Goal: Information Seeking & Learning: Learn about a topic

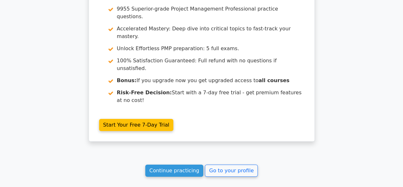
scroll to position [1019, 0]
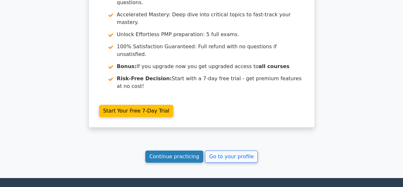
click at [176, 150] on link "Continue practicing" at bounding box center [174, 156] width 58 height 12
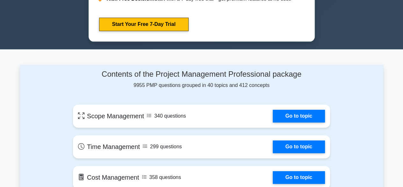
scroll to position [191, 0]
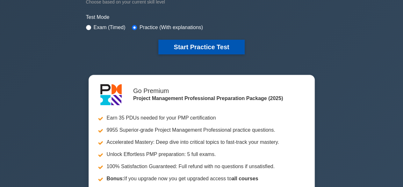
click at [214, 43] on button "Start Practice Test" at bounding box center [201, 47] width 86 height 15
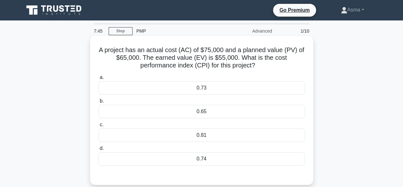
click at [191, 90] on div "0.73" at bounding box center [202, 87] width 207 height 13
click at [99, 79] on input "a. 0.73" at bounding box center [99, 77] width 0 height 4
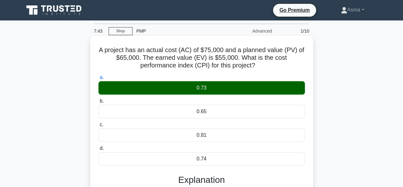
scroll to position [128, 0]
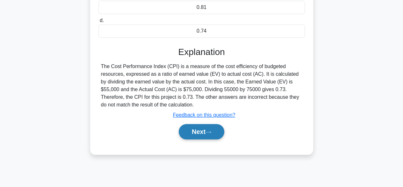
click at [204, 130] on button "Next" at bounding box center [202, 131] width 46 height 15
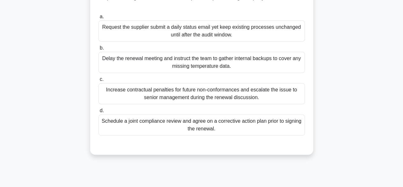
scroll to position [32, 0]
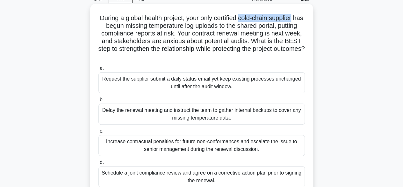
drag, startPoint x: 304, startPoint y: 18, endPoint x: 247, endPoint y: 20, distance: 57.2
click at [247, 20] on h5 "During a global health project, your only certified cold-chain supplier has beg…" at bounding box center [202, 37] width 208 height 47
copy h5 "cold-chain supplier"
click at [272, 61] on h5 "During a global health project, your only certified cold-chain supplier has beg…" at bounding box center [202, 37] width 208 height 47
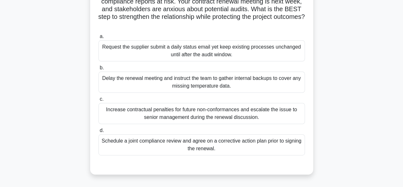
click at [242, 147] on div "Schedule a joint compliance review and agree on a corrective action plan prior …" at bounding box center [202, 144] width 207 height 21
click at [99, 132] on input "d. Schedule a joint compliance review and agree on a corrective action plan pri…" at bounding box center [99, 130] width 0 height 4
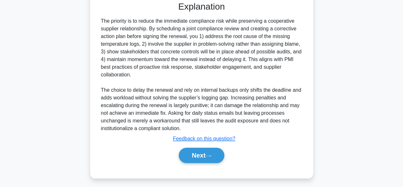
scroll to position [229, 0]
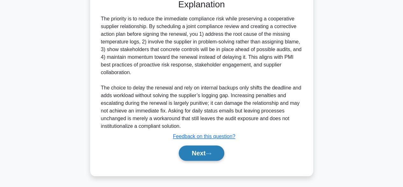
click at [196, 151] on button "Next" at bounding box center [202, 152] width 46 height 15
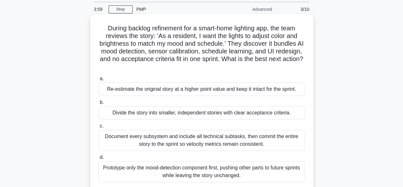
scroll to position [32, 0]
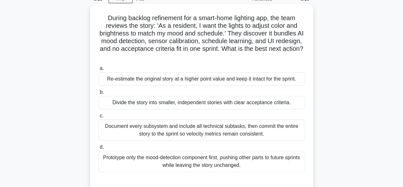
click at [210, 160] on div "Prototype only the mood-detection component first, pushing other parts to futur…" at bounding box center [202, 161] width 207 height 21
click at [99, 149] on input "d. Prototype only the mood-detection component first, pushing other parts to fu…" at bounding box center [99, 147] width 0 height 4
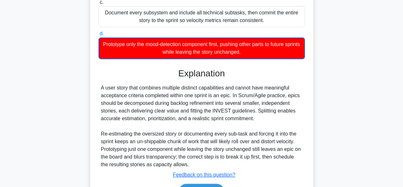
scroll to position [159, 0]
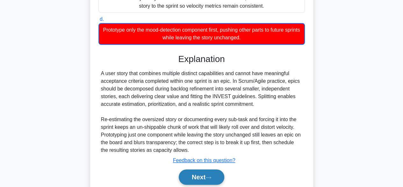
click at [202, 176] on button "Next" at bounding box center [202, 176] width 46 height 15
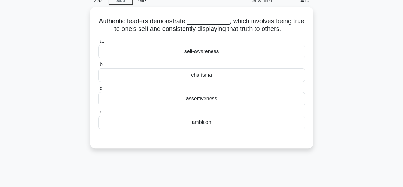
scroll to position [0, 0]
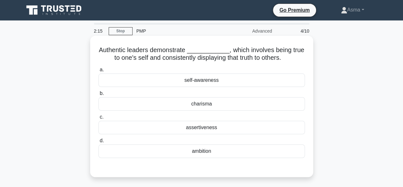
click at [205, 85] on div "self-awareness" at bounding box center [202, 79] width 207 height 13
click at [99, 72] on input "a. self-awareness" at bounding box center [99, 70] width 0 height 4
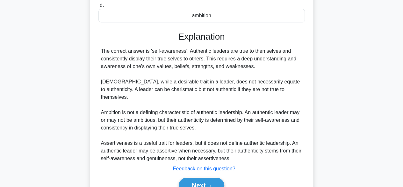
scroll to position [160, 0]
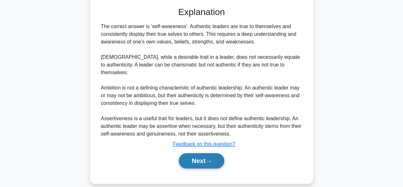
click at [193, 153] on button "Next" at bounding box center [202, 160] width 46 height 15
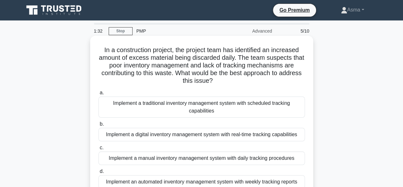
scroll to position [32, 0]
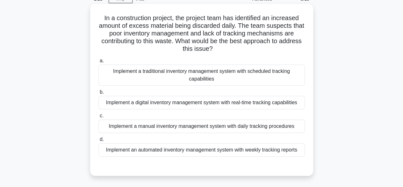
click at [253, 151] on div "Implement an automated inventory management system with weekly tracking reports" at bounding box center [202, 149] width 207 height 13
click at [99, 141] on input "d. Implement an automated inventory management system with weekly tracking repo…" at bounding box center [99, 139] width 0 height 4
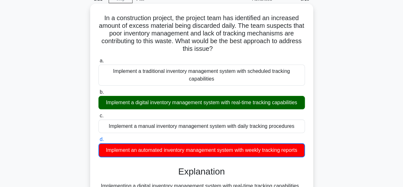
click at [222, 100] on div "Implement a digital inventory management system with real-time tracking capabil…" at bounding box center [202, 102] width 207 height 13
click at [99, 94] on input "b. Implement a digital inventory management system with real-time tracking capa…" at bounding box center [99, 92] width 0 height 4
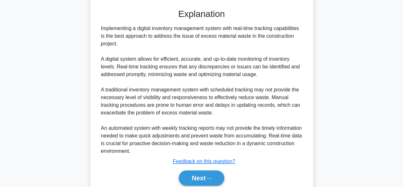
scroll to position [191, 0]
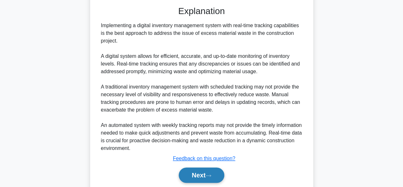
click at [204, 172] on button "Next" at bounding box center [202, 174] width 46 height 15
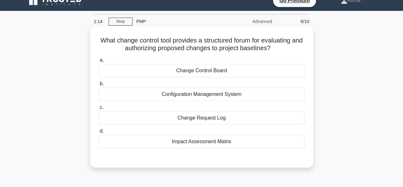
scroll to position [0, 0]
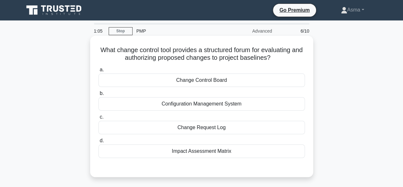
click at [222, 153] on div "Impact Assessment Matrix" at bounding box center [202, 150] width 207 height 13
click at [99, 143] on input "d. Impact Assessment Matrix" at bounding box center [99, 140] width 0 height 4
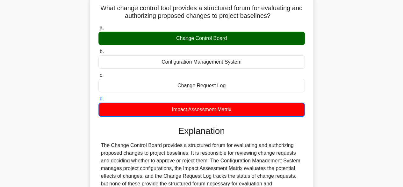
scroll to position [32, 0]
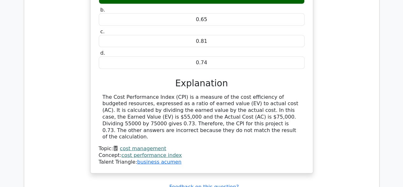
scroll to position [670, 0]
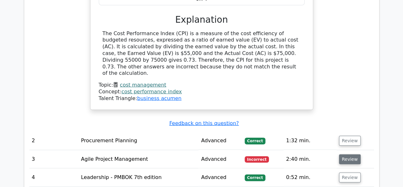
click at [344, 154] on button "Review" at bounding box center [350, 159] width 22 height 10
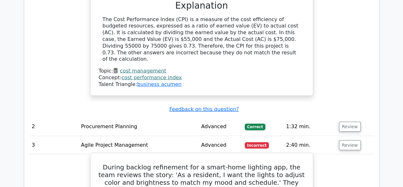
scroll to position [606, 0]
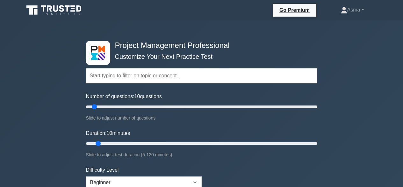
select select "beginner"
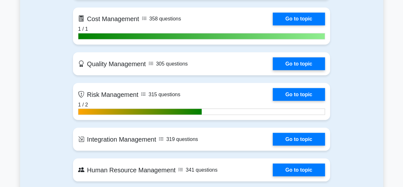
scroll to position [542, 0]
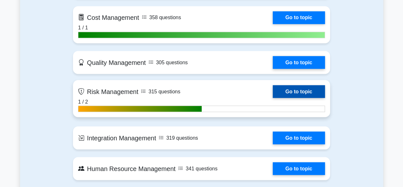
click at [273, 98] on link "Go to topic" at bounding box center [299, 91] width 52 height 13
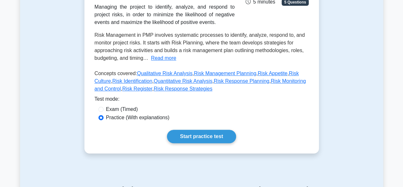
scroll to position [128, 0]
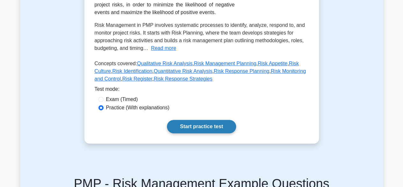
click at [215, 124] on link "Start practice test" at bounding box center [201, 126] width 69 height 13
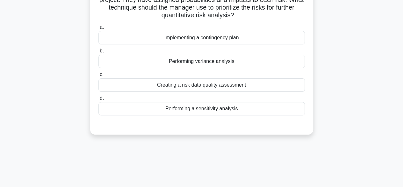
scroll to position [64, 0]
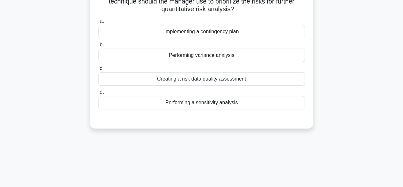
click at [245, 79] on div "Creating a risk data quality assessment" at bounding box center [202, 78] width 207 height 13
click at [99, 70] on input "c. Creating a risk data quality assessment" at bounding box center [99, 68] width 0 height 4
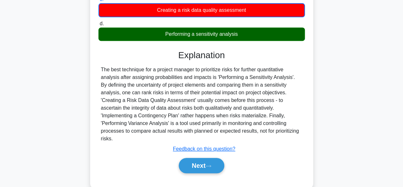
scroll to position [158, 0]
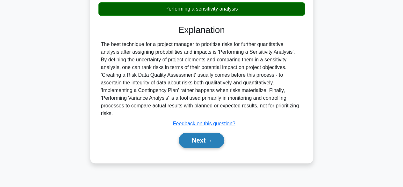
click at [203, 132] on button "Next" at bounding box center [202, 139] width 46 height 15
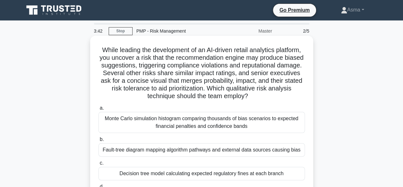
scroll to position [32, 0]
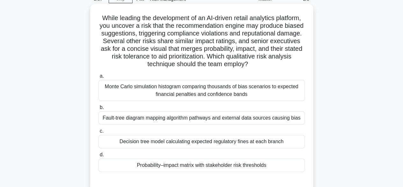
click at [168, 169] on div "Probability–impact matrix with stakeholder risk thresholds" at bounding box center [202, 164] width 207 height 13
click at [99, 157] on input "d. Probability–impact matrix with stakeholder risk thresholds" at bounding box center [99, 154] width 0 height 4
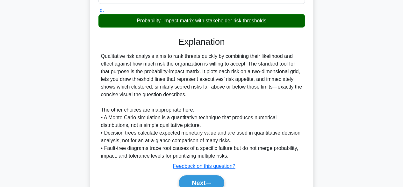
scroll to position [206, 0]
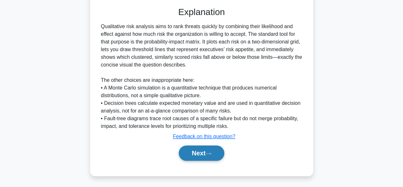
click at [209, 153] on icon at bounding box center [209, 153] width 6 height 4
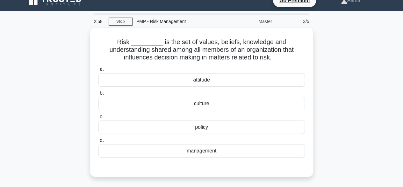
scroll to position [0, 0]
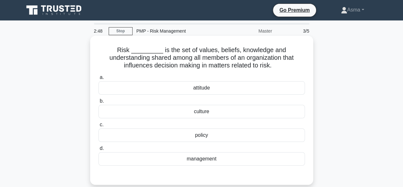
click at [196, 139] on div "policy" at bounding box center [202, 134] width 207 height 13
click at [99, 127] on input "c. policy" at bounding box center [99, 124] width 0 height 4
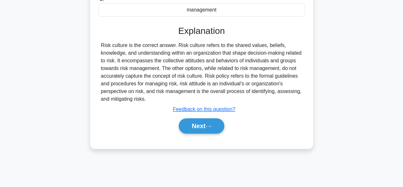
scroll to position [158, 0]
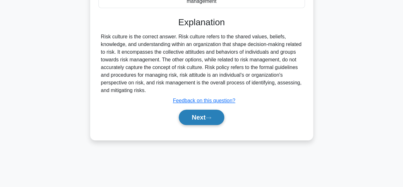
click at [198, 118] on button "Next" at bounding box center [202, 116] width 46 height 15
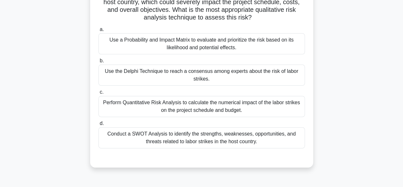
scroll to position [64, 0]
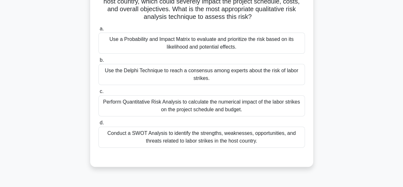
click at [275, 51] on div "Use a Probability and Impact Matrix to evaluate and prioritize the risk based o…" at bounding box center [202, 43] width 207 height 21
click at [99, 31] on input "a. Use a Probability and Impact Matrix to evaluate and prioritize the risk base…" at bounding box center [99, 29] width 0 height 4
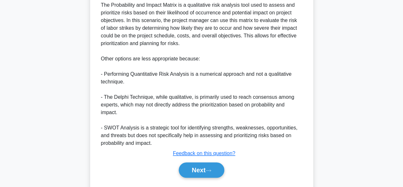
scroll to position [252, 0]
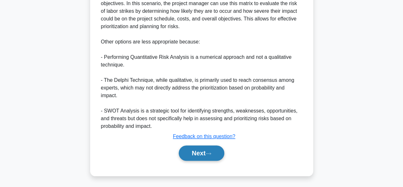
click at [195, 151] on button "Next" at bounding box center [202, 152] width 46 height 15
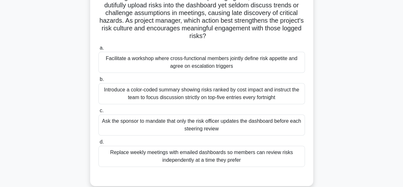
scroll to position [62, 0]
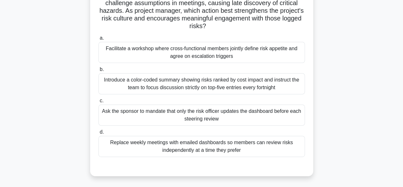
click at [195, 50] on div "Facilitate a workshop where cross-functional members jointly define risk appeti…" at bounding box center [202, 52] width 207 height 21
click at [99, 40] on input "a. Facilitate a workshop where cross-functional members jointly define risk app…" at bounding box center [99, 38] width 0 height 4
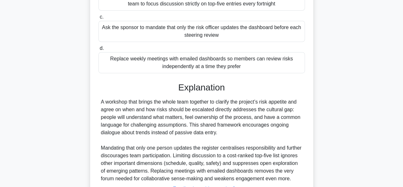
scroll to position [206, 0]
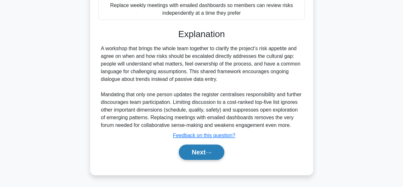
click at [193, 149] on button "Next" at bounding box center [202, 151] width 46 height 15
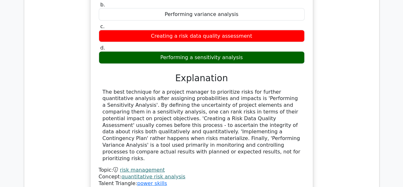
scroll to position [765, 0]
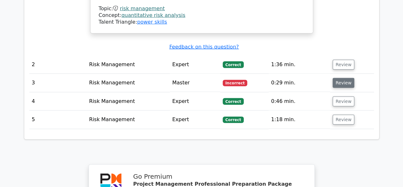
click at [344, 78] on button "Review" at bounding box center [344, 83] width 22 height 10
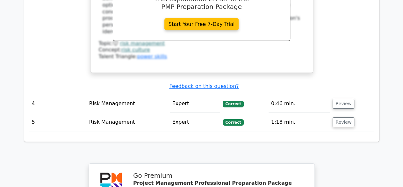
scroll to position [1253, 0]
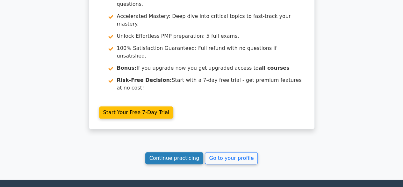
click at [163, 152] on link "Continue practicing" at bounding box center [174, 158] width 58 height 12
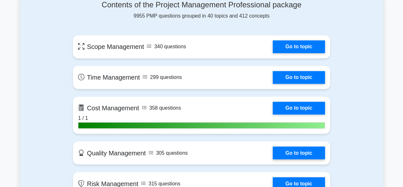
scroll to position [510, 0]
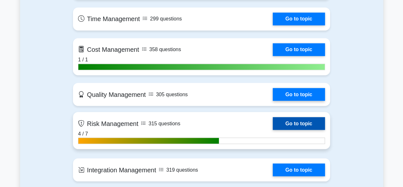
click at [292, 121] on link "Go to topic" at bounding box center [299, 123] width 52 height 13
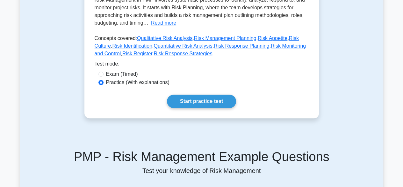
scroll to position [159, 0]
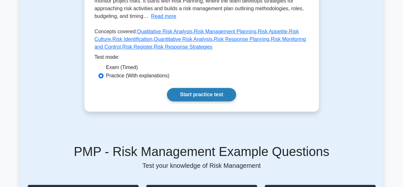
click at [207, 98] on link "Start practice test" at bounding box center [201, 94] width 69 height 13
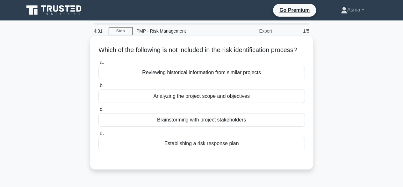
click at [198, 150] on div "Establishing a risk response plan" at bounding box center [202, 142] width 207 height 13
click at [99, 135] on input "d. Establishing a risk response plan" at bounding box center [99, 133] width 0 height 4
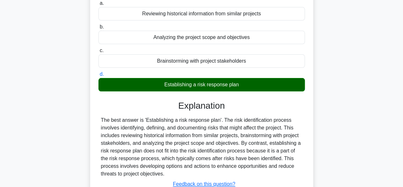
scroll to position [158, 0]
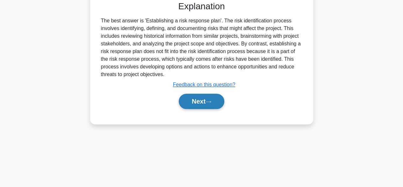
click at [213, 105] on button "Next" at bounding box center [202, 100] width 46 height 15
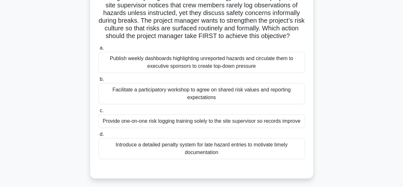
scroll to position [94, 0]
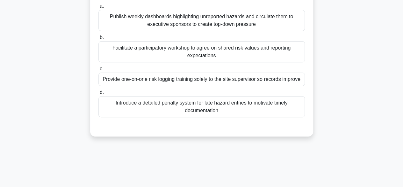
click at [223, 58] on div "Facilitate a participatory workshop to agree on shared risk values and reportin…" at bounding box center [202, 51] width 207 height 21
click at [99, 40] on input "b. Facilitate a participatory workshop to agree on shared risk values and repor…" at bounding box center [99, 37] width 0 height 4
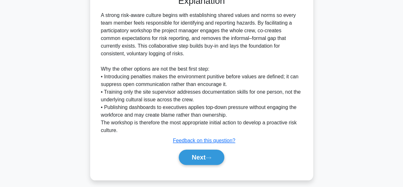
scroll to position [236, 0]
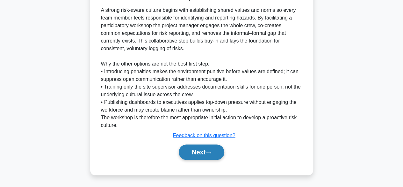
click at [194, 150] on button "Next" at bounding box center [202, 151] width 46 height 15
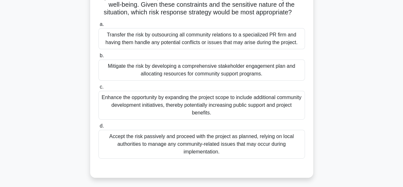
scroll to position [128, 0]
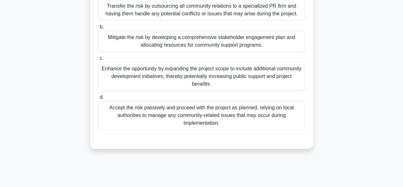
click at [235, 117] on div "Accept the risk passively and proceed with the project as planned, relying on l…" at bounding box center [202, 115] width 207 height 29
click at [99, 99] on input "d. Accept the risk passively and proceed with the project as planned, relying o…" at bounding box center [99, 97] width 0 height 4
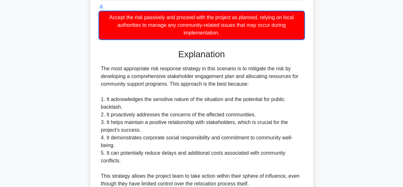
scroll to position [255, 0]
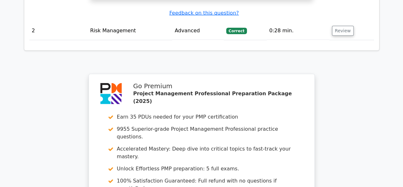
scroll to position [891, 0]
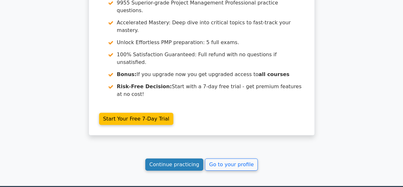
click at [182, 158] on link "Continue practicing" at bounding box center [174, 164] width 58 height 12
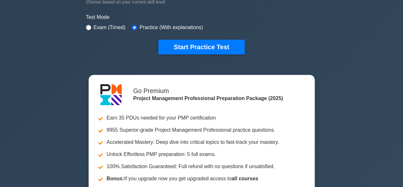
scroll to position [96, 0]
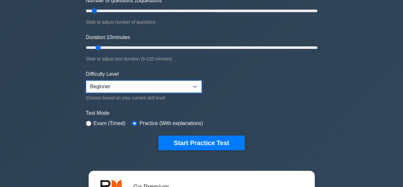
click at [189, 86] on select "Beginner Intermediate Expert" at bounding box center [144, 86] width 116 height 12
select select "expert"
click at [86, 80] on select "Beginner Intermediate Expert" at bounding box center [144, 86] width 116 height 12
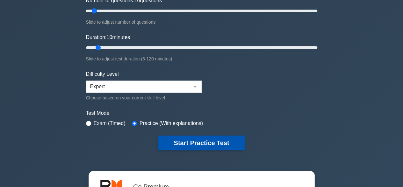
click at [188, 140] on button "Start Practice Test" at bounding box center [201, 142] width 86 height 15
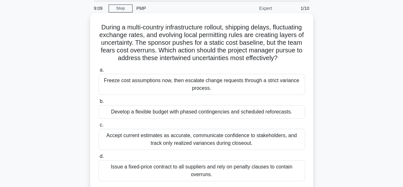
scroll to position [64, 0]
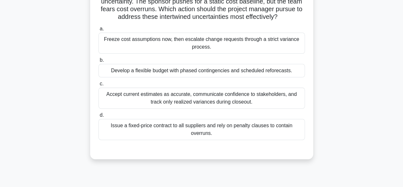
click at [235, 108] on div "Accept current estimates as accurate, communicate confidence to stakeholders, a…" at bounding box center [202, 97] width 207 height 21
click at [99, 86] on input "c. Accept current estimates as accurate, communicate confidence to stakeholders…" at bounding box center [99, 84] width 0 height 4
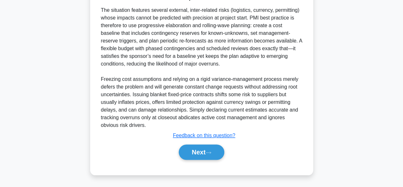
scroll to position [230, 0]
click at [201, 151] on button "Next" at bounding box center [202, 151] width 46 height 15
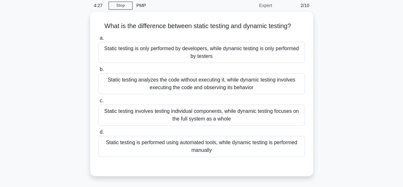
scroll to position [0, 0]
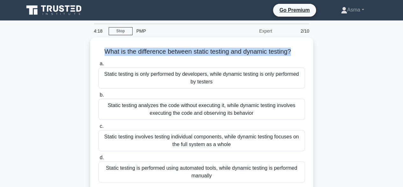
drag, startPoint x: 294, startPoint y: 51, endPoint x: 87, endPoint y: 52, distance: 206.6
click at [87, 52] on div "What is the difference between static testing and dynamic testing? .spinner_0XT…" at bounding box center [202, 123] width 364 height 172
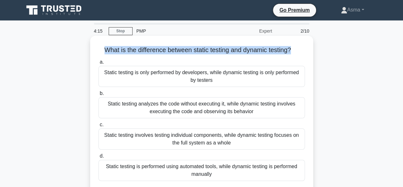
copy h5 "What is the difference between static testing and dynamic testing?"
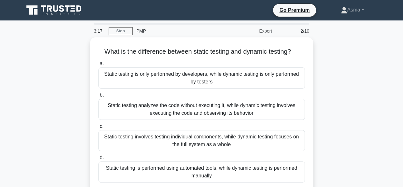
click at [331, 78] on div "What is the difference between static testing and dynamic testing? .spinner_0XT…" at bounding box center [202, 123] width 364 height 172
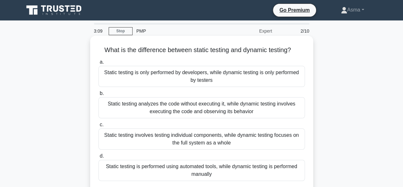
click at [194, 109] on div "Static testing analyzes the code without executing it, while dynamic testing in…" at bounding box center [202, 107] width 207 height 21
click at [99, 95] on input "b. Static testing analyzes the code without executing it, while dynamic testing…" at bounding box center [99, 93] width 0 height 4
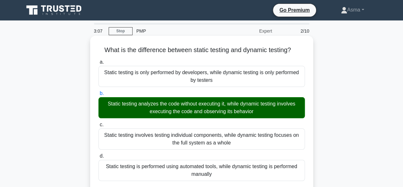
scroll to position [158, 0]
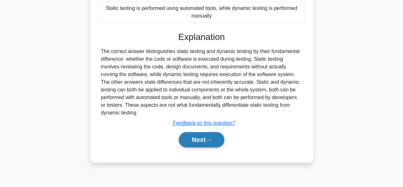
click at [200, 142] on button "Next" at bounding box center [202, 139] width 46 height 15
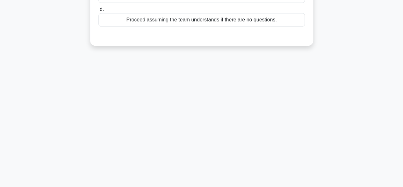
scroll to position [0, 0]
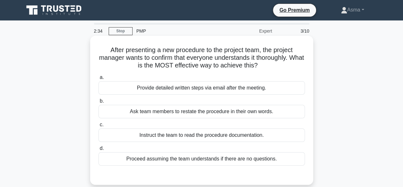
click at [225, 89] on div "Provide detailed written steps via email after the meeting." at bounding box center [202, 87] width 207 height 13
click at [99, 79] on input "a. Provide detailed written steps via email after the meeting." at bounding box center [99, 77] width 0 height 4
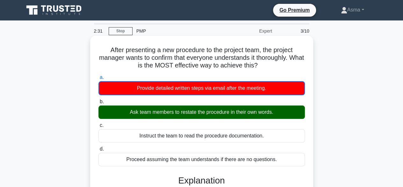
scroll to position [158, 0]
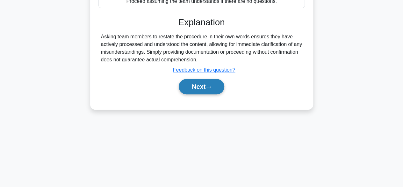
click at [200, 87] on button "Next" at bounding box center [202, 86] width 46 height 15
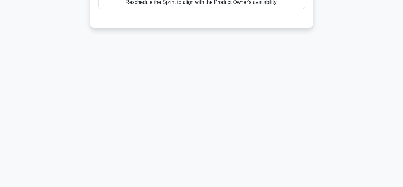
scroll to position [0, 0]
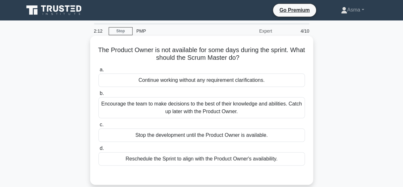
click at [232, 107] on div "Encourage the team to make decisions to the best of their knowledge and abiliti…" at bounding box center [202, 107] width 207 height 21
click at [99, 95] on input "b. Encourage the team to make decisions to the best of their knowledge and abil…" at bounding box center [99, 93] width 0 height 4
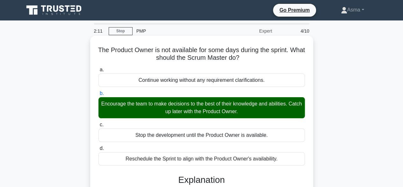
scroll to position [158, 0]
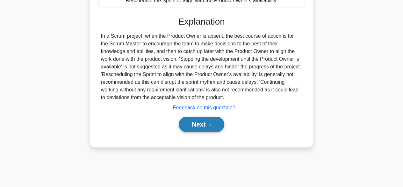
click at [213, 119] on button "Next" at bounding box center [202, 123] width 46 height 15
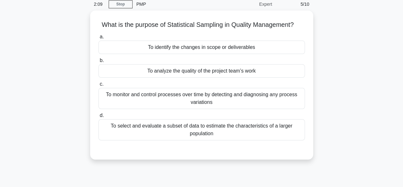
scroll to position [0, 0]
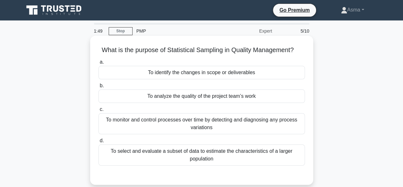
click at [227, 125] on div "To monitor and control processes over time by detecting and diagnosing any proc…" at bounding box center [202, 123] width 207 height 21
click at [99, 111] on input "c. To monitor and control processes over time by detecting and diagnosing any p…" at bounding box center [99, 109] width 0 height 4
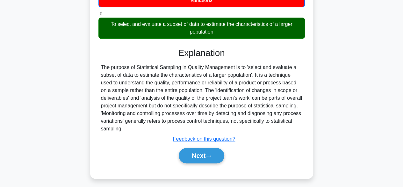
scroll to position [128, 0]
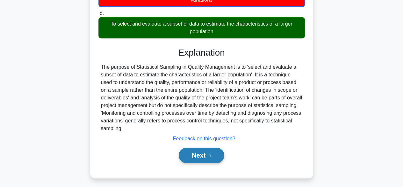
click at [188, 156] on button "Next" at bounding box center [202, 154] width 46 height 15
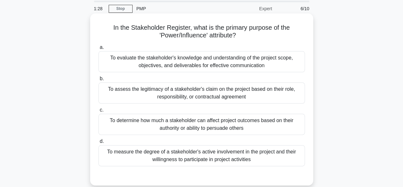
scroll to position [32, 0]
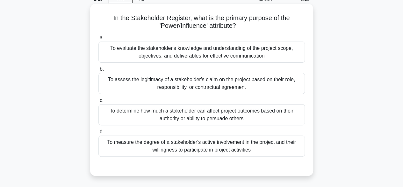
click at [238, 146] on div "To measure the degree of a stakeholder's active involvement in the project and …" at bounding box center [202, 145] width 207 height 21
click at [99, 134] on input "d. To measure the degree of a stakeholder's active involvement in the project a…" at bounding box center [99, 131] width 0 height 4
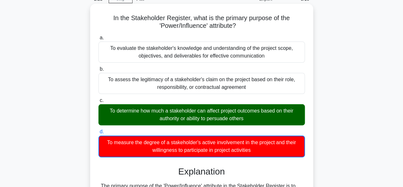
click at [221, 107] on div "To determine how much a stakeholder can affect project outcomes based on their …" at bounding box center [202, 114] width 207 height 21
click at [99, 102] on input "c. To determine how much a stakeholder can affect project outcomes based on the…" at bounding box center [99, 100] width 0 height 4
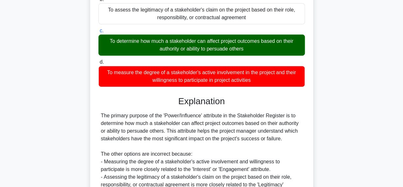
scroll to position [190, 0]
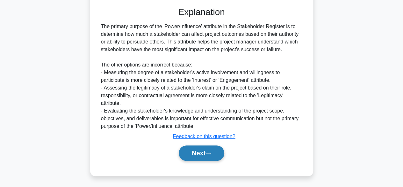
click at [201, 152] on button "Next" at bounding box center [202, 152] width 46 height 15
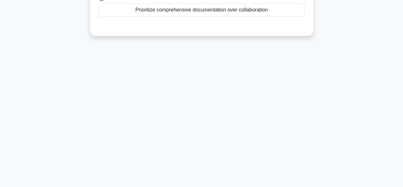
scroll to position [0, 0]
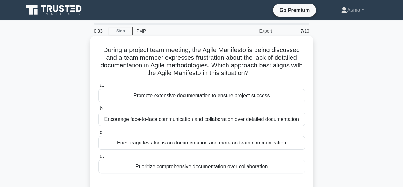
click at [188, 142] on div "Encourage less focus on documentation and more on team communication" at bounding box center [202, 142] width 207 height 13
click at [99, 134] on input "c. Encourage less focus on documentation and more on team communication" at bounding box center [99, 132] width 0 height 4
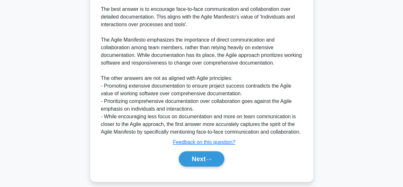
scroll to position [214, 0]
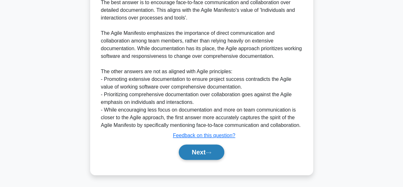
click at [201, 152] on button "Next" at bounding box center [202, 151] width 46 height 15
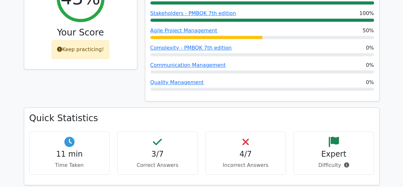
scroll to position [223, 0]
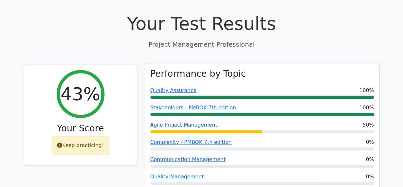
click at [184, 121] on link "Agile Project Management" at bounding box center [184, 124] width 67 height 6
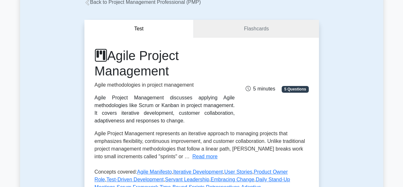
scroll to position [96, 0]
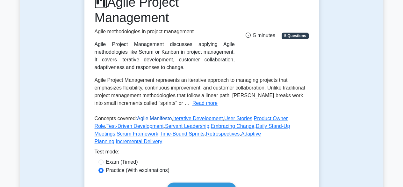
click at [154, 117] on link "Agile Manifesto" at bounding box center [154, 117] width 35 height 5
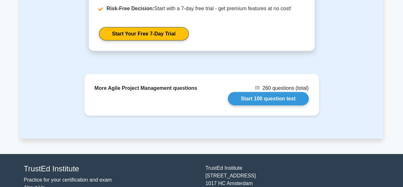
scroll to position [828, 0]
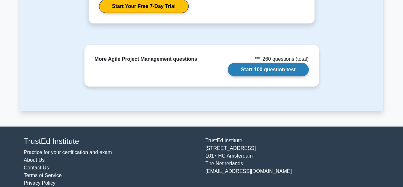
click at [268, 63] on link "Start 100 question test" at bounding box center [268, 69] width 81 height 13
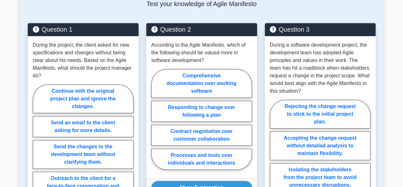
scroll to position [255, 0]
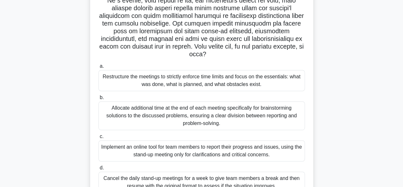
scroll to position [128, 0]
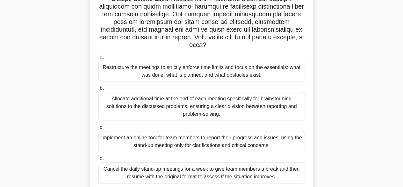
click at [220, 73] on div "Restructure the meetings to strictly enforce time limits and focus on the essen…" at bounding box center [202, 71] width 207 height 21
click at [99, 59] on input "a. Restructure the meetings to strictly enforce time limits and focus on the es…" at bounding box center [99, 57] width 0 height 4
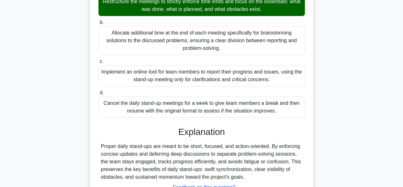
scroll to position [244, 0]
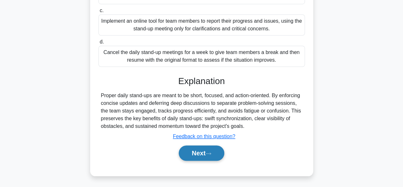
click at [205, 153] on button "Next" at bounding box center [202, 152] width 46 height 15
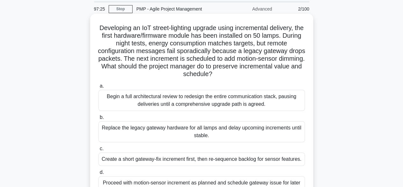
scroll to position [64, 0]
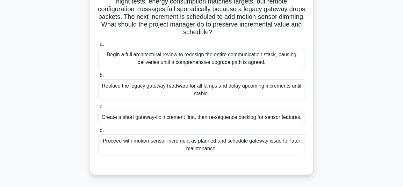
click at [212, 144] on div "Proceed with motion-sensor increment as planned and schedule gateway issue for …" at bounding box center [202, 144] width 207 height 21
click at [99, 132] on input "d. Proceed with motion-sensor increment as planned and schedule gateway issue f…" at bounding box center [99, 130] width 0 height 4
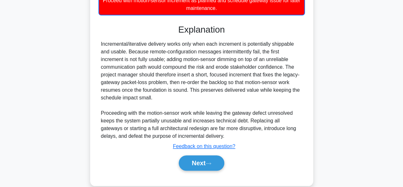
scroll to position [222, 0]
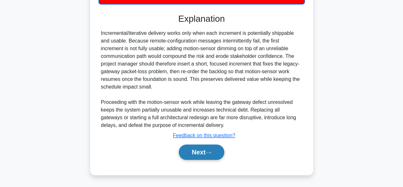
click at [211, 152] on icon at bounding box center [209, 153] width 6 height 4
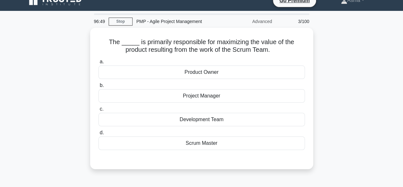
scroll to position [0, 0]
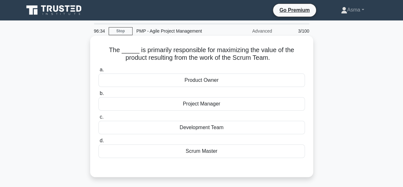
click at [215, 104] on div "Project Manager" at bounding box center [202, 103] width 207 height 13
click at [99, 95] on input "b. Project Manager" at bounding box center [99, 93] width 0 height 4
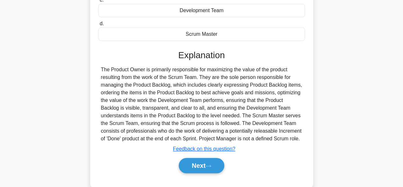
scroll to position [128, 0]
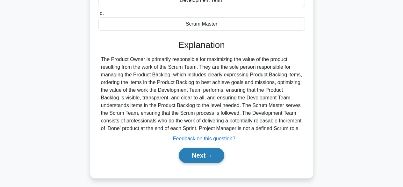
click at [205, 151] on button "Next" at bounding box center [202, 154] width 46 height 15
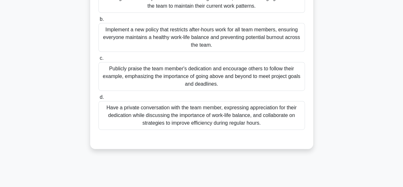
click at [236, 112] on div "Have a private conversation with the team member, expressing appreciation for t…" at bounding box center [202, 115] width 207 height 29
click at [99, 99] on input "d. Have a private conversation with the team member, expressing appreciation fo…" at bounding box center [99, 97] width 0 height 4
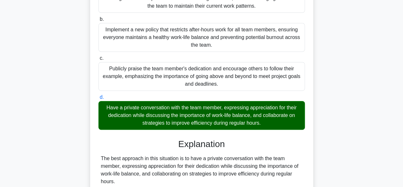
scroll to position [336, 0]
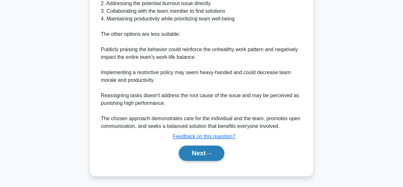
click at [205, 151] on button "Next" at bounding box center [202, 152] width 46 height 15
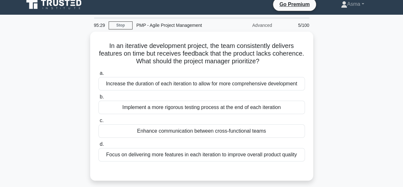
scroll to position [0, 0]
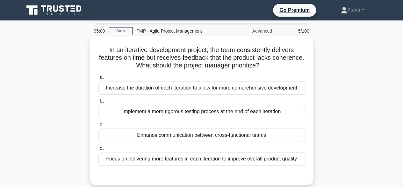
click at [242, 109] on div "Implement a more rigorous testing process at the end of each iteration" at bounding box center [202, 111] width 207 height 13
click at [99, 103] on input "b. Implement a more rigorous testing process at the end of each iteration" at bounding box center [99, 101] width 0 height 4
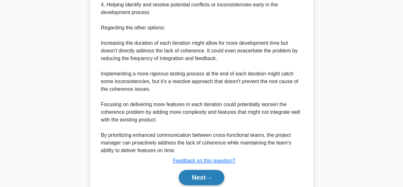
scroll to position [314, 0]
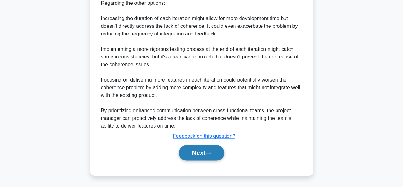
click at [203, 149] on button "Next" at bounding box center [202, 152] width 46 height 15
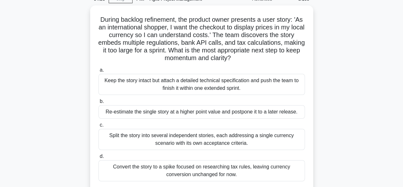
scroll to position [64, 0]
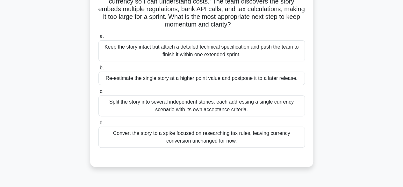
click at [235, 105] on div "Split the story into several independent stories, each addressing a single curr…" at bounding box center [202, 105] width 207 height 21
click at [99, 93] on input "c. Split the story into several independent stories, each addressing a single c…" at bounding box center [99, 91] width 0 height 4
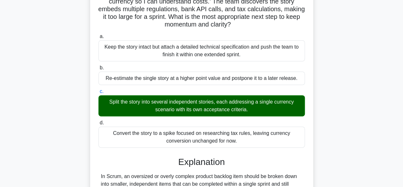
scroll to position [198, 0]
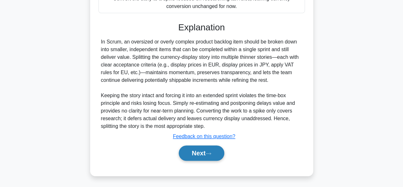
click at [198, 155] on button "Next" at bounding box center [202, 152] width 46 height 15
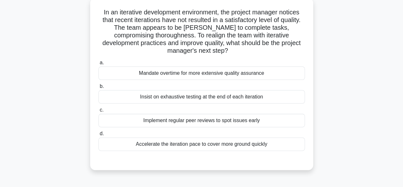
scroll to position [64, 0]
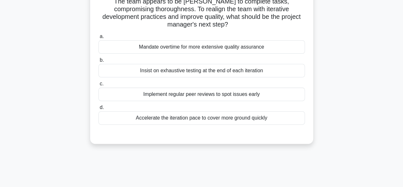
click at [242, 94] on div "Implement regular peer reviews to spot issues early" at bounding box center [202, 93] width 207 height 13
click at [99, 86] on input "c. Implement regular peer reviews to spot issues early" at bounding box center [99, 84] width 0 height 4
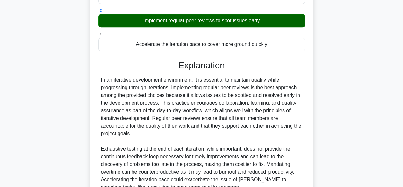
scroll to position [198, 0]
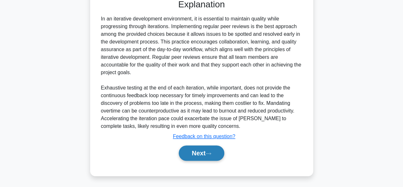
click at [203, 151] on button "Next" at bounding box center [202, 152] width 46 height 15
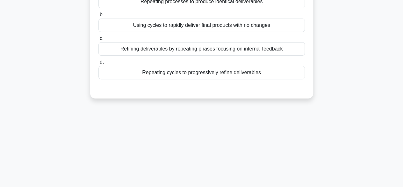
scroll to position [0, 0]
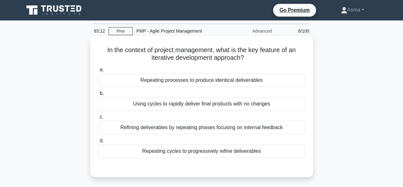
click at [239, 131] on div "Refining deliverables by repeating phases focusing on internal feedback" at bounding box center [202, 127] width 207 height 13
click at [99, 119] on input "c. Refining deliverables by repeating phases focusing on internal feedback" at bounding box center [99, 117] width 0 height 4
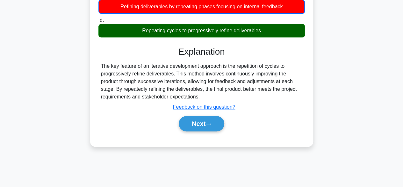
scroll to position [128, 0]
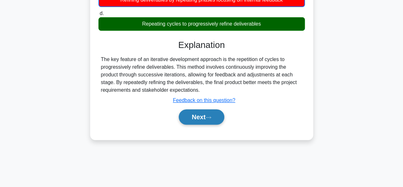
click at [201, 117] on button "Next" at bounding box center [202, 116] width 46 height 15
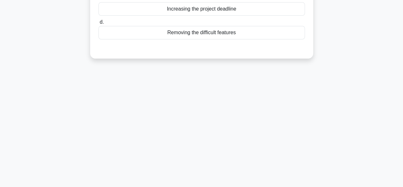
scroll to position [0, 0]
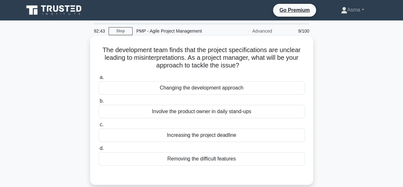
click at [227, 109] on div "Involve the product owner in daily stand-ups" at bounding box center [202, 111] width 207 height 13
click at [99, 103] on input "b. Involve the product owner in daily stand-ups" at bounding box center [99, 101] width 0 height 4
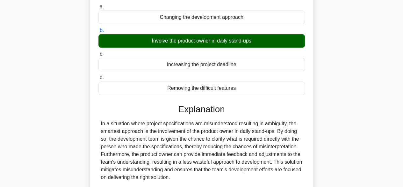
scroll to position [160, 0]
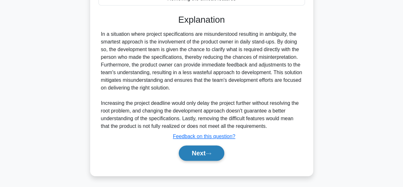
click at [208, 151] on button "Next" at bounding box center [202, 152] width 46 height 15
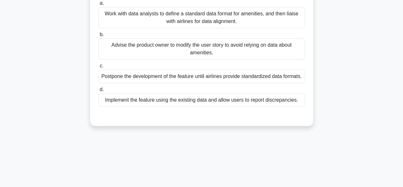
scroll to position [96, 0]
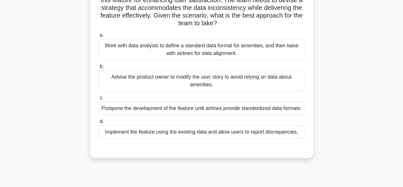
click at [223, 138] on div "Implement the feature using the existing data and allow users to report discrep…" at bounding box center [202, 131] width 207 height 13
click at [99, 123] on input "d. Implement the feature using the existing data and allow users to report disc…" at bounding box center [99, 121] width 0 height 4
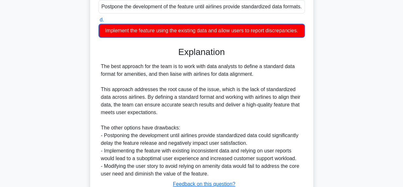
scroll to position [253, 0]
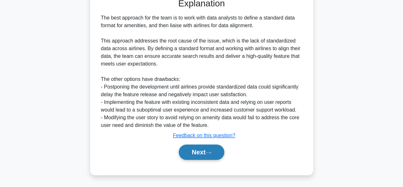
click at [208, 153] on button "Next" at bounding box center [202, 151] width 46 height 15
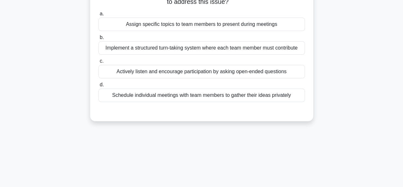
scroll to position [0, 0]
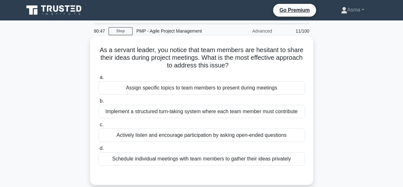
click at [215, 139] on div "Actively listen and encourage participation by asking open-ended questions" at bounding box center [202, 134] width 207 height 13
click at [99, 127] on input "c. Actively listen and encourage participation by asking open-ended questions" at bounding box center [99, 124] width 0 height 4
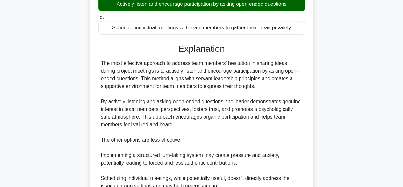
scroll to position [223, 0]
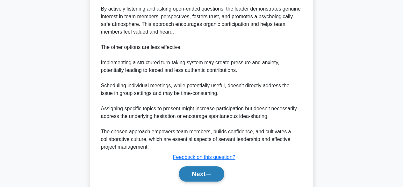
click at [192, 173] on button "Next" at bounding box center [202, 173] width 46 height 15
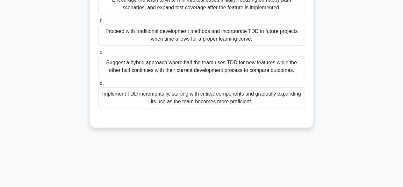
scroll to position [94, 0]
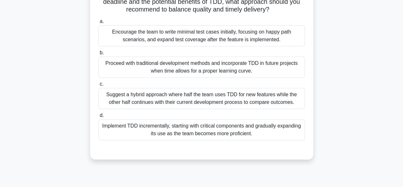
click at [261, 46] on div "Encourage the team to write minimal test cases initially, focusing on happy pat…" at bounding box center [202, 35] width 207 height 21
click at [99, 24] on input "a. Encourage the team to write minimal test cases initially, focusing on happy …" at bounding box center [99, 21] width 0 height 4
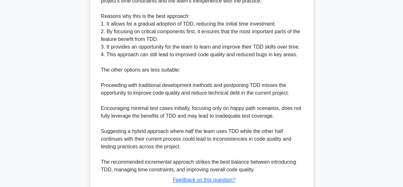
scroll to position [337, 0]
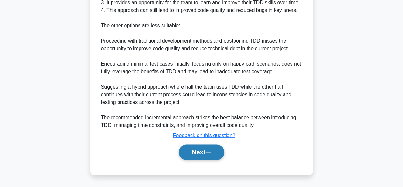
click at [201, 152] on button "Next" at bounding box center [202, 151] width 46 height 15
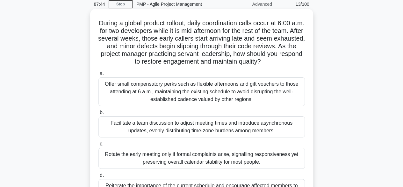
scroll to position [64, 0]
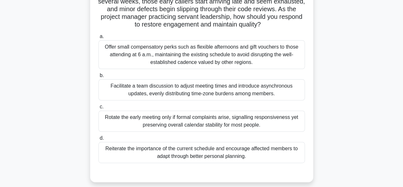
click at [259, 92] on div "Facilitate a team discussion to adjust meeting times and introduce asynchronous…" at bounding box center [202, 89] width 207 height 21
click at [99, 77] on input "b. Facilitate a team discussion to adjust meeting times and introduce asynchron…" at bounding box center [99, 75] width 0 height 4
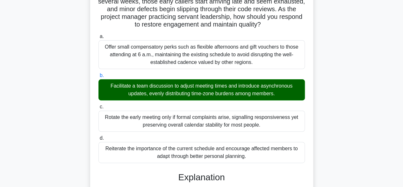
scroll to position [221, 0]
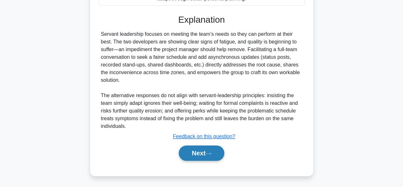
click at [204, 151] on button "Next" at bounding box center [202, 152] width 46 height 15
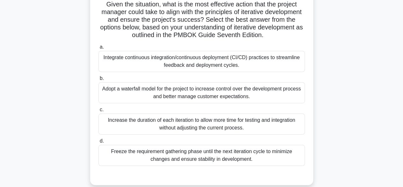
scroll to position [128, 0]
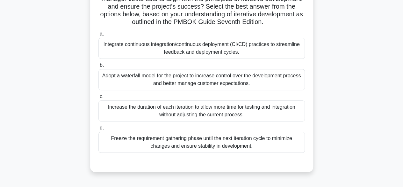
click at [201, 54] on div "Integrate continuous integration/continuous deployment (CI/CD) practices to str…" at bounding box center [202, 48] width 207 height 21
click at [99, 36] on input "a. Integrate continuous integration/continuous deployment (CI/CD) practices to …" at bounding box center [99, 34] width 0 height 4
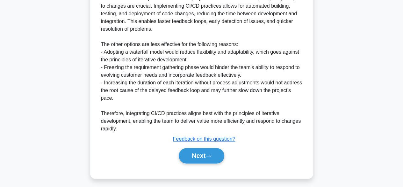
scroll to position [343, 0]
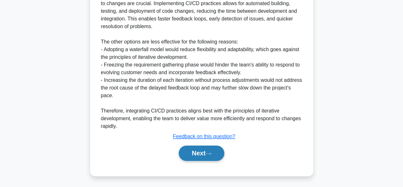
click at [203, 153] on button "Next" at bounding box center [202, 152] width 46 height 15
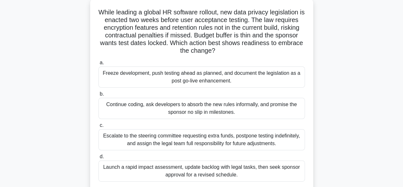
scroll to position [64, 0]
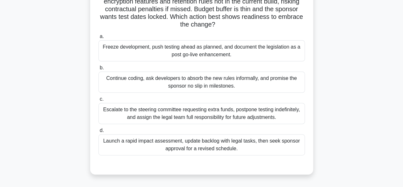
click at [226, 81] on div "Continue coding, ask developers to absorb the new rules informally, and promise…" at bounding box center [202, 81] width 207 height 21
click at [99, 70] on input "b. Continue coding, ask developers to absorb the new rules informally, and prom…" at bounding box center [99, 68] width 0 height 4
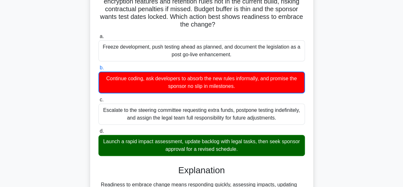
scroll to position [199, 0]
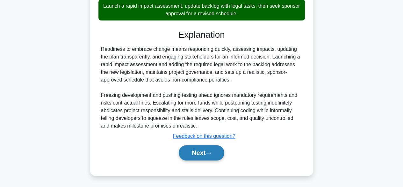
click at [201, 153] on button "Next" at bounding box center [202, 152] width 46 height 15
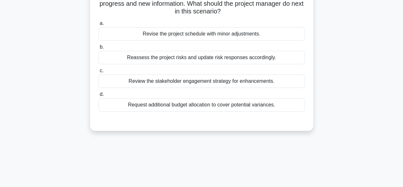
scroll to position [64, 0]
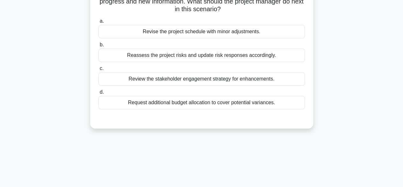
click at [191, 79] on div "Review the stakeholder engagement strategy for enhancements." at bounding box center [202, 78] width 207 height 13
click at [99, 70] on input "c. Review the stakeholder engagement strategy for enhancements." at bounding box center [99, 68] width 0 height 4
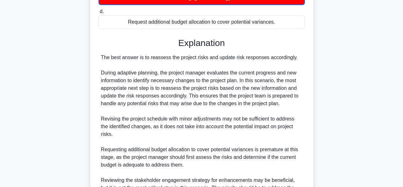
scroll to position [214, 0]
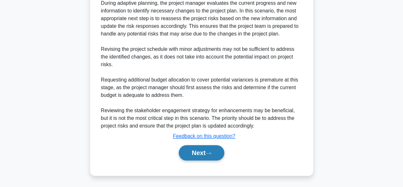
click at [201, 152] on button "Next" at bounding box center [202, 152] width 46 height 15
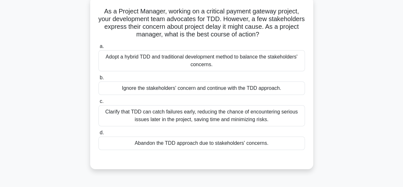
scroll to position [30, 0]
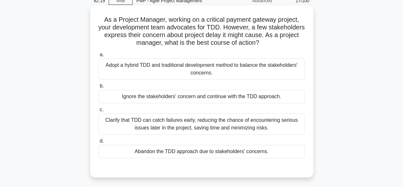
click at [221, 70] on div "Adopt a hybrid TDD and traditional development method to balance the stakeholde…" at bounding box center [202, 68] width 207 height 21
click at [99, 57] on input "a. Adopt a hybrid TDD and traditional development method to balance the stakeho…" at bounding box center [99, 55] width 0 height 4
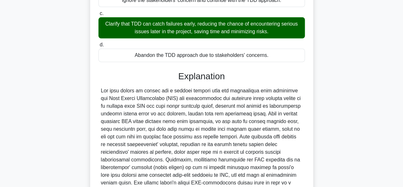
scroll to position [199, 0]
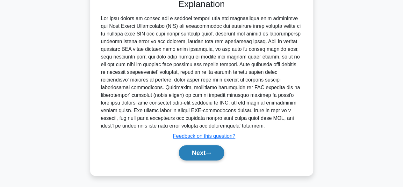
click at [182, 155] on button "Next" at bounding box center [202, 152] width 46 height 15
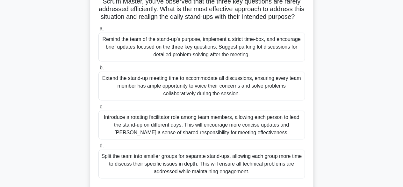
scroll to position [94, 0]
click at [230, 58] on div "Remind the team of the stand-up's purpose, implement a strict time-box, and enc…" at bounding box center [202, 47] width 207 height 29
click at [99, 31] on input "a. Remind the team of the stand-up's purpose, implement a strict time-box, and …" at bounding box center [99, 29] width 0 height 4
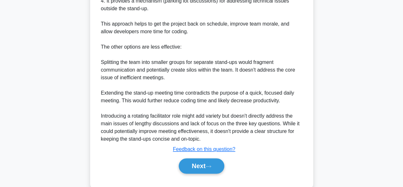
scroll to position [381, 0]
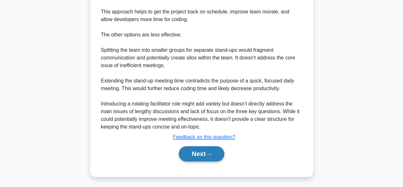
click at [195, 161] on button "Next" at bounding box center [202, 153] width 46 height 15
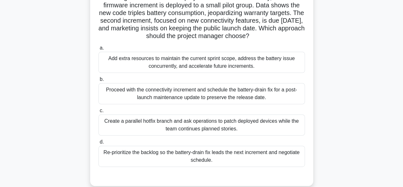
scroll to position [62, 0]
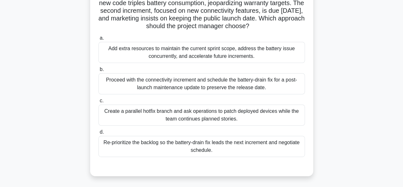
click at [225, 141] on div "Re-prioritize the backlog so the battery-drain fix leads the next increment and…" at bounding box center [202, 146] width 207 height 21
click at [99, 134] on input "d. Re-prioritize the backlog so the battery-drain fix leads the next increment …" at bounding box center [99, 132] width 0 height 4
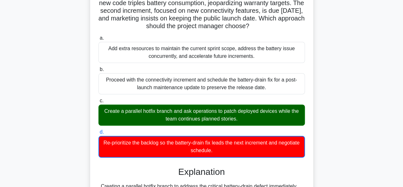
scroll to position [199, 0]
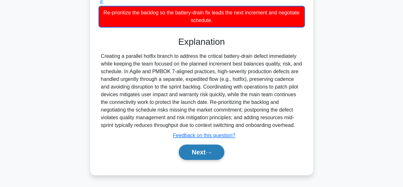
click at [201, 151] on button "Next" at bounding box center [202, 151] width 46 height 15
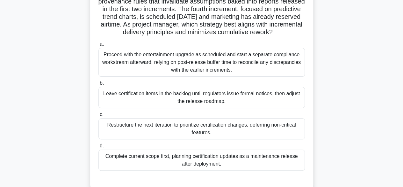
scroll to position [96, 0]
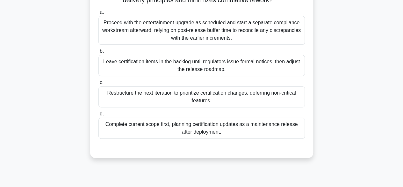
click at [265, 107] on div "Restructure the next iteration to prioritize certification changes, deferring n…" at bounding box center [202, 96] width 207 height 21
click at [99, 85] on input "c. Restructure the next iteration to prioritize certification changes, deferrin…" at bounding box center [99, 82] width 0 height 4
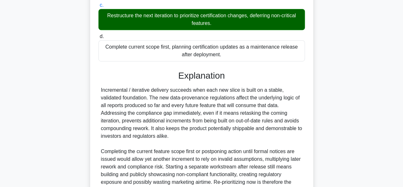
scroll to position [244, 0]
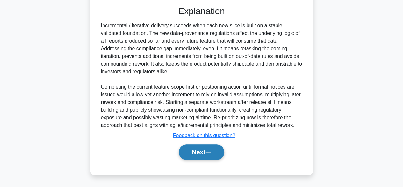
click at [199, 150] on button "Next" at bounding box center [202, 151] width 46 height 15
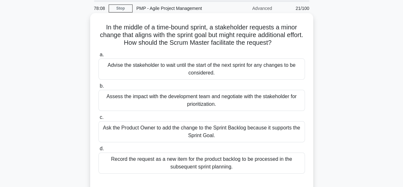
scroll to position [64, 0]
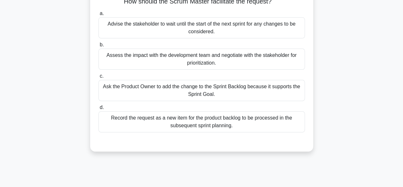
click at [267, 120] on div "Record the request as a new item for the product backlog to be processed in the…" at bounding box center [202, 121] width 207 height 21
click at [99, 109] on input "d. Record the request as a new item for the product backlog to be processed in …" at bounding box center [99, 107] width 0 height 4
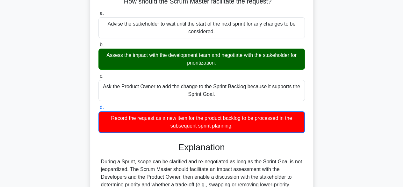
scroll to position [158, 0]
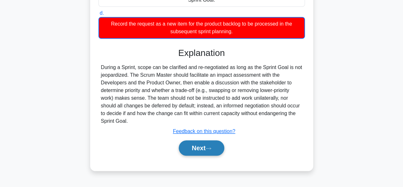
click at [205, 147] on button "Next" at bounding box center [202, 147] width 46 height 15
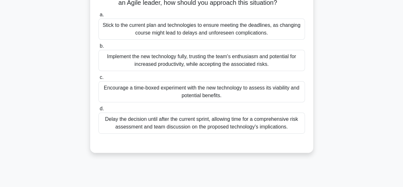
scroll to position [96, 0]
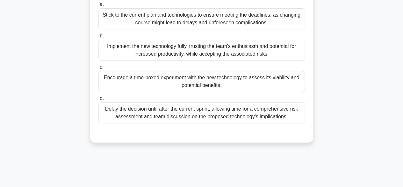
click at [231, 60] on div "Implement the new technology fully, trusting the team's enthusiasm and potentia…" at bounding box center [202, 50] width 207 height 21
click at [99, 38] on input "b. Implement the new technology fully, trusting the team's enthusiasm and poten…" at bounding box center [99, 36] width 0 height 4
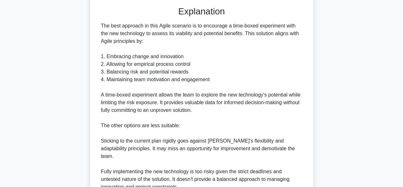
scroll to position [319, 0]
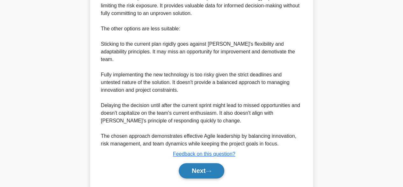
click at [209, 171] on icon at bounding box center [209, 171] width 6 height 4
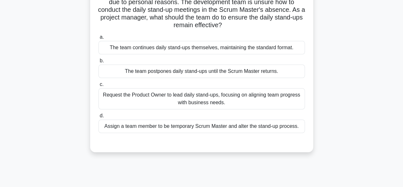
scroll to position [64, 0]
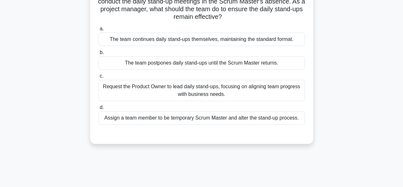
click at [226, 121] on div "Assign a team member to be temporary Scrum Master and alter the stand-up proces…" at bounding box center [202, 117] width 207 height 13
click at [99, 109] on input "d. Assign a team member to be temporary Scrum Master and alter the stand-up pro…" at bounding box center [99, 107] width 0 height 4
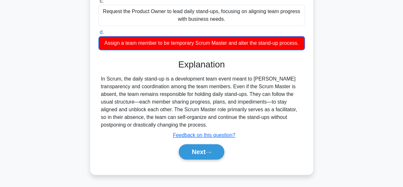
scroll to position [158, 0]
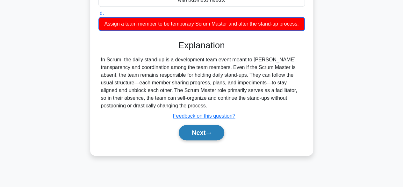
click at [198, 135] on button "Next" at bounding box center [202, 132] width 46 height 15
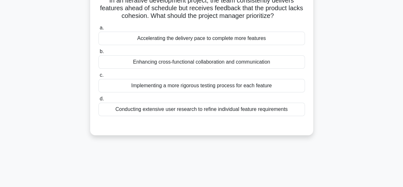
scroll to position [0, 0]
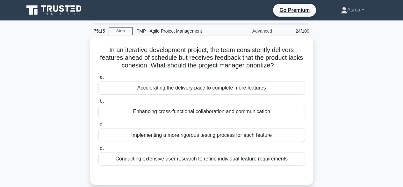
click at [246, 136] on div "Implementing a more rigorous testing process for each feature" at bounding box center [202, 134] width 207 height 13
click at [99, 127] on input "c. Implementing a more rigorous testing process for each feature" at bounding box center [99, 124] width 0 height 4
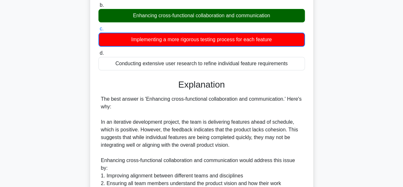
scroll to position [287, 0]
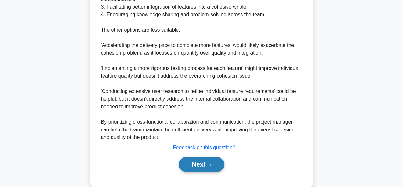
click at [197, 163] on button "Next" at bounding box center [202, 163] width 46 height 15
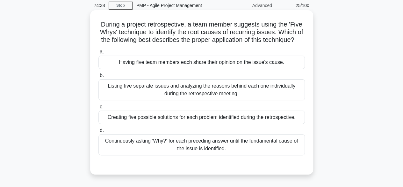
scroll to position [64, 0]
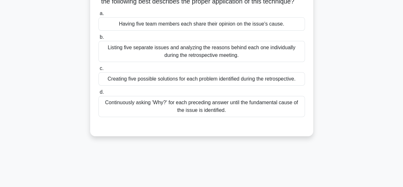
click at [217, 105] on div "Continuously asking 'Why?' for each preceding answer until the fundamental caus…" at bounding box center [202, 106] width 207 height 21
click at [99, 94] on input "d. Continuously asking 'Why?' for each preceding answer until the fundamental c…" at bounding box center [99, 92] width 0 height 4
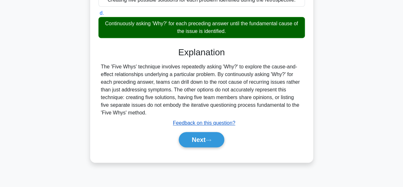
scroll to position [158, 0]
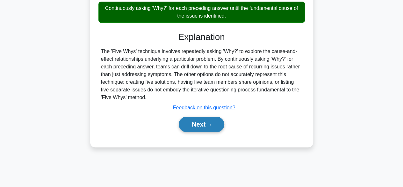
click at [202, 129] on button "Next" at bounding box center [202, 123] width 46 height 15
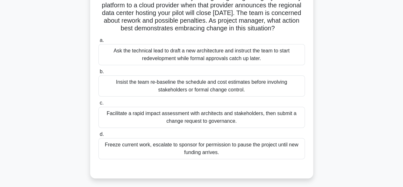
scroll to position [62, 0]
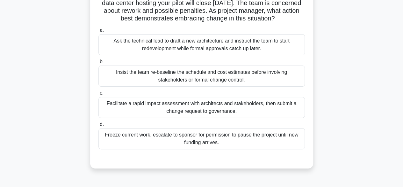
click at [208, 116] on div "Facilitate a rapid impact assessment with architects and stakeholders, then sub…" at bounding box center [202, 107] width 207 height 21
click at [99, 95] on input "c. Facilitate a rapid impact assessment with architects and stakeholders, then …" at bounding box center [99, 93] width 0 height 4
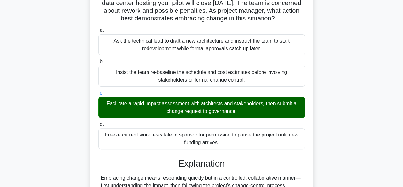
scroll to position [206, 0]
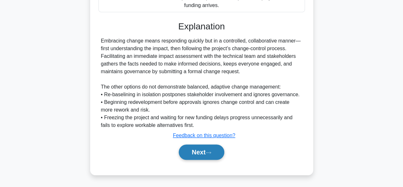
click at [204, 153] on button "Next" at bounding box center [202, 151] width 46 height 15
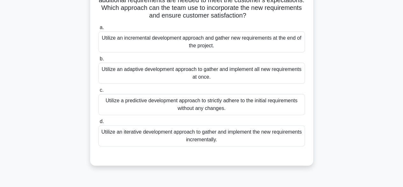
scroll to position [64, 0]
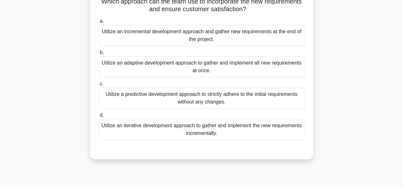
click at [224, 72] on div "Utilize an adaptive development approach to gather and implement all new requir…" at bounding box center [202, 66] width 207 height 21
click at [99, 55] on input "b. Utilize an adaptive development approach to gather and implement all new req…" at bounding box center [99, 52] width 0 height 4
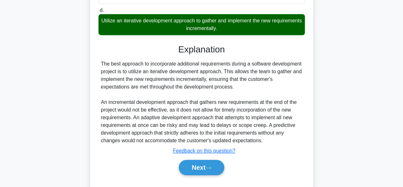
scroll to position [184, 0]
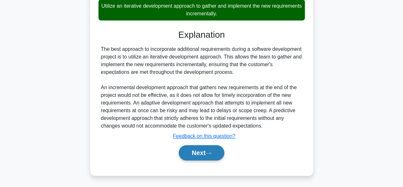
click at [195, 151] on button "Next" at bounding box center [202, 152] width 46 height 15
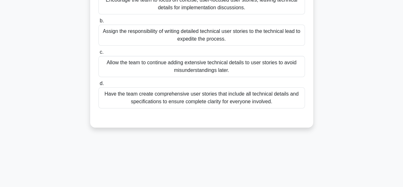
scroll to position [96, 0]
click at [217, 108] on div "Have the team create comprehensive user stories that include all technical deta…" at bounding box center [202, 97] width 207 height 21
click at [99, 85] on input "d. Have the team create comprehensive user stories that include all technical d…" at bounding box center [99, 83] width 0 height 4
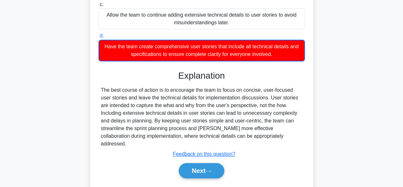
scroll to position [161, 0]
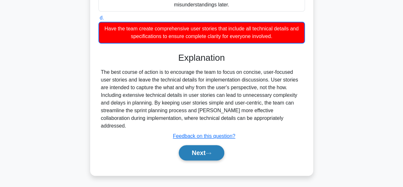
click at [203, 153] on button "Next" at bounding box center [202, 152] width 46 height 15
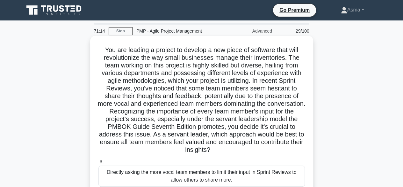
scroll to position [128, 0]
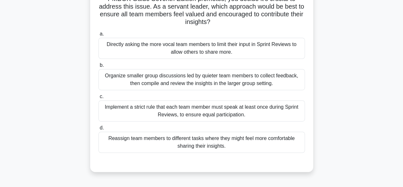
click at [230, 139] on div "Reassign team members to different tasks where they might feel more comfortable…" at bounding box center [202, 141] width 207 height 21
click at [99, 130] on input "d. Reassign team members to different tasks where they might feel more comforta…" at bounding box center [99, 128] width 0 height 4
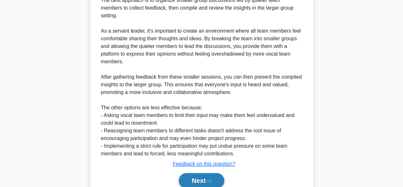
scroll to position [319, 0]
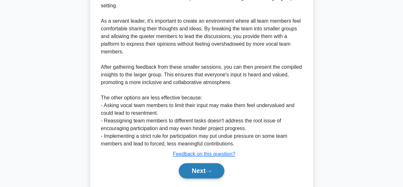
click at [208, 169] on icon at bounding box center [209, 171] width 6 height 4
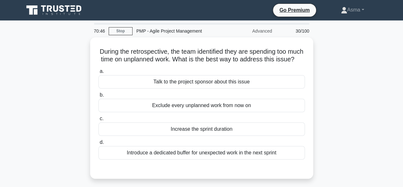
scroll to position [0, 0]
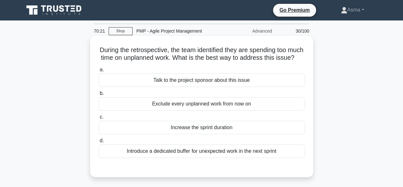
click at [237, 158] on div "Introduce a dedicated buffer for unexpected work in the next sprint" at bounding box center [202, 150] width 207 height 13
click at [99, 143] on input "d. Introduce a dedicated buffer for unexpected work in the next sprint" at bounding box center [99, 140] width 0 height 4
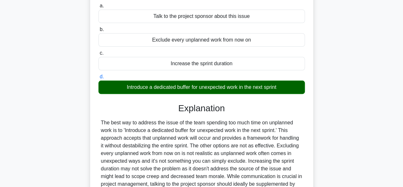
scroll to position [158, 0]
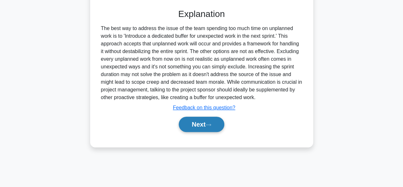
click at [202, 132] on button "Next" at bounding box center [202, 123] width 46 height 15
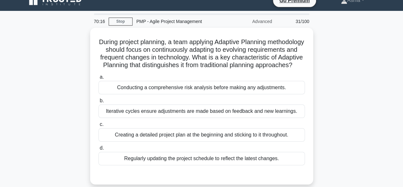
scroll to position [0, 0]
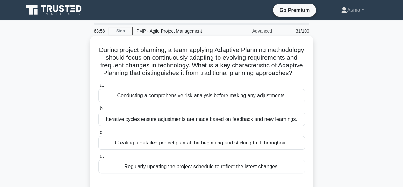
click at [205, 124] on div "Iterative cycles ensure adjustments are made based on feedback and new learning…" at bounding box center [202, 118] width 207 height 13
click at [99, 111] on input "b. Iterative cycles ensure adjustments are made based on feedback and new learn…" at bounding box center [99, 109] width 0 height 4
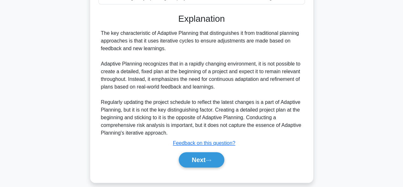
scroll to position [183, 0]
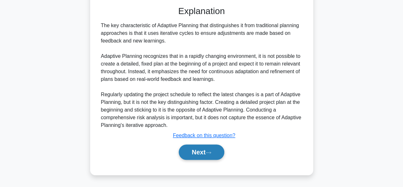
click at [206, 157] on button "Next" at bounding box center [202, 151] width 46 height 15
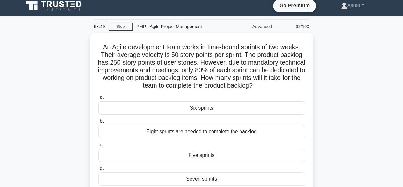
scroll to position [0, 0]
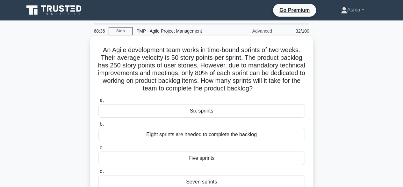
drag, startPoint x: 278, startPoint y: 88, endPoint x: 94, endPoint y: 49, distance: 188.3
click at [94, 49] on div "An Agile development team works in time-bound sprints of two weeks. Their avera…" at bounding box center [202, 121] width 218 height 166
copy h5 "An Agile development team works in time-bound sprints of two weeks. Their avera…"
click at [235, 117] on div "Six sprints" at bounding box center [202, 110] width 207 height 13
click at [99, 102] on input "a. Six sprints" at bounding box center [99, 100] width 0 height 4
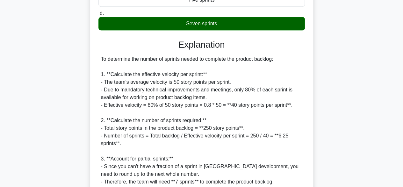
scroll to position [223, 0]
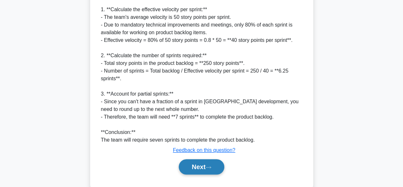
click at [200, 165] on button "Next" at bounding box center [202, 166] width 46 height 15
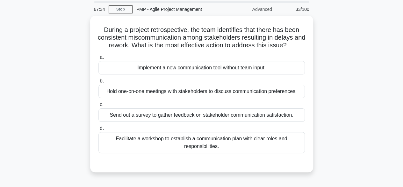
scroll to position [32, 0]
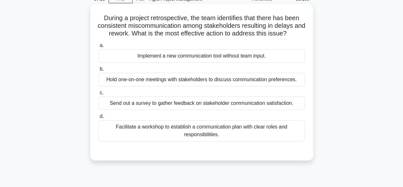
click at [232, 132] on div "Facilitate a workshop to establish a communication plan with clear roles and re…" at bounding box center [202, 130] width 207 height 21
click at [99, 118] on input "d. Facilitate a workshop to establish a communication plan with clear roles and…" at bounding box center [99, 116] width 0 height 4
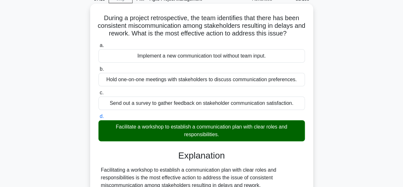
scroll to position [229, 0]
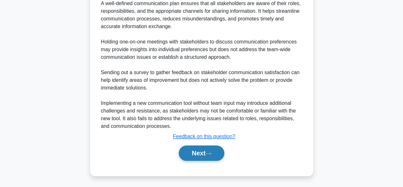
click at [194, 150] on button "Next" at bounding box center [202, 152] width 46 height 15
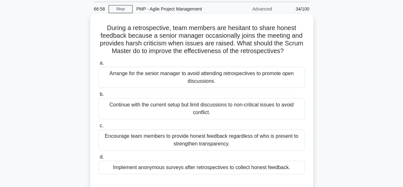
scroll to position [32, 0]
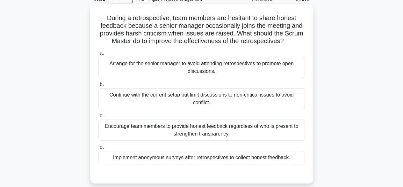
click at [195, 99] on div "Continue with the current setup but limit discussions to non-critical issues to…" at bounding box center [202, 98] width 207 height 21
click at [99, 86] on input "b. Continue with the current setup but limit discussions to non-critical issues…" at bounding box center [99, 84] width 0 height 4
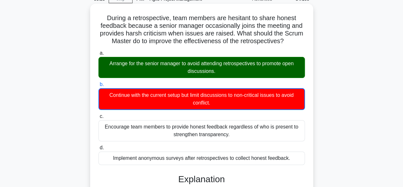
scroll to position [158, 0]
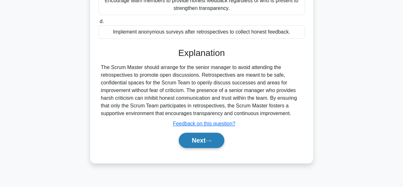
click at [183, 144] on button "Next" at bounding box center [202, 139] width 46 height 15
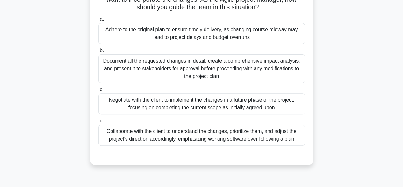
scroll to position [94, 0]
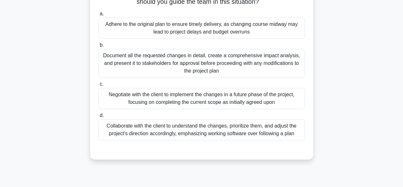
click at [239, 133] on div "Collaborate with the client to understand the changes, prioritize them, and adj…" at bounding box center [202, 129] width 207 height 21
click at [99, 117] on input "d. Collaborate with the client to understand the changes, prioritize them, and …" at bounding box center [99, 115] width 0 height 4
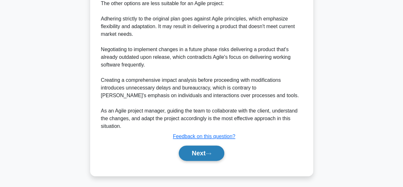
click at [203, 151] on button "Next" at bounding box center [202, 152] width 46 height 15
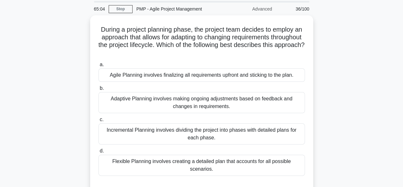
scroll to position [32, 0]
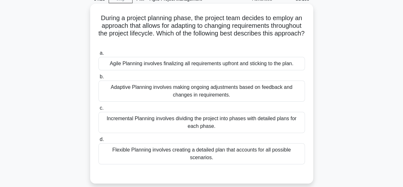
click at [207, 91] on div "Adaptive Planning involves making ongoing adjustments based on feedback and cha…" at bounding box center [202, 90] width 207 height 21
click at [99, 79] on input "b. Adaptive Planning involves making ongoing adjustments based on feedback and …" at bounding box center [99, 77] width 0 height 4
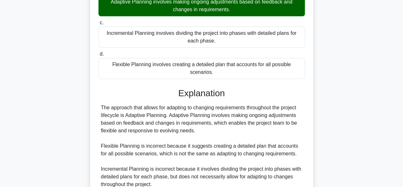
scroll to position [198, 0]
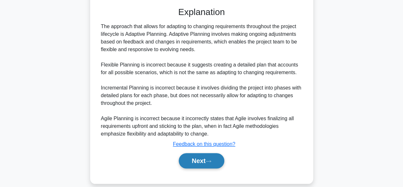
click at [209, 154] on button "Next" at bounding box center [202, 160] width 46 height 15
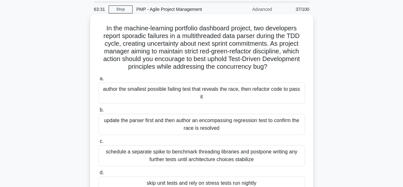
scroll to position [64, 0]
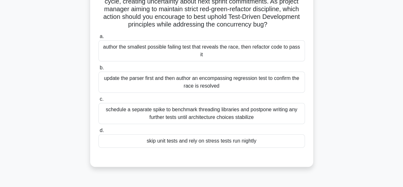
click at [217, 75] on div "update the parser first and then author an encompassing regression test to conf…" at bounding box center [202, 81] width 207 height 21
click at [99, 70] on input "b. update the parser first and then author an encompassing regression test to c…" at bounding box center [99, 68] width 0 height 4
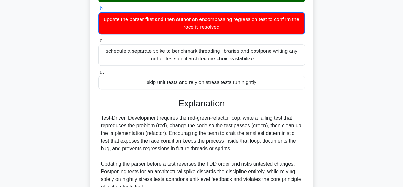
scroll to position [184, 0]
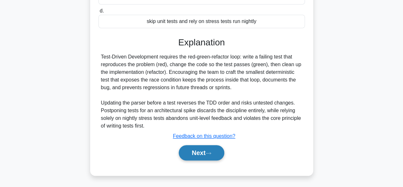
click at [196, 157] on button "Next" at bounding box center [202, 152] width 46 height 15
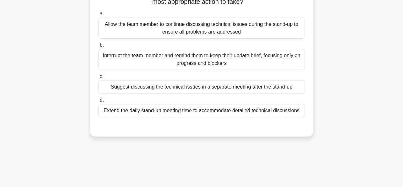
scroll to position [64, 0]
click at [233, 63] on div "Interrupt the team member and remind them to keep their update brief, focusing …" at bounding box center [202, 58] width 207 height 21
click at [99, 47] on input "b. Interrupt the team member and remind them to keep their update brief, focusi…" at bounding box center [99, 45] width 0 height 4
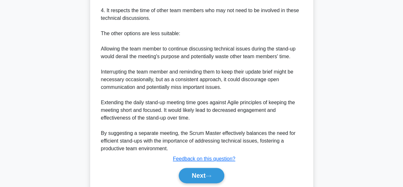
scroll to position [314, 0]
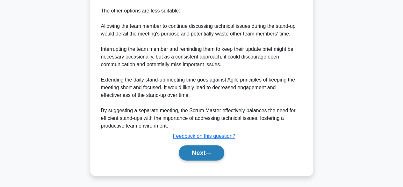
click at [200, 153] on button "Next" at bounding box center [202, 152] width 46 height 15
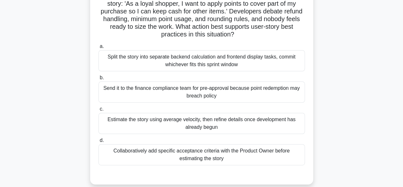
scroll to position [64, 0]
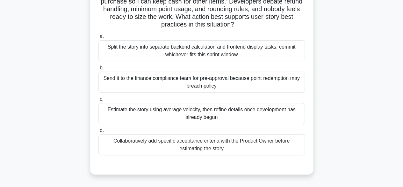
click at [241, 50] on div "Split the story into separate backend calculation and frontend display tasks, c…" at bounding box center [202, 50] width 207 height 21
click at [99, 39] on input "a. Split the story into separate backend calculation and frontend display tasks…" at bounding box center [99, 36] width 0 height 4
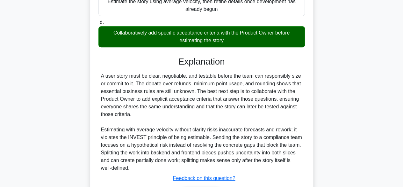
scroll to position [214, 0]
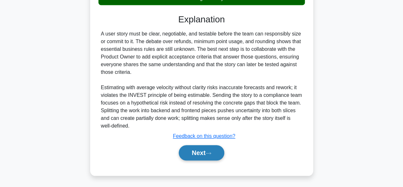
click at [195, 155] on button "Next" at bounding box center [202, 152] width 46 height 15
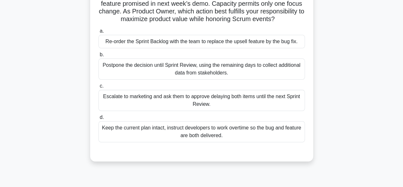
scroll to position [64, 0]
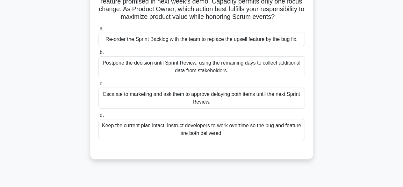
click at [203, 44] on div "Re-order the Sprint Backlog with the team to replace the upsell feature by the …" at bounding box center [202, 39] width 207 height 13
click at [99, 31] on input "a. Re-order the Sprint Backlog with the team to replace the upsell feature by t…" at bounding box center [99, 29] width 0 height 4
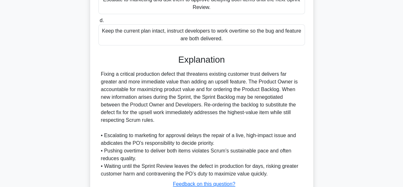
scroll to position [206, 0]
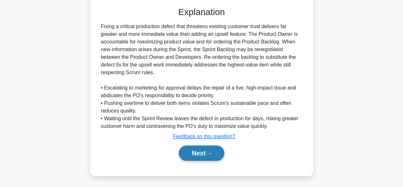
click at [189, 152] on button "Next" at bounding box center [202, 152] width 46 height 15
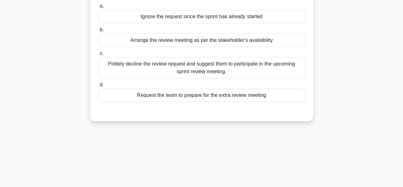
scroll to position [64, 0]
click at [223, 70] on div "Politely decline the review request and suggest them to participate in the upco…" at bounding box center [202, 67] width 207 height 21
click at [99, 55] on input "c. Politely decline the review request and suggest them to participate in the u…" at bounding box center [99, 53] width 0 height 4
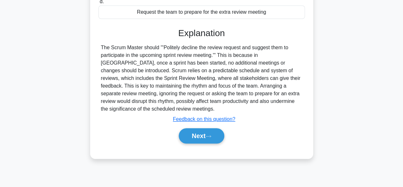
scroll to position [158, 0]
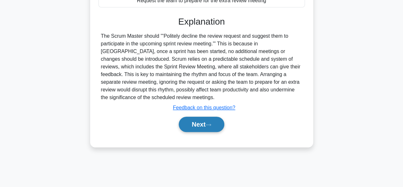
click at [209, 126] on button "Next" at bounding box center [202, 123] width 46 height 15
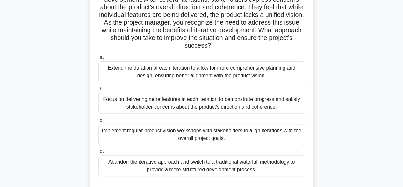
scroll to position [94, 0]
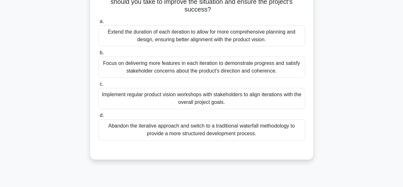
click at [180, 99] on div "Implement regular product vision workshops with stakeholders to align iteration…" at bounding box center [202, 98] width 207 height 21
click at [99, 86] on input "c. Implement regular product vision workshops with stakeholders to align iterat…" at bounding box center [99, 84] width 0 height 4
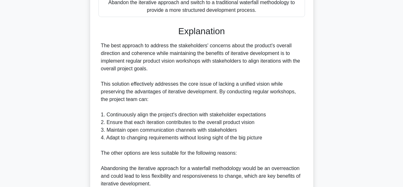
scroll to position [374, 0]
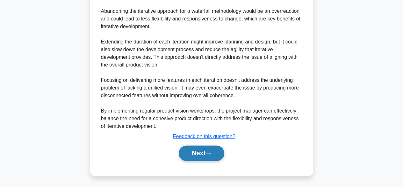
click at [191, 155] on button "Next" at bounding box center [202, 152] width 46 height 15
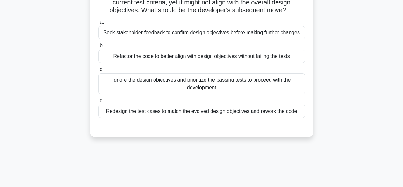
scroll to position [0, 0]
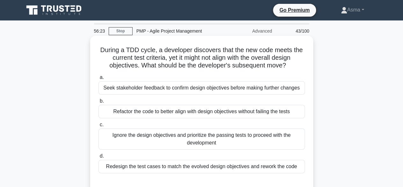
click at [207, 88] on div "Seek stakeholder feedback to confirm design objectives before making further ch…" at bounding box center [202, 87] width 207 height 13
click at [99, 79] on input "a. Seek stakeholder feedback to confirm design objectives before making further…" at bounding box center [99, 77] width 0 height 4
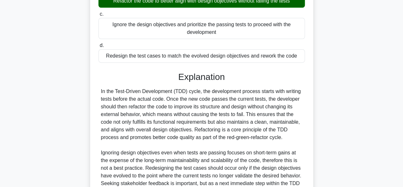
scroll to position [199, 0]
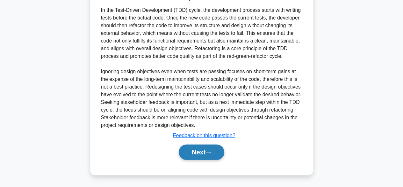
click at [200, 151] on button "Next" at bounding box center [202, 151] width 46 height 15
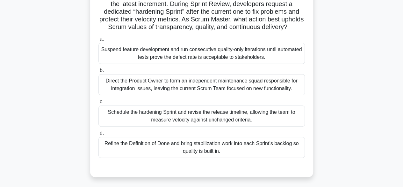
scroll to position [64, 0]
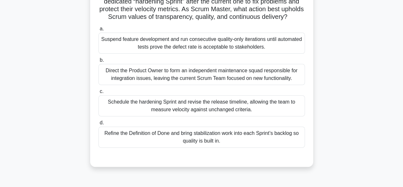
click at [240, 147] on div "Refine the Definition of Done and bring stabilization work into each Sprint’s b…" at bounding box center [202, 136] width 207 height 21
click at [99, 125] on input "d. Refine the Definition of Done and bring stabilization work into each Sprint’…" at bounding box center [99, 123] width 0 height 4
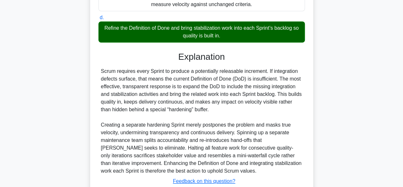
scroll to position [221, 0]
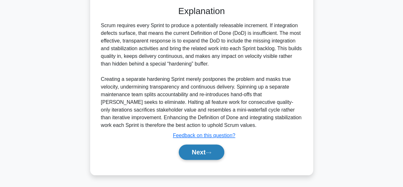
click at [201, 152] on button "Next" at bounding box center [202, 151] width 46 height 15
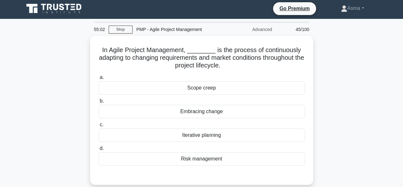
scroll to position [0, 0]
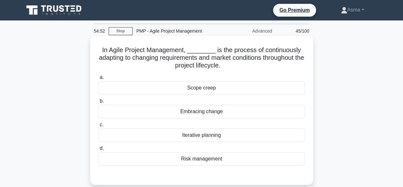
click at [203, 137] on div "Iterative planning" at bounding box center [202, 134] width 207 height 13
click at [99, 127] on input "c. Iterative planning" at bounding box center [99, 124] width 0 height 4
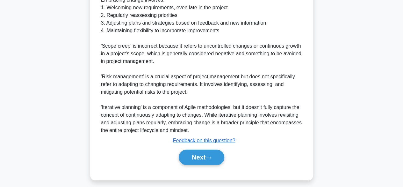
scroll to position [253, 0]
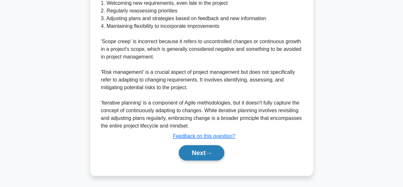
click at [205, 154] on button "Next" at bounding box center [202, 152] width 46 height 15
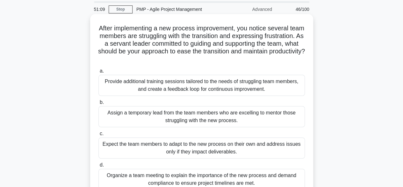
scroll to position [32, 0]
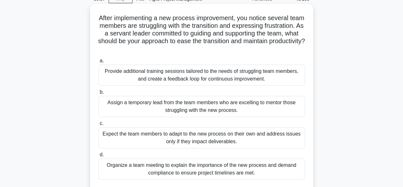
click at [244, 73] on div "Provide additional training sessions tailored to the needs of struggling team m…" at bounding box center [202, 74] width 207 height 21
click at [99, 63] on input "a. Provide additional training sessions tailored to the needs of struggling tea…" at bounding box center [99, 61] width 0 height 4
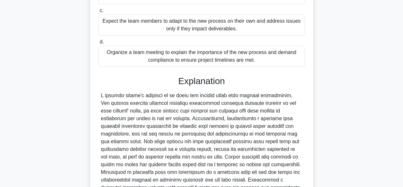
scroll to position [213, 0]
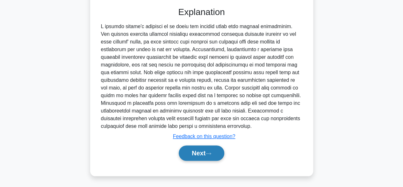
click at [198, 154] on button "Next" at bounding box center [202, 152] width 46 height 15
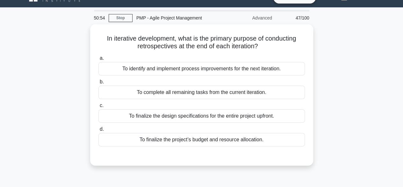
scroll to position [0, 0]
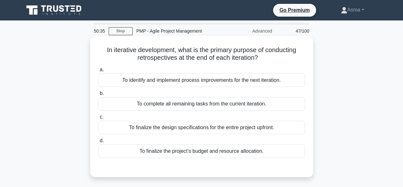
click at [203, 104] on div "To complete all remaining tasks from the current iteration." at bounding box center [202, 103] width 207 height 13
click at [99, 95] on input "b. To complete all remaining tasks from the current iteration." at bounding box center [99, 93] width 0 height 4
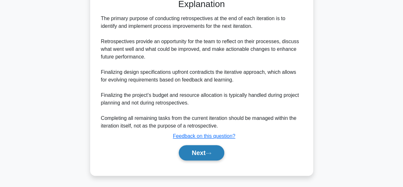
click at [194, 155] on button "Next" at bounding box center [202, 152] width 46 height 15
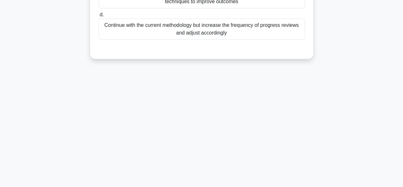
scroll to position [30, 0]
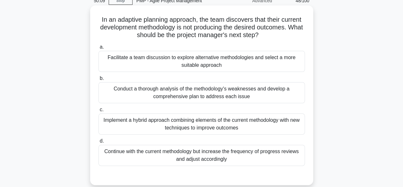
click at [211, 125] on div "Implement a hybrid approach combining elements of the current methodology with …" at bounding box center [202, 123] width 207 height 21
click at [99, 112] on input "c. Implement a hybrid approach combining elements of the current methodology wi…" at bounding box center [99, 109] width 0 height 4
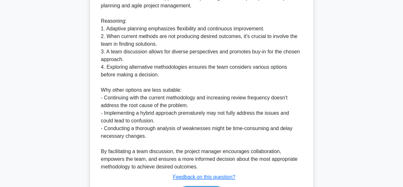
scroll to position [276, 0]
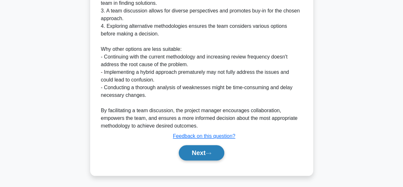
click at [205, 153] on button "Next" at bounding box center [202, 152] width 46 height 15
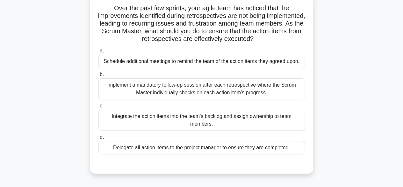
scroll to position [32, 0]
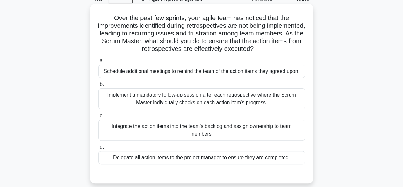
click at [235, 100] on div "Implement a mandatory follow-up session after each retrospective where the Scru…" at bounding box center [202, 98] width 207 height 21
click at [99, 86] on input "b. Implement a mandatory follow-up session after each retrospective where the S…" at bounding box center [99, 84] width 0 height 4
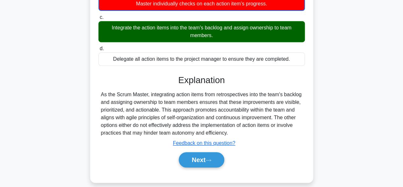
scroll to position [158, 0]
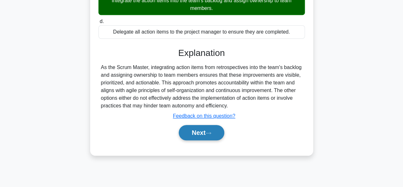
click at [198, 133] on button "Next" at bounding box center [202, 132] width 46 height 15
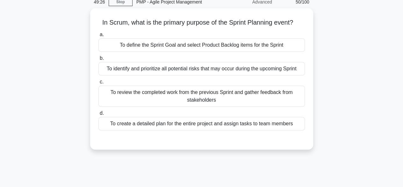
scroll to position [0, 0]
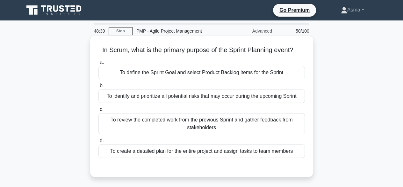
click at [228, 152] on div "To create a detailed plan for the entire project and assign tasks to team membe…" at bounding box center [202, 150] width 207 height 13
click at [99, 143] on input "d. To create a detailed plan for the entire project and assign tasks to team me…" at bounding box center [99, 140] width 0 height 4
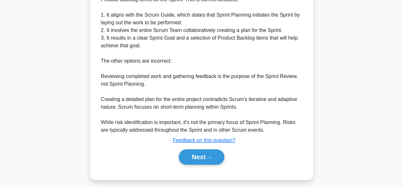
scroll to position [199, 0]
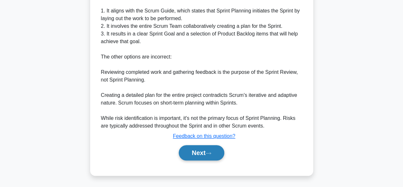
click at [208, 150] on button "Next" at bounding box center [202, 152] width 46 height 15
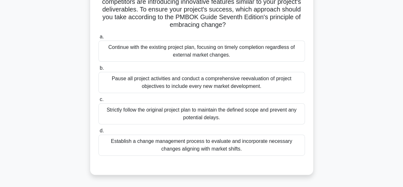
scroll to position [64, 0]
click at [220, 147] on div "Establish a change management process to evaluate and incorporate necessary cha…" at bounding box center [202, 144] width 207 height 21
click at [99, 132] on input "d. Establish a change management process to evaluate and incorporate necessary …" at bounding box center [99, 130] width 0 height 4
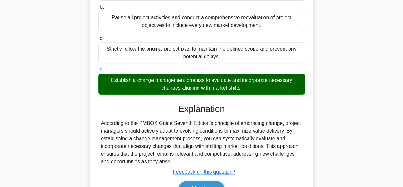
scroll to position [160, 0]
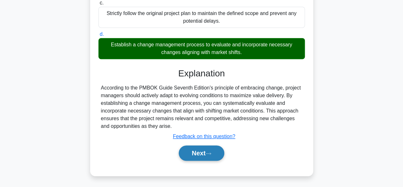
click at [204, 152] on button "Next" at bounding box center [202, 152] width 46 height 15
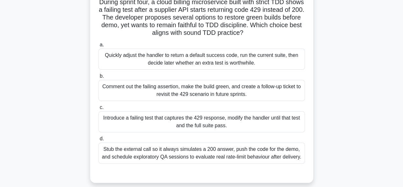
scroll to position [96, 0]
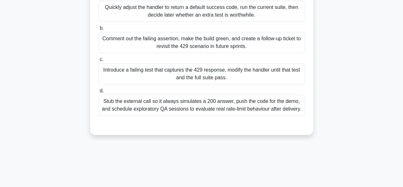
click at [262, 71] on div "Introduce a failing test that captures the 429 response, modify the handler unt…" at bounding box center [202, 73] width 207 height 21
click at [99, 62] on input "c. Introduce a failing test that captures the 429 response, modify the handler …" at bounding box center [99, 59] width 0 height 4
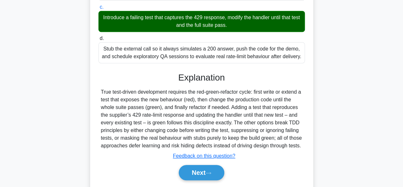
scroll to position [167, 0]
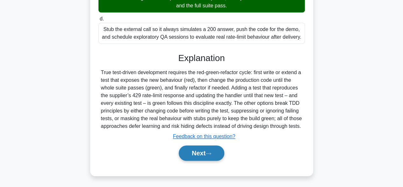
click at [203, 152] on button "Next" at bounding box center [202, 152] width 46 height 15
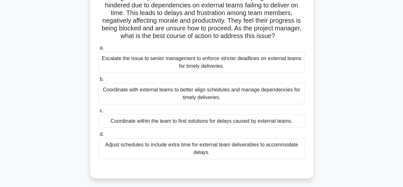
scroll to position [62, 0]
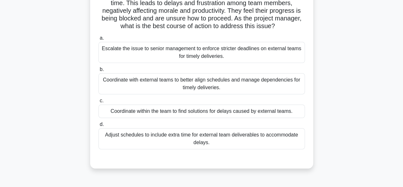
click at [231, 142] on div "Adjust schedules to include extra time for external team deliverables to accomm…" at bounding box center [202, 138] width 207 height 21
click at [99, 126] on input "d. Adjust schedules to include extra time for external team deliverables to acc…" at bounding box center [99, 124] width 0 height 4
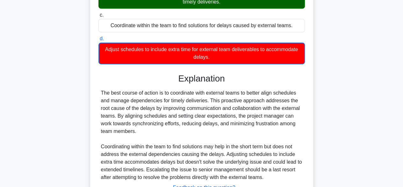
scroll to position [199, 0]
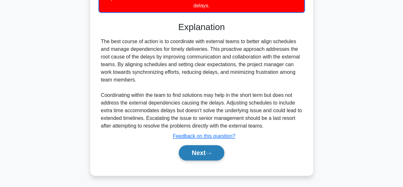
click at [202, 152] on button "Next" at bounding box center [202, 152] width 46 height 15
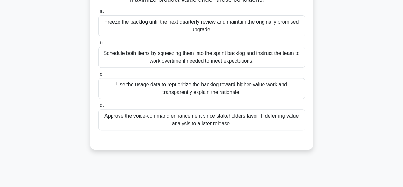
scroll to position [96, 0]
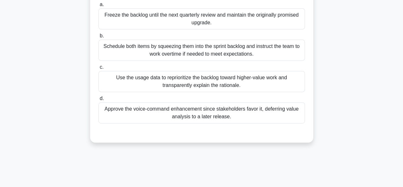
click at [213, 56] on div "Schedule both items by squeezing them into the sprint backlog and instruct the …" at bounding box center [202, 50] width 207 height 21
click at [99, 38] on input "b. Schedule both items by squeezing them into the sprint backlog and instruct t…" at bounding box center [99, 36] width 0 height 4
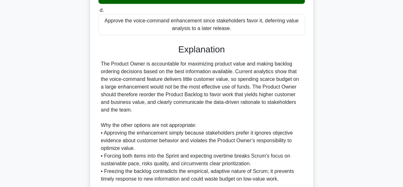
scroll to position [237, 0]
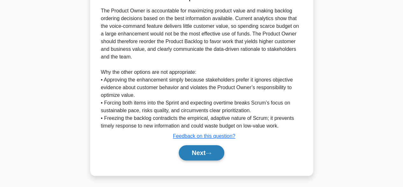
click at [197, 155] on button "Next" at bounding box center [202, 152] width 46 height 15
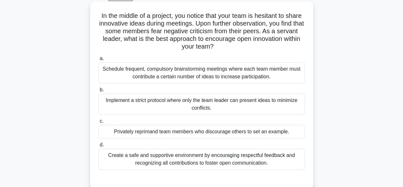
scroll to position [64, 0]
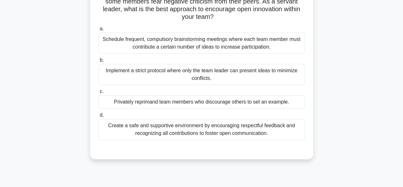
click at [256, 127] on div "Create a safe and supportive environment by encouraging respectful feedback and…" at bounding box center [202, 129] width 207 height 21
click at [99, 117] on input "d. Create a safe and supportive environment by encouraging respectful feedback …" at bounding box center [99, 115] width 0 height 4
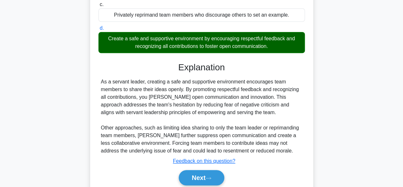
scroll to position [175, 0]
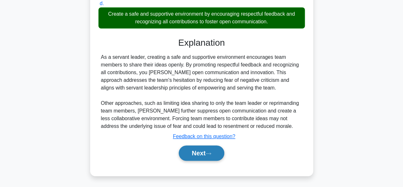
click at [217, 150] on button "Next" at bounding box center [202, 152] width 46 height 15
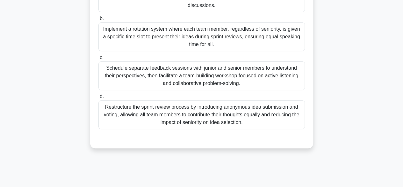
scroll to position [126, 0]
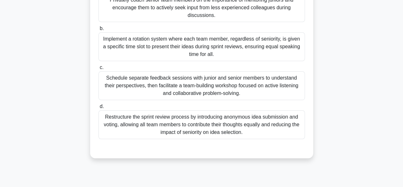
click at [239, 128] on div "Restructure the sprint review process by introducing anonymous idea submission …" at bounding box center [202, 124] width 207 height 29
click at [99, 108] on input "d. Restructure the sprint review process by introducing anonymous idea submissi…" at bounding box center [99, 106] width 0 height 4
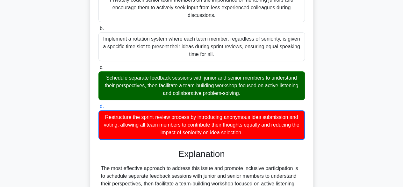
scroll to position [398, 0]
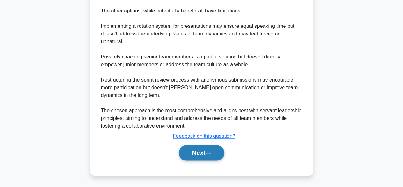
click at [208, 151] on button "Next" at bounding box center [202, 152] width 46 height 15
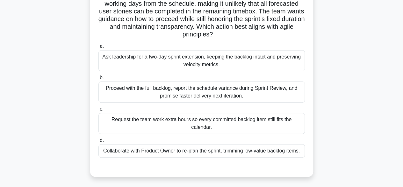
scroll to position [64, 0]
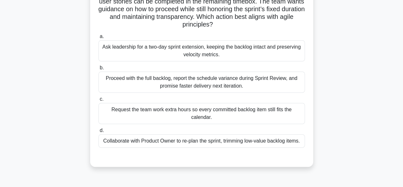
click at [224, 143] on div "Collaborate with Product Owner to re-plan the sprint, trimming low-value backlo…" at bounding box center [202, 140] width 207 height 13
click at [99, 132] on input "d. Collaborate with Product Owner to re-plan the sprint, trimming low-value bac…" at bounding box center [99, 130] width 0 height 4
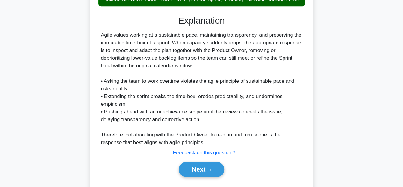
scroll to position [229, 0]
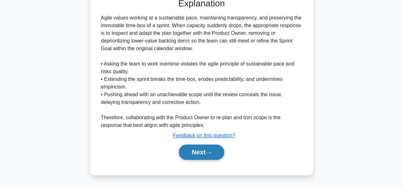
click at [195, 152] on button "Next" at bounding box center [202, 151] width 46 height 15
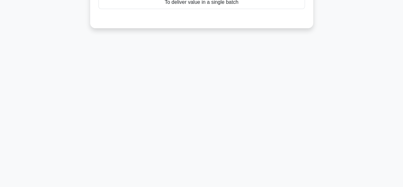
scroll to position [0, 0]
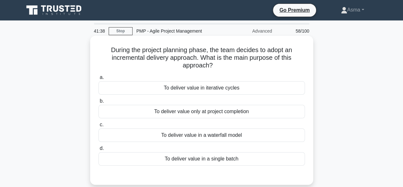
click at [219, 92] on div "To deliver value in iterative cycles" at bounding box center [202, 87] width 207 height 13
click at [99, 79] on input "a. To deliver value in iterative cycles" at bounding box center [99, 77] width 0 height 4
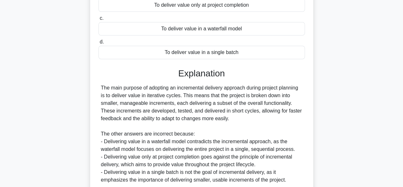
scroll to position [160, 0]
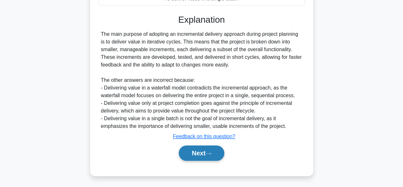
click at [198, 150] on button "Next" at bounding box center [202, 152] width 46 height 15
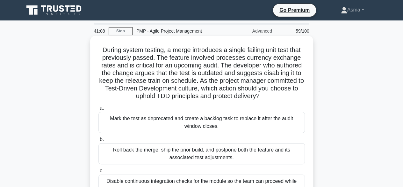
scroll to position [64, 0]
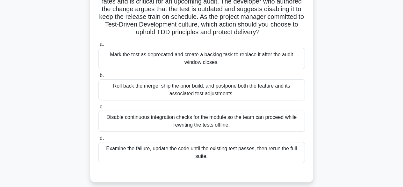
click at [240, 146] on div "Examine the failure, update the code until the existing test passes, then rerun…" at bounding box center [202, 152] width 207 height 21
click at [99, 140] on input "d. Examine the failure, update the code until the existing test passes, then re…" at bounding box center [99, 138] width 0 height 4
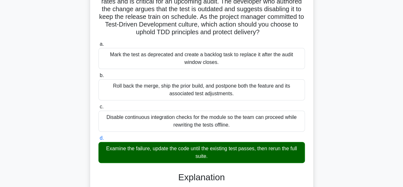
scroll to position [213, 0]
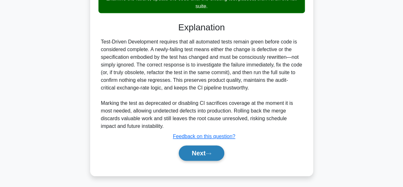
click at [214, 151] on button "Next" at bounding box center [202, 152] width 46 height 15
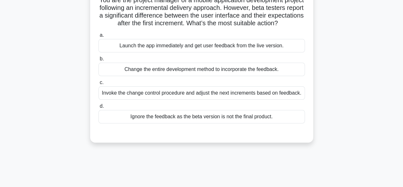
scroll to position [64, 0]
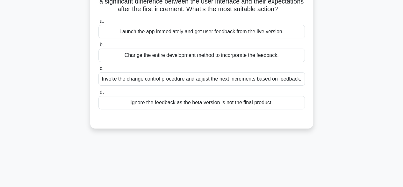
click at [226, 85] on div "Invoke the change control procedure and adjust the next increments based on fee…" at bounding box center [202, 78] width 207 height 13
click at [99, 70] on input "c. Invoke the change control procedure and adjust the next increments based on …" at bounding box center [99, 68] width 0 height 4
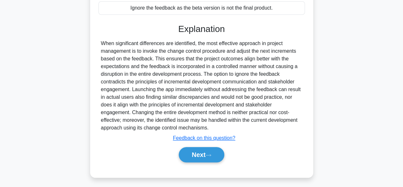
scroll to position [175, 0]
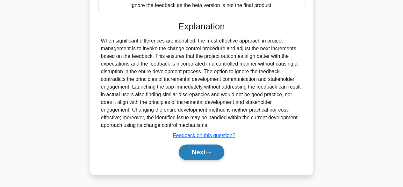
click at [199, 153] on button "Next" at bounding box center [202, 151] width 46 height 15
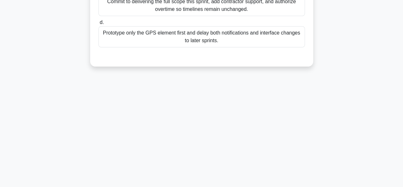
scroll to position [30, 0]
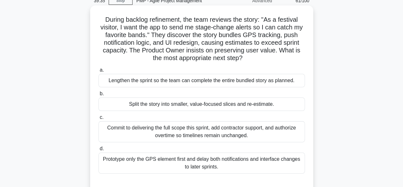
click at [217, 105] on div "Split the story into smaller, value-focused slices and re-estimate." at bounding box center [202, 103] width 207 height 13
click at [99, 96] on input "b. Split the story into smaller, value-focused slices and re-estimate." at bounding box center [99, 94] width 0 height 4
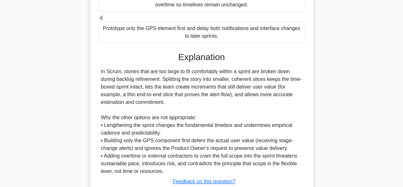
scroll to position [206, 0]
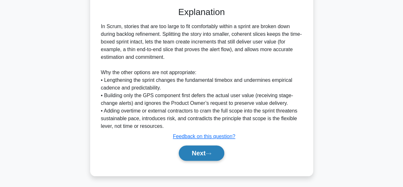
click at [201, 152] on button "Next" at bounding box center [202, 152] width 46 height 15
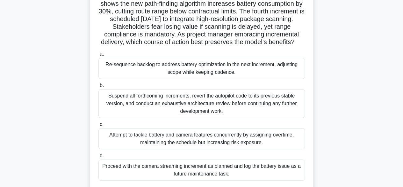
scroll to position [64, 0]
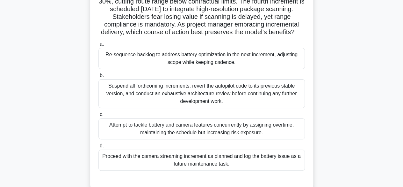
click at [260, 68] on div "Re-sequence backlog to address battery optimization in the next increment, adju…" at bounding box center [202, 58] width 207 height 21
click at [99, 46] on input "a. Re-sequence backlog to address battery optimization in the next increment, a…" at bounding box center [99, 44] width 0 height 4
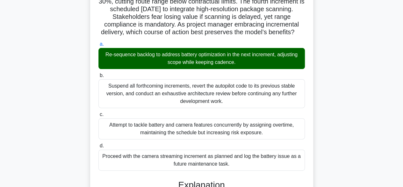
scroll to position [259, 0]
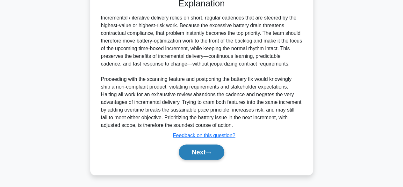
click at [205, 154] on button "Next" at bounding box center [202, 151] width 46 height 15
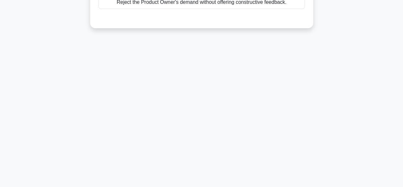
scroll to position [0, 0]
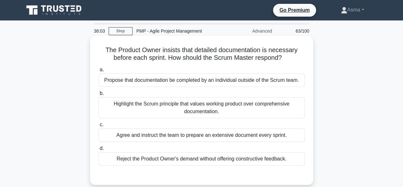
click at [228, 134] on div "Agree and instruct the team to prepare an extensive document every sprint." at bounding box center [202, 134] width 207 height 13
click at [99, 127] on input "c. Agree and instruct the team to prepare an extensive document every sprint." at bounding box center [99, 124] width 0 height 4
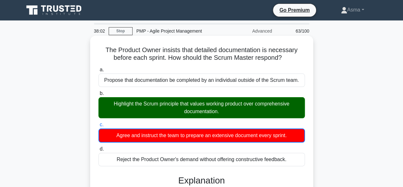
scroll to position [161, 0]
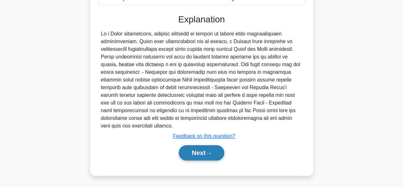
click at [196, 153] on button "Next" at bounding box center [202, 152] width 46 height 15
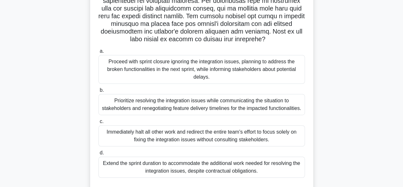
scroll to position [126, 0]
click at [220, 97] on div "Prioritize resolving the integration issues while communicating the situation t…" at bounding box center [202, 103] width 207 height 21
click at [99, 92] on input "b. Prioritize resolving the integration issues while communicating the situatio…" at bounding box center [99, 90] width 0 height 4
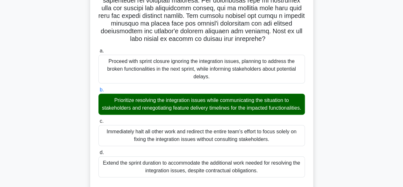
scroll to position [336, 0]
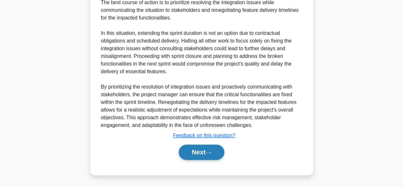
click at [205, 151] on button "Next" at bounding box center [202, 151] width 46 height 15
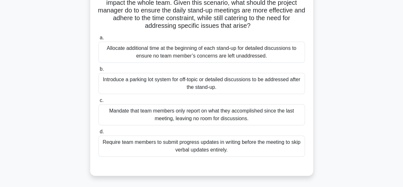
scroll to position [126, 0]
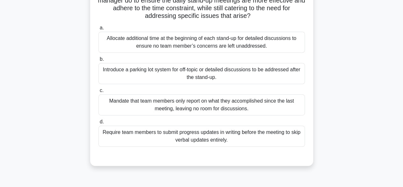
click at [211, 107] on div "Mandate that team members only report on what they accomplished since the last …" at bounding box center [202, 104] width 207 height 21
click at [99, 92] on input "c. Mandate that team members only report on what they accomplished since the la…" at bounding box center [99, 90] width 0 height 4
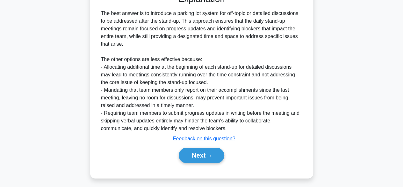
scroll to position [291, 0]
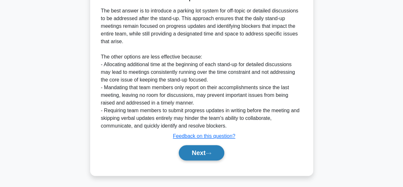
click at [214, 151] on button "Next" at bounding box center [202, 152] width 46 height 15
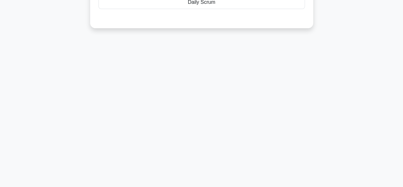
scroll to position [0, 0]
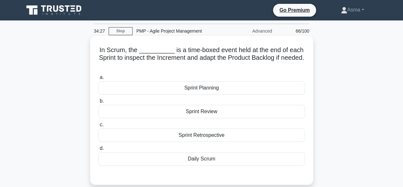
drag, startPoint x: 214, startPoint y: 158, endPoint x: 98, endPoint y: 44, distance: 163.3
click at [98, 44] on div "In Scrum, the __________ is a time-boxed event held at the end of each Sprint t…" at bounding box center [202, 109] width 218 height 143
copy div "In Scrum, the __________ is a time-boxed event held at the end of each Sprint t…"
click at [260, 101] on label "b. Sprint Review" at bounding box center [202, 107] width 207 height 21
click at [99, 101] on input "b. Sprint Review" at bounding box center [99, 101] width 0 height 4
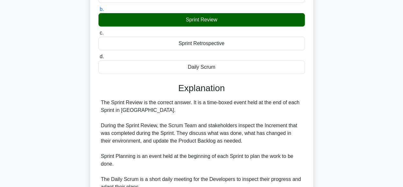
scroll to position [175, 0]
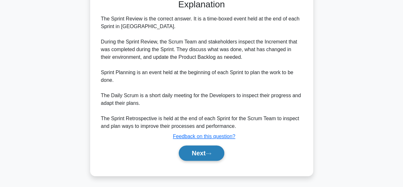
click at [197, 156] on button "Next" at bounding box center [202, 152] width 46 height 15
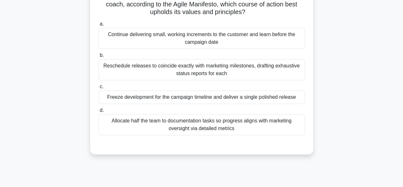
scroll to position [96, 0]
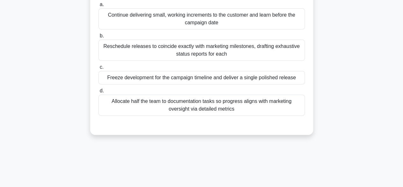
click at [240, 43] on div "Reschedule releases to coincide exactly with marketing milestones, drafting exh…" at bounding box center [202, 50] width 207 height 21
click at [99, 38] on input "b. Reschedule releases to coincide exactly with marketing milestones, drafting …" at bounding box center [99, 36] width 0 height 4
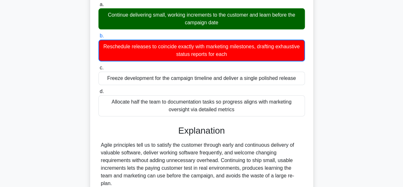
scroll to position [199, 0]
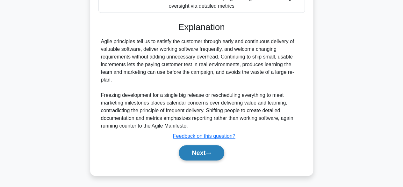
click at [199, 153] on button "Next" at bounding box center [202, 152] width 46 height 15
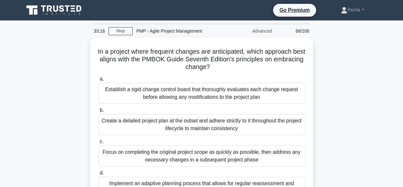
scroll to position [64, 0]
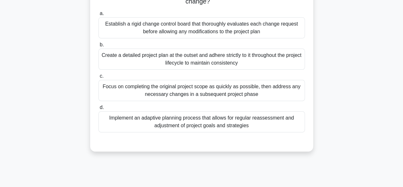
click at [218, 127] on div "Implement an adaptive planning process that allows for regular reassessment and…" at bounding box center [202, 121] width 207 height 21
click at [99, 109] on input "d. Implement an adaptive planning process that allows for regular reassessment …" at bounding box center [99, 107] width 0 height 4
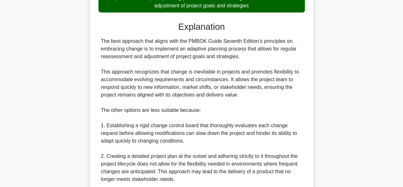
scroll to position [313, 0]
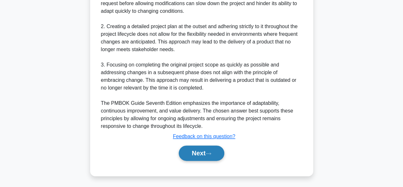
click at [194, 149] on button "Next" at bounding box center [202, 152] width 46 height 15
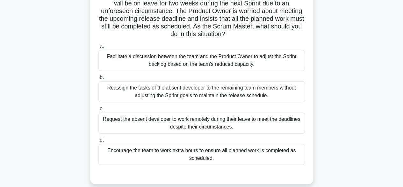
scroll to position [96, 0]
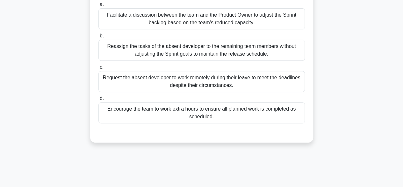
click at [216, 52] on div "Reassign the tasks of the absent developer to the remaining team members withou…" at bounding box center [202, 50] width 207 height 21
click at [99, 38] on input "b. Reassign the tasks of the absent developer to the remaining team members wit…" at bounding box center [99, 36] width 0 height 4
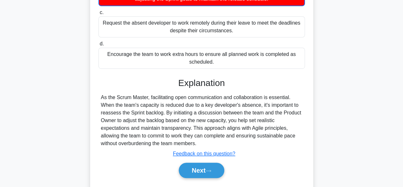
scroll to position [168, 0]
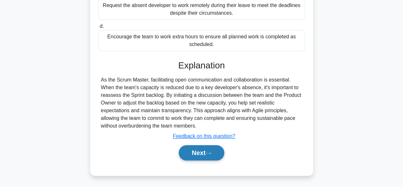
click at [214, 154] on button "Next" at bounding box center [202, 152] width 46 height 15
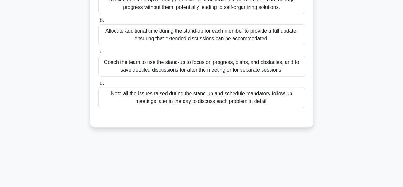
scroll to position [64, 0]
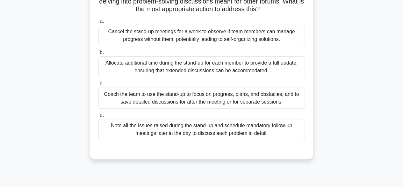
click at [231, 102] on div "Coach the team to use the stand-up to focus on progress, plans, and obstacles, …" at bounding box center [202, 97] width 207 height 21
click at [99, 86] on input "c. Coach the team to use the stand-up to focus on progress, plans, and obstacle…" at bounding box center [99, 84] width 0 height 4
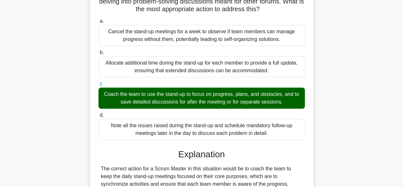
scroll to position [213, 0]
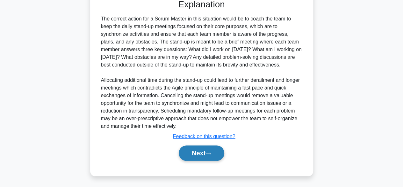
click at [202, 148] on button "Next" at bounding box center [202, 152] width 46 height 15
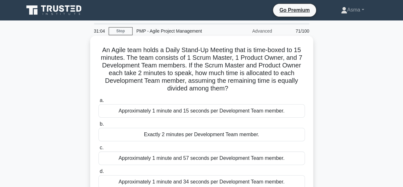
scroll to position [64, 0]
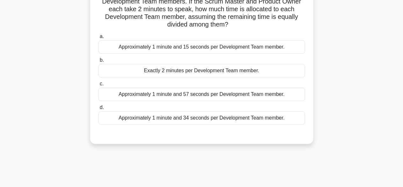
click at [249, 52] on div "Approximately 1 minute and 15 seconds per Development Team member." at bounding box center [202, 46] width 207 height 13
click at [99, 39] on input "a. Approximately 1 minute and 15 seconds per Development Team member." at bounding box center [99, 36] width 0 height 4
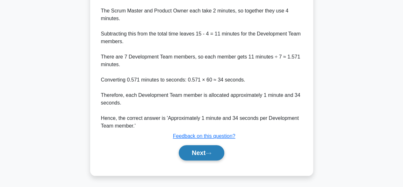
click at [198, 153] on button "Next" at bounding box center [202, 152] width 46 height 15
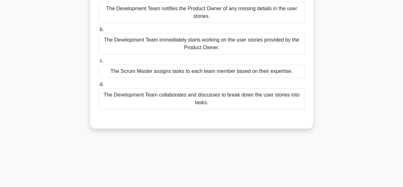
scroll to position [30, 0]
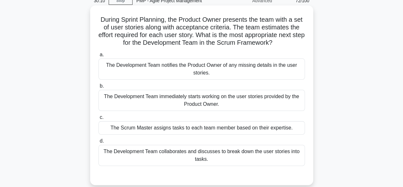
click at [223, 155] on div "The Development Team collaborates and discusses to break down the user stories …" at bounding box center [202, 154] width 207 height 21
click at [99, 143] on input "d. The Development Team collaborates and discusses to break down the user stori…" at bounding box center [99, 141] width 0 height 4
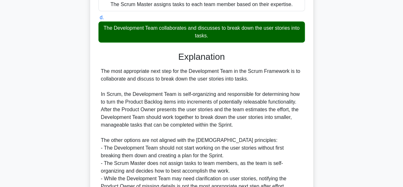
scroll to position [229, 0]
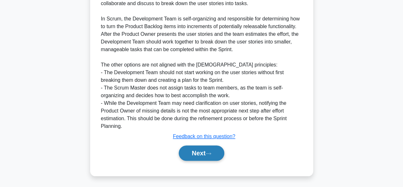
click at [208, 152] on button "Next" at bounding box center [202, 152] width 46 height 15
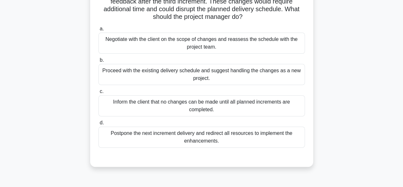
scroll to position [32, 0]
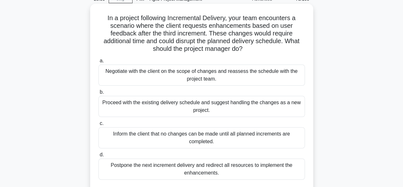
click at [207, 79] on div "Negotiate with the client on the scope of changes and reassess the schedule wit…" at bounding box center [202, 74] width 207 height 21
click at [99, 63] on input "a. Negotiate with the client on the scope of changes and reassess the schedule …" at bounding box center [99, 61] width 0 height 4
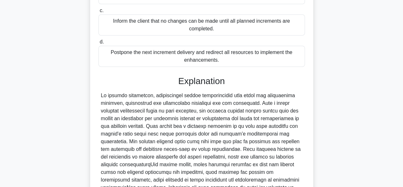
scroll to position [255, 0]
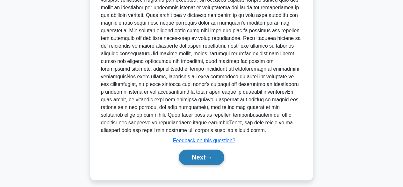
click at [200, 154] on button "Next" at bounding box center [202, 156] width 46 height 15
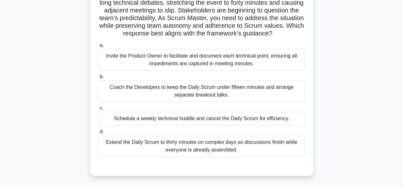
scroll to position [32, 0]
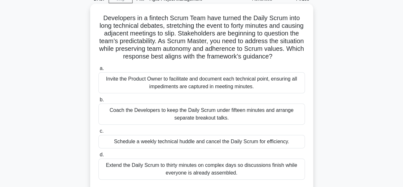
click at [225, 120] on div "Coach the Developers to keep the Daily Scrum under fifteen minutes and arrange …" at bounding box center [202, 113] width 207 height 21
click at [99, 102] on input "b. Coach the Developers to keep the Daily Scrum under fifteen minutes and arran…" at bounding box center [99, 100] width 0 height 4
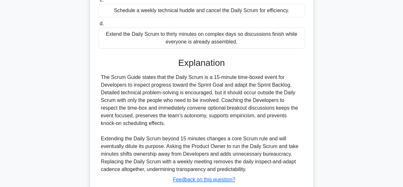
scroll to position [213, 0]
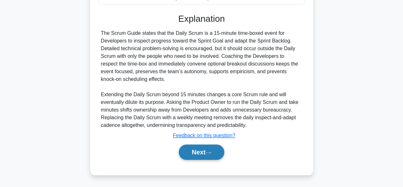
click at [207, 156] on button "Next" at bounding box center [202, 151] width 46 height 15
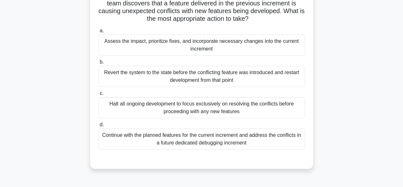
scroll to position [64, 0]
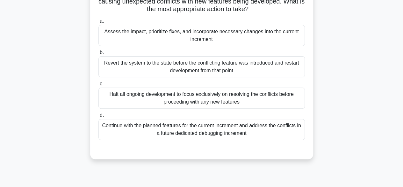
click at [226, 104] on div "Halt all ongoing development to focus exclusively on resolving the conflicts be…" at bounding box center [202, 97] width 207 height 21
click at [99, 86] on input "c. Halt all ongoing development to focus exclusively on resolving the conflicts…" at bounding box center [99, 84] width 0 height 4
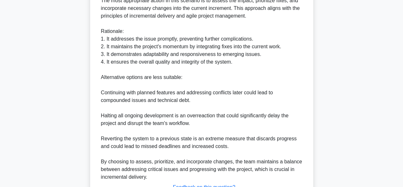
scroll to position [283, 0]
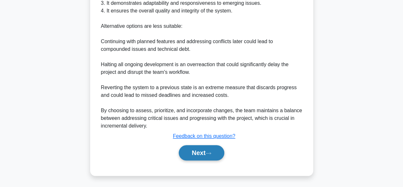
click at [199, 153] on button "Next" at bounding box center [202, 152] width 46 height 15
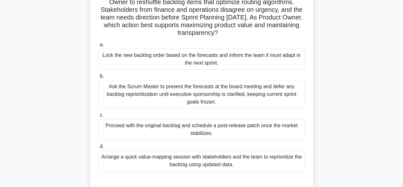
scroll to position [64, 0]
click at [233, 164] on div "Arrange a quick value-mapping session with stakeholders and the team to reprior…" at bounding box center [202, 159] width 207 height 21
click at [99, 148] on input "d. Arrange a quick value-mapping session with stakeholders and the team to repr…" at bounding box center [99, 145] width 0 height 4
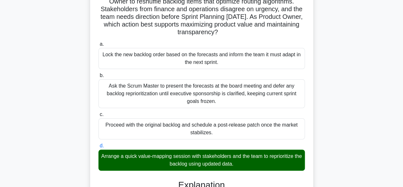
scroll to position [252, 0]
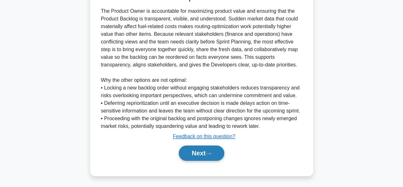
click at [194, 153] on button "Next" at bounding box center [202, 152] width 46 height 15
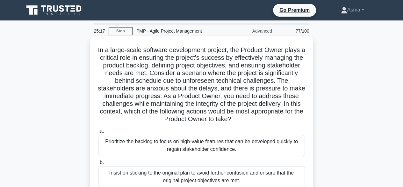
scroll to position [64, 0]
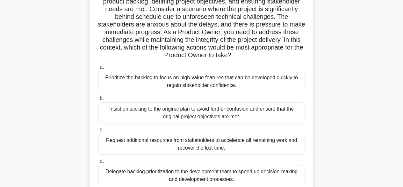
click at [234, 87] on div "Prioritize the backlog to focus on high-value features that can be developed qu…" at bounding box center [202, 81] width 207 height 21
click at [99, 69] on input "a. Prioritize the backlog to focus on high-value features that can be developed…" at bounding box center [99, 67] width 0 height 4
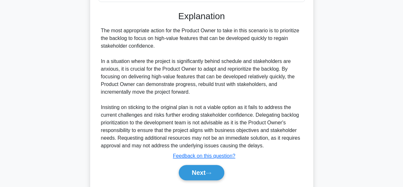
scroll to position [267, 0]
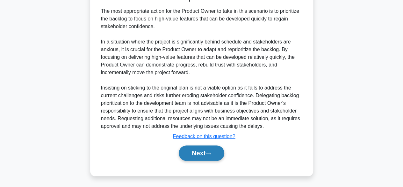
click at [217, 151] on button "Next" at bounding box center [202, 152] width 46 height 15
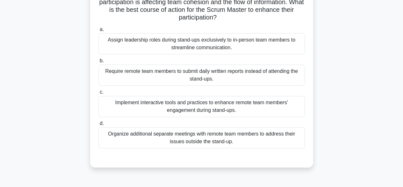
scroll to position [64, 0]
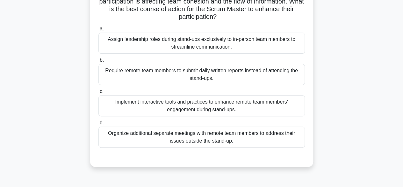
click at [250, 39] on div "Assign leadership roles during stand-ups exclusively to in-person team members …" at bounding box center [202, 43] width 207 height 21
click at [99, 31] on input "a. Assign leadership roles during stand-ups exclusively to in-person team membe…" at bounding box center [99, 29] width 0 height 4
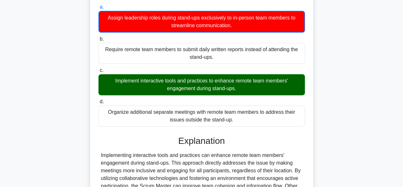
scroll to position [161, 0]
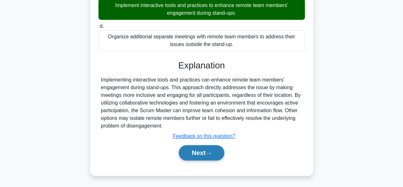
click at [213, 158] on button "Next" at bounding box center [202, 152] width 46 height 15
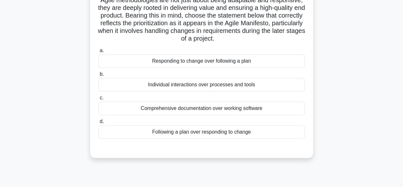
scroll to position [158, 0]
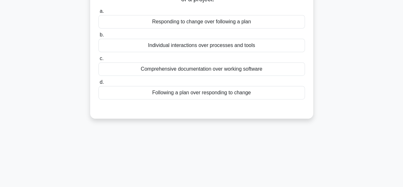
click at [231, 99] on div "Following a plan over responding to change" at bounding box center [202, 92] width 207 height 13
click at [99, 84] on input "d. Following a plan over responding to change" at bounding box center [99, 82] width 0 height 4
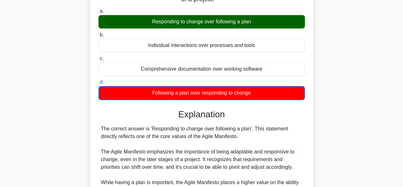
scroll to position [260, 0]
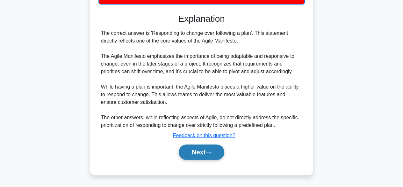
click at [194, 153] on button "Next" at bounding box center [202, 151] width 46 height 15
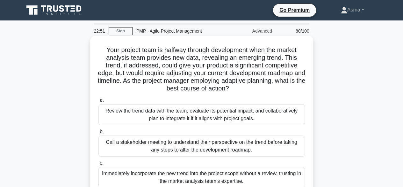
scroll to position [64, 0]
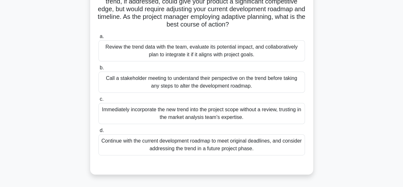
click at [234, 86] on div "Call a stakeholder meeting to understand their perspective on the trend before …" at bounding box center [202, 81] width 207 height 21
click at [99, 70] on input "b. Call a stakeholder meeting to understand their perspective on the trend befo…" at bounding box center [99, 68] width 0 height 4
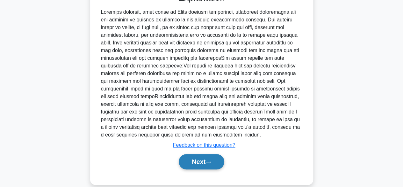
scroll to position [245, 0]
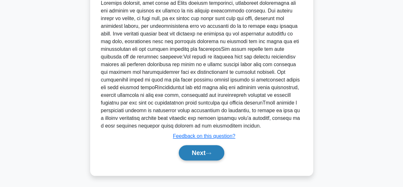
click at [189, 154] on button "Next" at bounding box center [202, 152] width 46 height 15
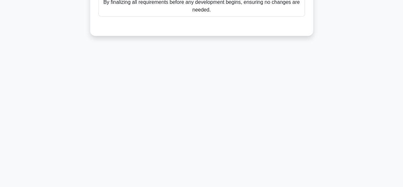
scroll to position [0, 0]
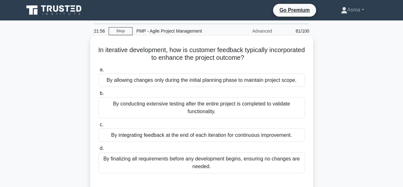
click at [236, 160] on div "By finalizing all requirements before any development begins, ensuring no chang…" at bounding box center [202, 162] width 207 height 21
click at [99, 150] on input "d. By finalizing all requirements before any development begins, ensuring no ch…" at bounding box center [99, 148] width 0 height 4
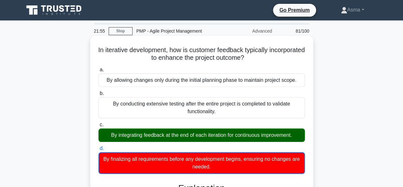
scroll to position [158, 0]
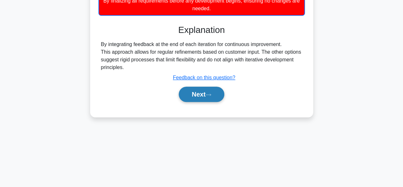
click at [209, 94] on icon at bounding box center [209, 95] width 6 height 4
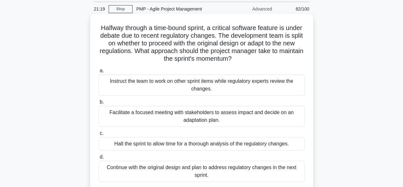
scroll to position [32, 0]
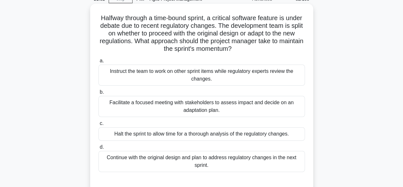
click at [246, 113] on div "Facilitate a focused meeting with stakeholders to assess impact and decide on a…" at bounding box center [202, 106] width 207 height 21
click at [99, 94] on input "b. Facilitate a focused meeting with stakeholders to assess impact and decide o…" at bounding box center [99, 92] width 0 height 4
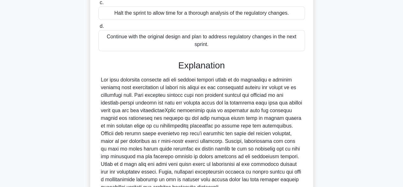
scroll to position [213, 0]
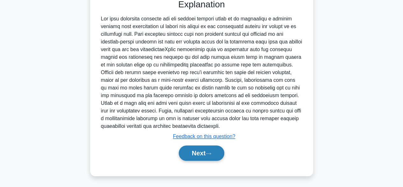
click at [202, 149] on button "Next" at bounding box center [202, 152] width 46 height 15
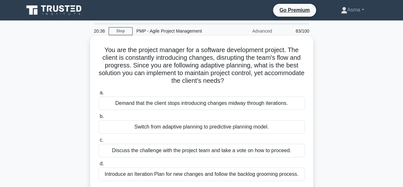
scroll to position [32, 0]
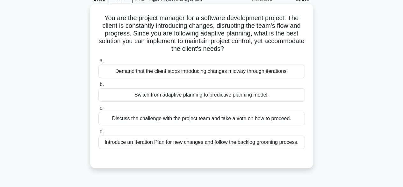
click at [187, 139] on div "Introduce an Iteration Plan for new changes and follow the backlog grooming pro…" at bounding box center [202, 141] width 207 height 13
click at [99, 134] on input "d. Introduce an Iteration Plan for new changes and follow the backlog grooming …" at bounding box center [99, 131] width 0 height 4
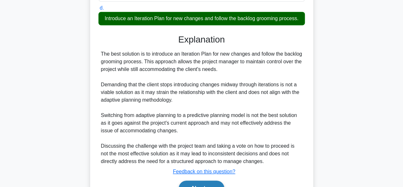
scroll to position [190, 0]
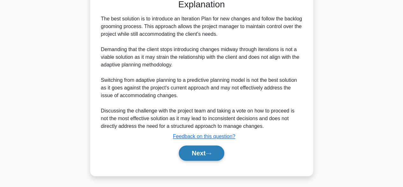
click at [202, 151] on button "Next" at bounding box center [202, 152] width 46 height 15
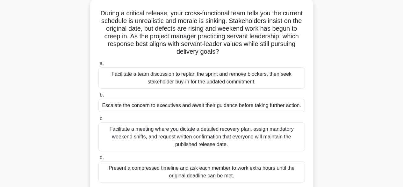
scroll to position [64, 0]
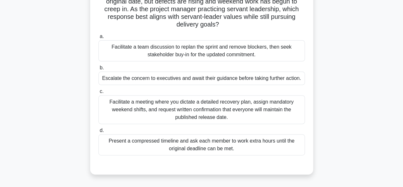
click at [211, 48] on div "Facilitate a team discussion to replan the sprint and remove blockers, then see…" at bounding box center [202, 50] width 207 height 21
click at [99, 39] on input "a. Facilitate a team discussion to replan the sprint and remove blockers, then …" at bounding box center [99, 36] width 0 height 4
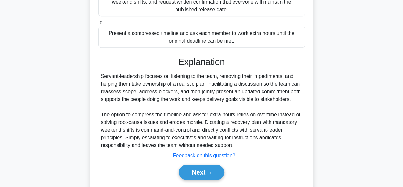
scroll to position [190, 0]
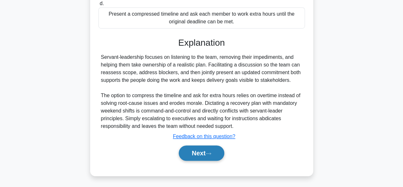
click at [200, 153] on button "Next" at bounding box center [202, 152] width 46 height 15
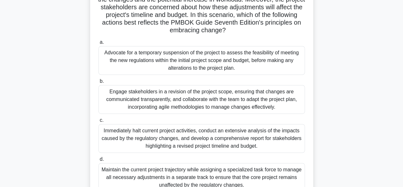
scroll to position [158, 0]
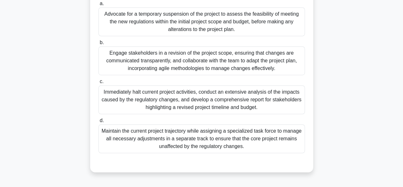
click at [237, 141] on div "Maintain the current project trajectory while assigning a specialized task forc…" at bounding box center [202, 138] width 207 height 29
click at [99, 122] on input "d. Maintain the current project trajectory while assigning a specialized task f…" at bounding box center [99, 120] width 0 height 4
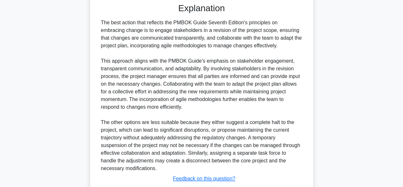
scroll to position [360, 0]
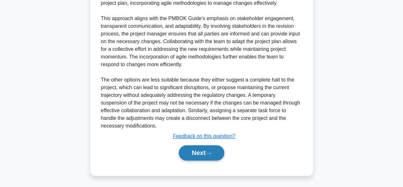
click at [198, 151] on button "Next" at bounding box center [202, 152] width 46 height 15
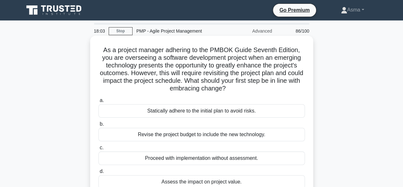
scroll to position [32, 0]
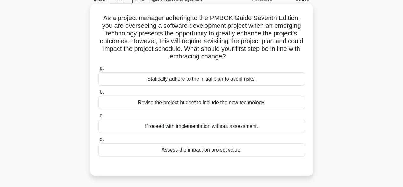
click at [210, 81] on div "Statically adhere to the initial plan to avoid risks." at bounding box center [202, 78] width 207 height 13
click at [99, 70] on input "a. Statically adhere to the initial plan to avoid risks." at bounding box center [99, 68] width 0 height 4
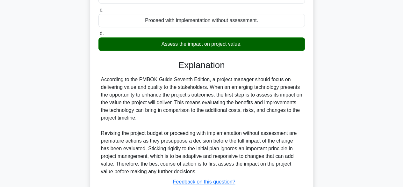
scroll to position [184, 0]
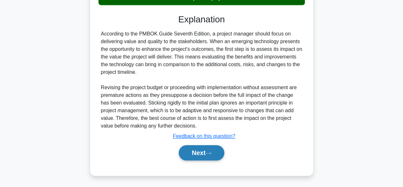
click at [203, 151] on button "Next" at bounding box center [202, 152] width 46 height 15
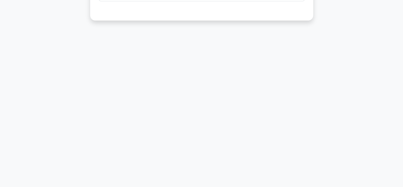
scroll to position [0, 0]
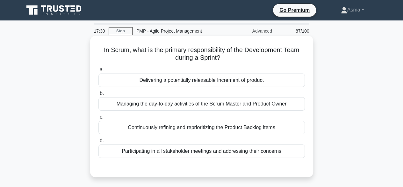
click at [223, 153] on div "Participating in all stakeholder meetings and addressing their concerns" at bounding box center [202, 150] width 207 height 13
click at [99, 143] on input "d. Participating in all stakeholder meetings and addressing their concerns" at bounding box center [99, 140] width 0 height 4
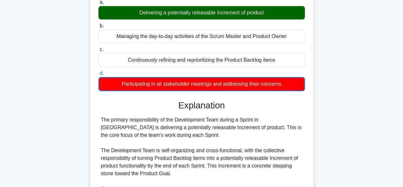
scroll to position [222, 0]
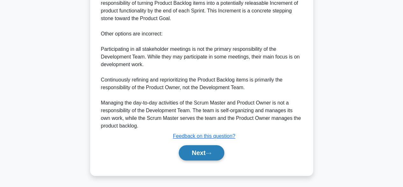
click at [190, 156] on button "Next" at bounding box center [202, 152] width 46 height 15
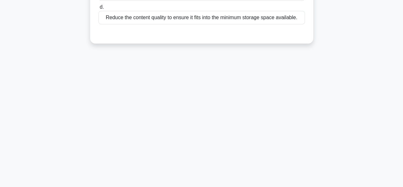
scroll to position [0, 0]
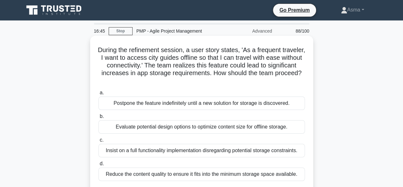
click at [187, 130] on div "Evaluate potential design options to optimize content size for offline storage." at bounding box center [202, 126] width 207 height 13
click at [99, 118] on input "b. Evaluate potential design options to optimize content size for offline stora…" at bounding box center [99, 116] width 0 height 4
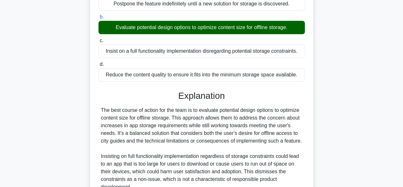
scroll to position [229, 0]
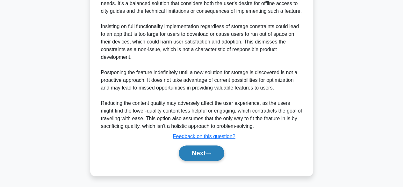
click at [187, 155] on button "Next" at bounding box center [202, 152] width 46 height 15
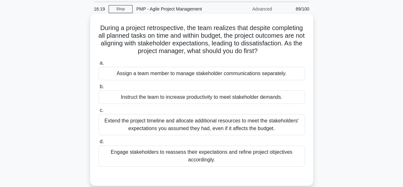
scroll to position [32, 0]
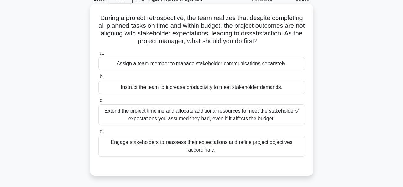
click at [208, 156] on div "a. Assign a team member to manage stakeholder communications separately. b. Ins…" at bounding box center [202, 103] width 214 height 110
click at [210, 147] on div "Engage stakeholders to reassess their expectations and refine project objective…" at bounding box center [202, 145] width 207 height 21
click at [99, 134] on input "d. Engage stakeholders to reassess their expectations and refine project object…" at bounding box center [99, 131] width 0 height 4
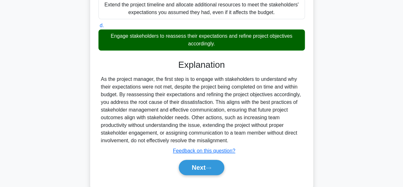
scroll to position [158, 0]
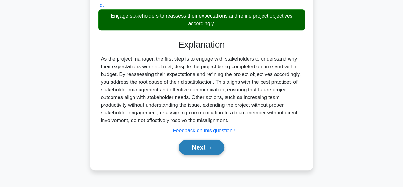
click at [202, 147] on button "Next" at bounding box center [202, 146] width 46 height 15
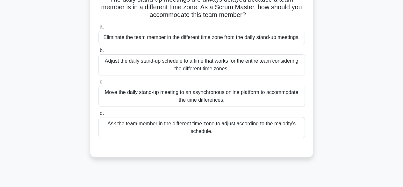
scroll to position [64, 0]
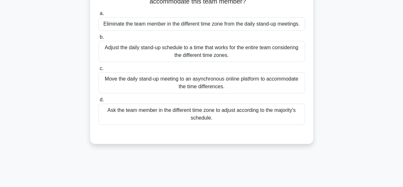
click at [221, 118] on div "Ask the team member in the different time zone to adjust according to the major…" at bounding box center [202, 113] width 207 height 21
click at [99, 102] on input "d. Ask the team member in the different time zone to adjust according to the ma…" at bounding box center [99, 100] width 0 height 4
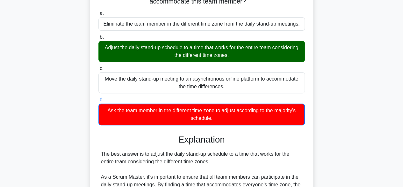
scroll to position [222, 0]
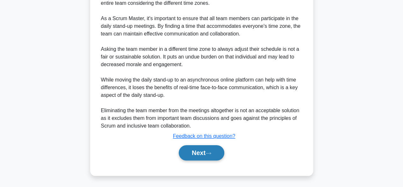
click at [201, 152] on button "Next" at bounding box center [202, 152] width 46 height 15
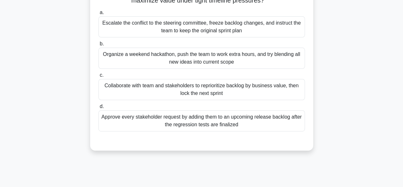
scroll to position [96, 0]
click at [217, 93] on div "Collaborate with team and stakeholders to reprioritize backlog by business valu…" at bounding box center [202, 88] width 207 height 21
click at [99, 77] on input "c. Collaborate with team and stakeholders to reprioritize backlog by business v…" at bounding box center [99, 75] width 0 height 4
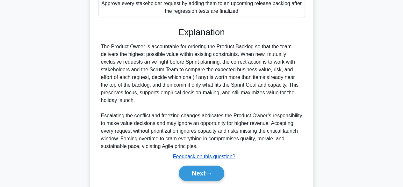
scroll to position [229, 0]
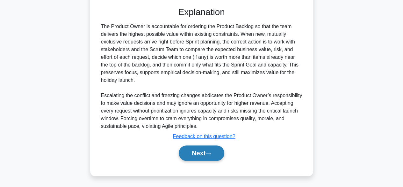
click at [203, 152] on button "Next" at bounding box center [202, 152] width 46 height 15
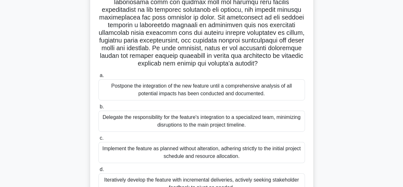
scroll to position [177, 0]
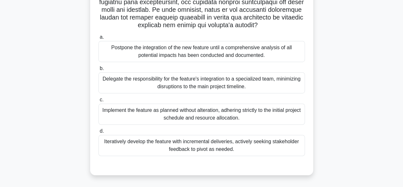
click at [209, 148] on div "Iteratively develop the feature with incremental deliveries, actively seeking s…" at bounding box center [202, 145] width 207 height 21
click at [99, 133] on input "d. Iteratively develop the feature with incremental deliveries, actively seekin…" at bounding box center [99, 131] width 0 height 4
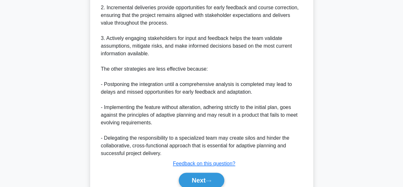
scroll to position [443, 0]
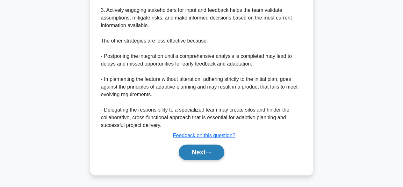
click at [208, 153] on button "Next" at bounding box center [202, 151] width 46 height 15
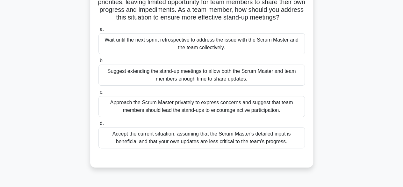
scroll to position [64, 0]
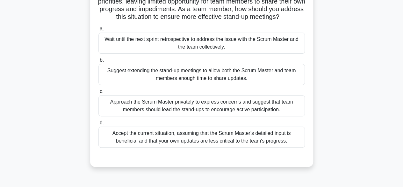
click at [246, 107] on div "Approach the Scrum Master privately to express concerns and suggest that team m…" at bounding box center [202, 105] width 207 height 21
click at [99, 93] on input "c. Approach the Scrum Master privately to express concerns and suggest that tea…" at bounding box center [99, 91] width 0 height 4
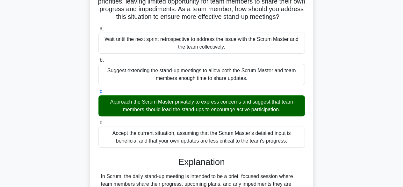
scroll to position [267, 0]
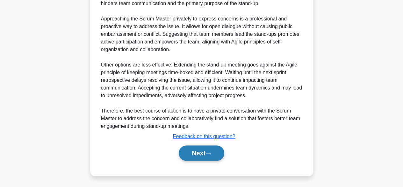
click at [192, 156] on button "Next" at bounding box center [202, 152] width 46 height 15
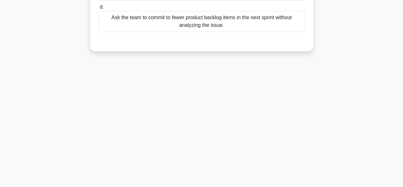
scroll to position [0, 0]
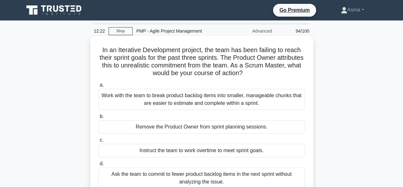
click at [289, 105] on div "Work with the team to break product backlog items into smaller, manageable chun…" at bounding box center [202, 99] width 207 height 21
click at [99, 87] on input "a. Work with the team to break product backlog items into smaller, manageable c…" at bounding box center [99, 85] width 0 height 4
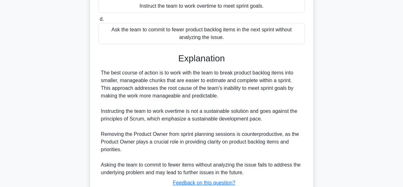
scroll to position [190, 0]
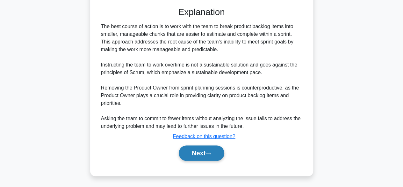
click at [206, 157] on button "Next" at bounding box center [202, 152] width 46 height 15
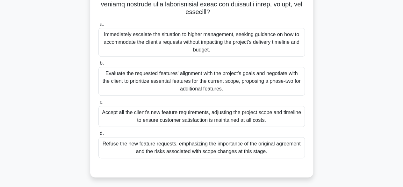
scroll to position [158, 0]
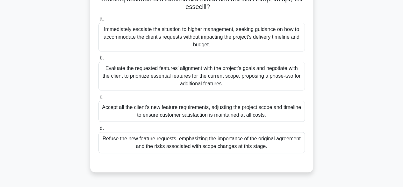
click at [213, 77] on div "Evaluate the requested features' alignment with the project's goals and negotia…" at bounding box center [202, 76] width 207 height 29
click at [99, 60] on input "b. Evaluate the requested features' alignment with the project's goals and nego…" at bounding box center [99, 58] width 0 height 4
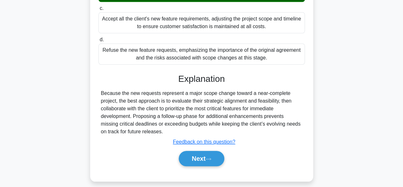
scroll to position [252, 0]
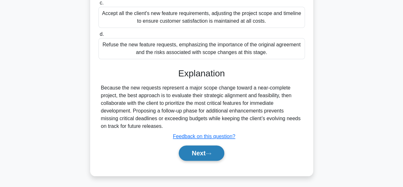
click at [195, 149] on button "Next" at bounding box center [202, 152] width 46 height 15
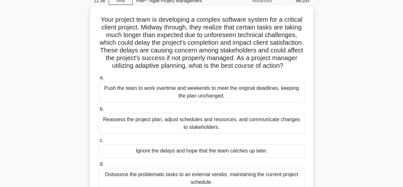
scroll to position [94, 0]
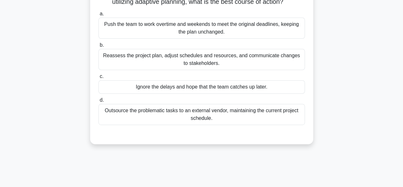
click at [209, 70] on div "Reassess the project plan, adjust schedules and resources, and communicate chan…" at bounding box center [202, 59] width 207 height 21
click at [99, 47] on input "b. Reassess the project plan, adjust schedules and resources, and communicate c…" at bounding box center [99, 45] width 0 height 4
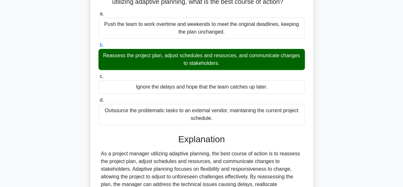
scroll to position [229, 0]
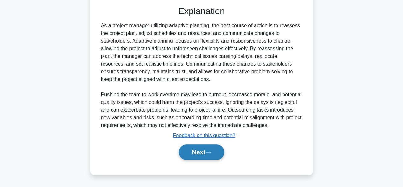
click at [199, 153] on button "Next" at bounding box center [202, 151] width 46 height 15
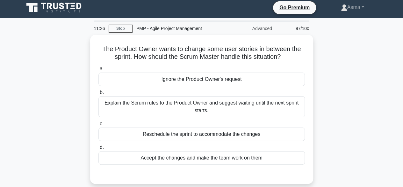
scroll to position [0, 0]
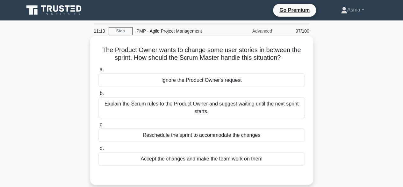
click at [235, 110] on div "Explain the Scrum rules to the Product Owner and suggest waiting until the next…" at bounding box center [202, 107] width 207 height 21
click at [99, 95] on input "b. Explain the Scrum rules to the Product Owner and suggest waiting until the n…" at bounding box center [99, 93] width 0 height 4
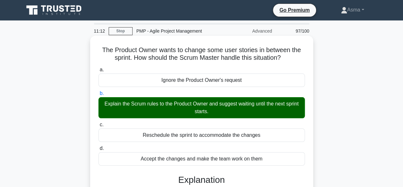
scroll to position [158, 0]
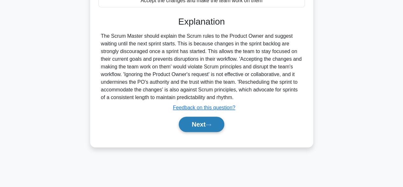
click at [195, 122] on button "Next" at bounding box center [202, 123] width 46 height 15
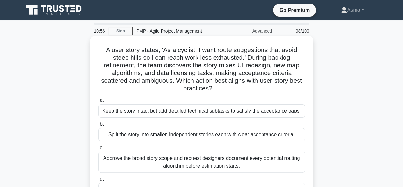
scroll to position [32, 0]
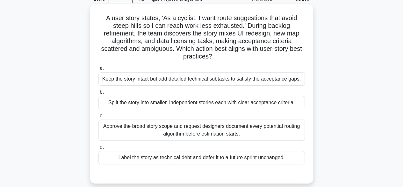
click at [216, 103] on div "Split the story into smaller, independent stories each with clear acceptance cr…" at bounding box center [202, 102] width 207 height 13
click at [99, 94] on input "b. Split the story into smaller, independent stories each with clear acceptance…" at bounding box center [99, 92] width 0 height 4
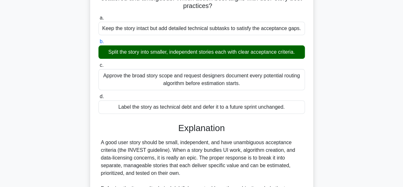
scroll to position [183, 0]
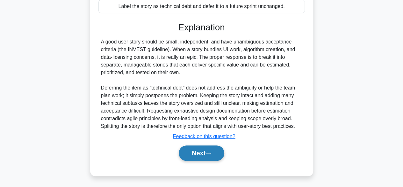
click at [193, 151] on button "Next" at bounding box center [202, 152] width 46 height 15
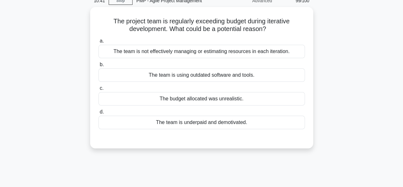
scroll to position [0, 0]
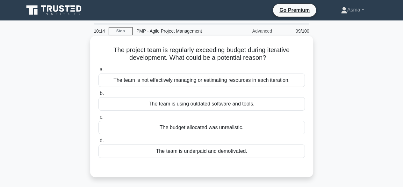
click at [203, 81] on div "The team is not effectively managing or estimating resources in each iteration." at bounding box center [202, 79] width 207 height 13
click at [99, 72] on input "a. The team is not effectively managing or estimating resources in each iterati…" at bounding box center [99, 70] width 0 height 4
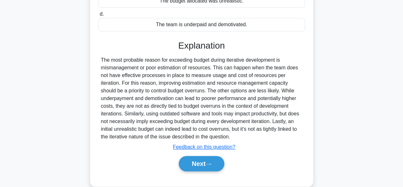
scroll to position [158, 0]
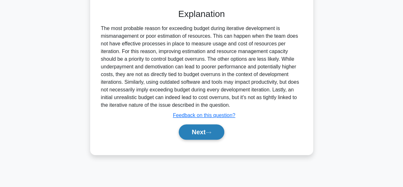
click at [186, 134] on button "Next" at bounding box center [202, 131] width 46 height 15
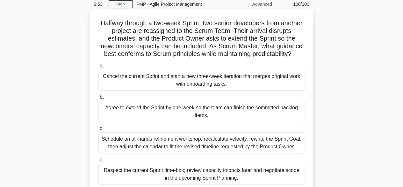
scroll to position [64, 0]
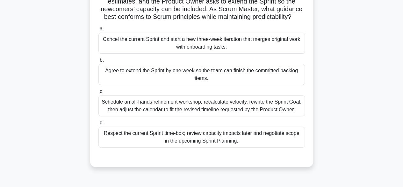
click at [244, 108] on div "Schedule an all-hands refinement workshop, recalculate velocity, rewrite the Sp…" at bounding box center [202, 105] width 207 height 21
click at [193, 105] on div "Schedule an all-hands refinement workshop, recalculate velocity, rewrite the Sp…" at bounding box center [202, 105] width 207 height 21
click at [99, 93] on input "c. Schedule an all-hands refinement workshop, recalculate velocity, rewrite the…" at bounding box center [99, 91] width 0 height 4
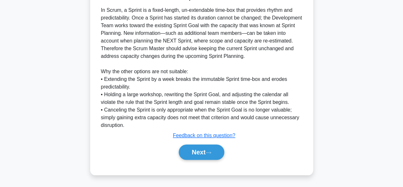
scroll to position [237, 0]
click at [202, 153] on button "Next" at bounding box center [202, 151] width 46 height 15
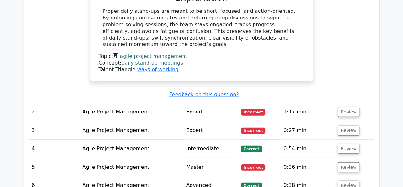
scroll to position [838, 0]
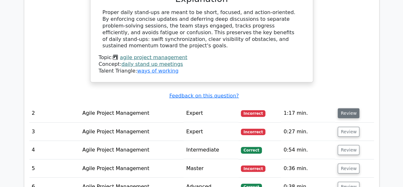
click at [343, 108] on button "Review" at bounding box center [349, 113] width 22 height 10
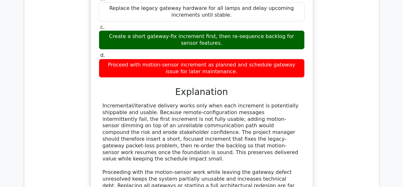
scroll to position [1125, 0]
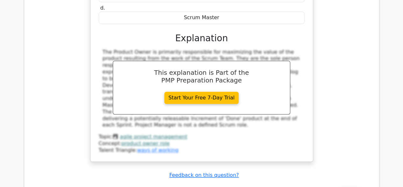
scroll to position [1444, 0]
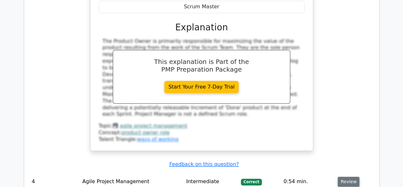
click at [346, 176] on button "Review" at bounding box center [349, 181] width 22 height 10
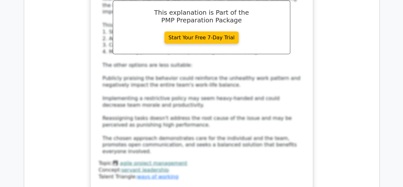
scroll to position [1890, 0]
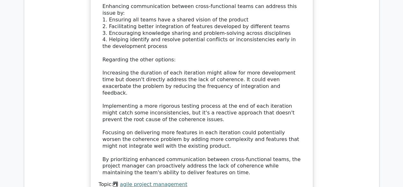
scroll to position [2305, 0]
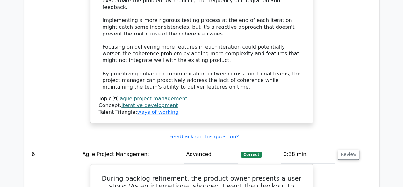
scroll to position [2464, 0]
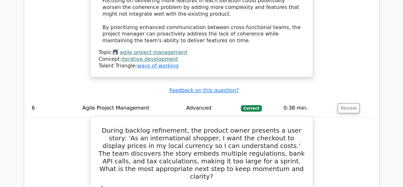
drag, startPoint x: 251, startPoint y: 103, endPoint x: 107, endPoint y: 96, distance: 144.3
copy div "Split the story into several independent stories, each addressing a single curr…"
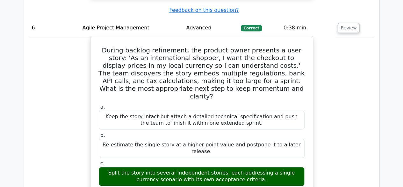
scroll to position [2624, 0]
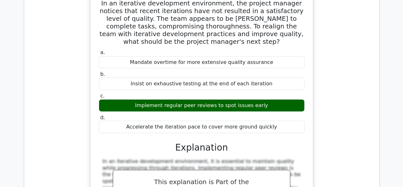
scroll to position [3006, 0]
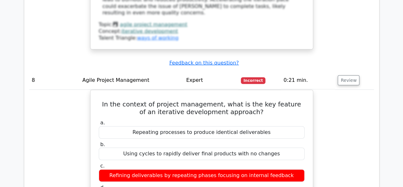
scroll to position [3262, 0]
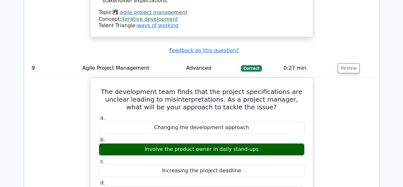
scroll to position [3485, 0]
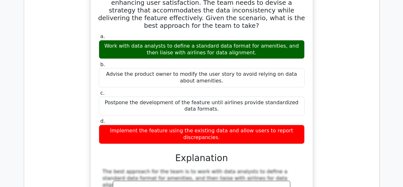
scroll to position [3963, 0]
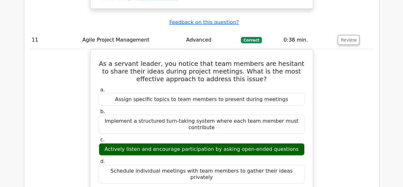
scroll to position [4314, 0]
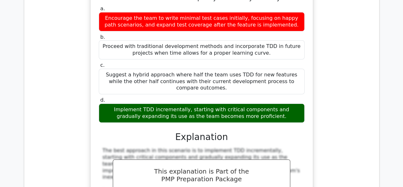
scroll to position [4792, 0]
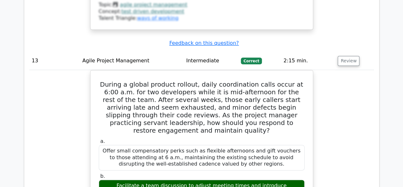
scroll to position [5175, 0]
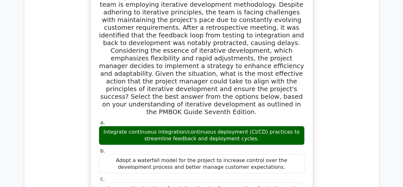
scroll to position [5621, 0]
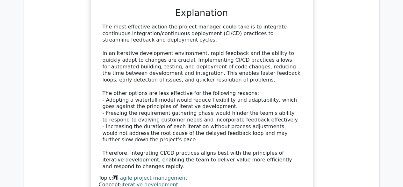
scroll to position [5972, 0]
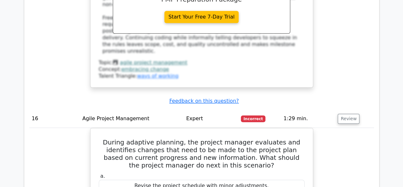
scroll to position [6387, 0]
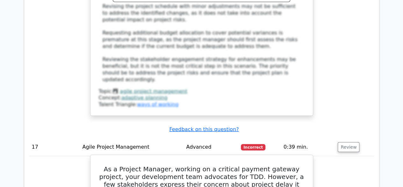
scroll to position [6674, 0]
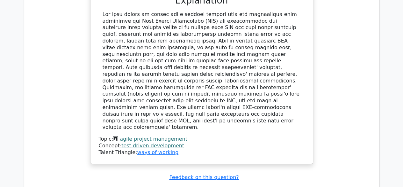
scroll to position [7152, 0]
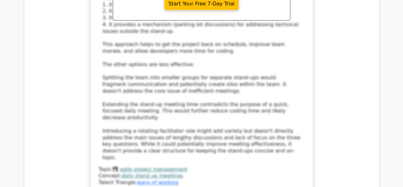
scroll to position [7535, 0]
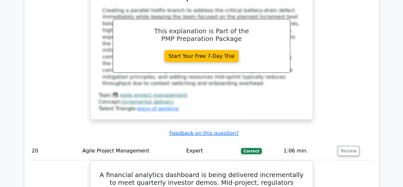
scroll to position [7949, 0]
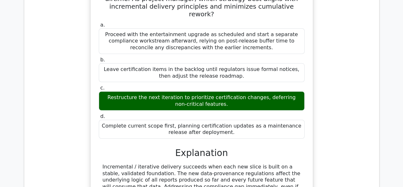
scroll to position [8236, 0]
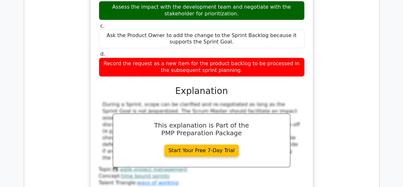
scroll to position [8683, 0]
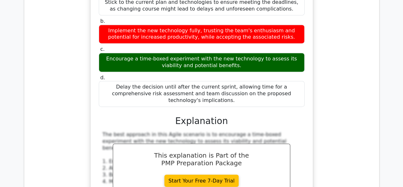
scroll to position [8938, 0]
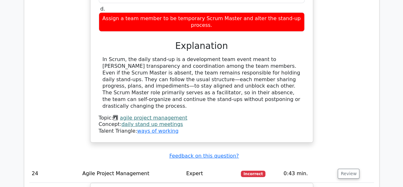
scroll to position [9416, 0]
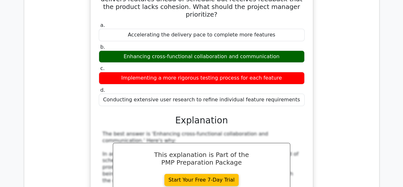
scroll to position [9671, 0]
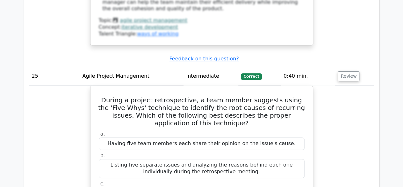
scroll to position [10022, 0]
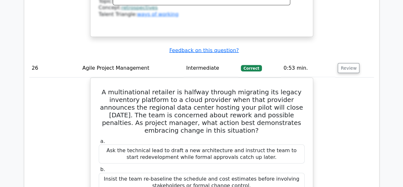
scroll to position [10341, 0]
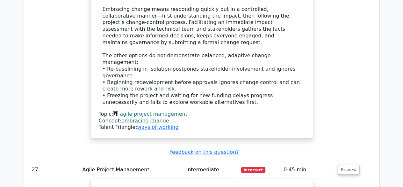
scroll to position [10628, 0]
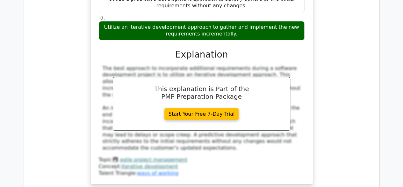
scroll to position [10883, 0]
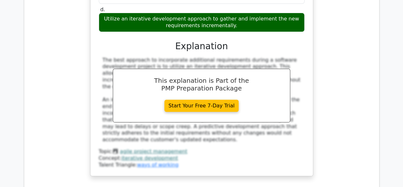
drag, startPoint x: 278, startPoint y: 61, endPoint x: 101, endPoint y: 53, distance: 177.1
copy div "Organize smaller group discussions led by quieter team members to collect feedb…"
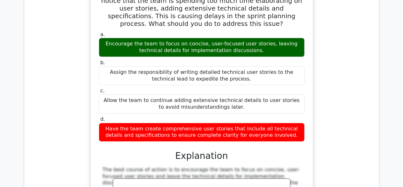
scroll to position [11170, 0]
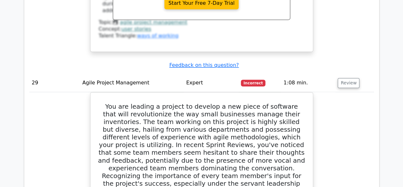
scroll to position [11393, 0]
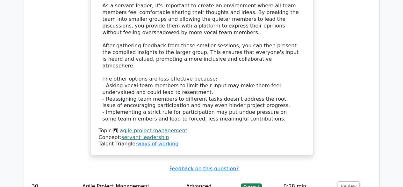
scroll to position [11776, 0]
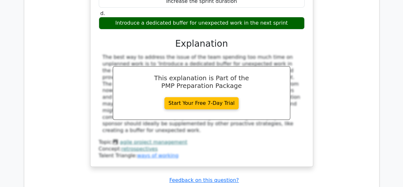
scroll to position [12063, 0]
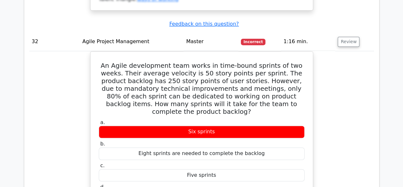
scroll to position [12509, 0]
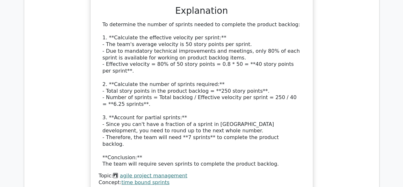
scroll to position [12764, 0]
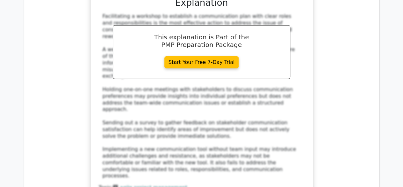
scroll to position [13243, 0]
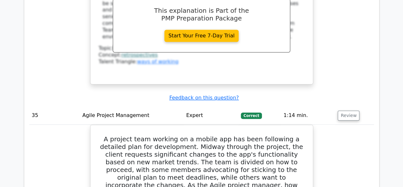
scroll to position [13593, 0]
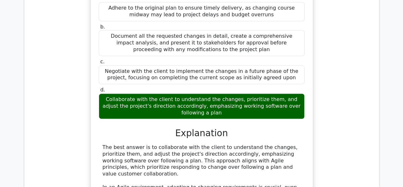
scroll to position [13880, 0]
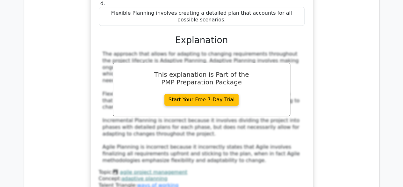
scroll to position [14391, 0]
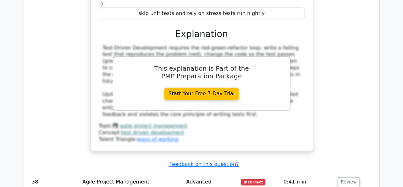
scroll to position [14773, 0]
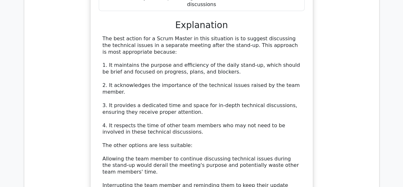
scroll to position [15092, 0]
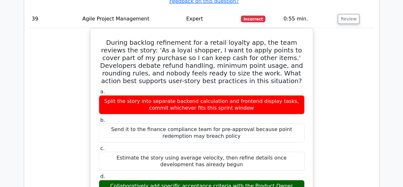
scroll to position [15379, 0]
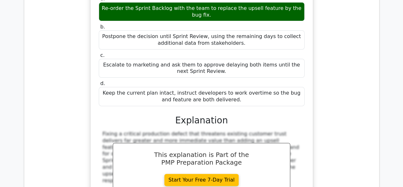
scroll to position [15826, 0]
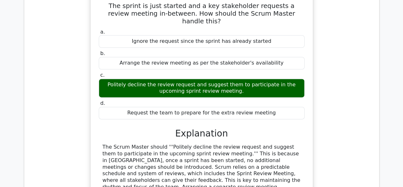
scroll to position [16176, 0]
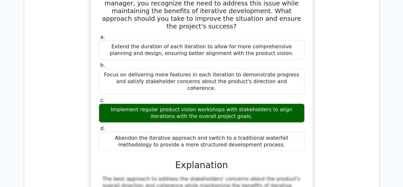
scroll to position [16495, 0]
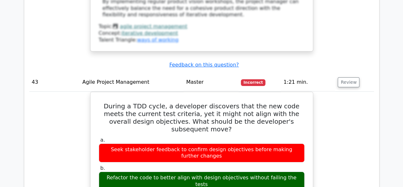
scroll to position [16942, 0]
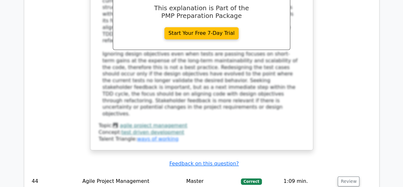
scroll to position [17229, 0]
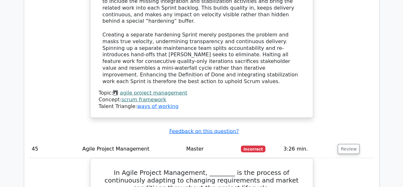
scroll to position [17516, 0]
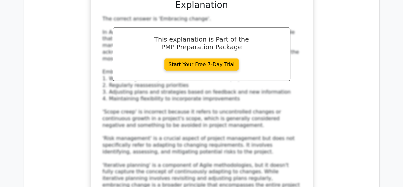
scroll to position [17962, 0]
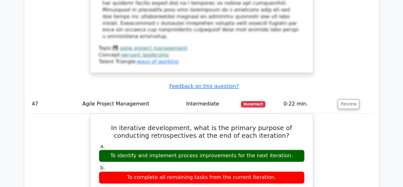
scroll to position [18377, 0]
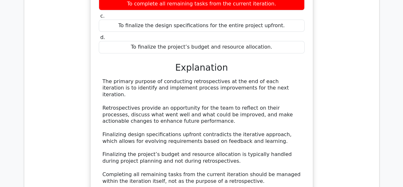
scroll to position [18696, 0]
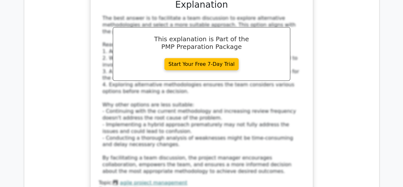
scroll to position [18983, 0]
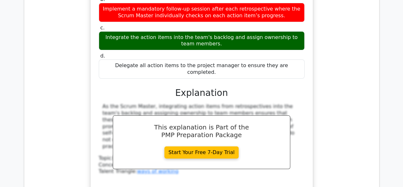
scroll to position [19270, 0]
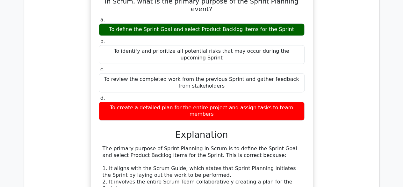
scroll to position [19589, 0]
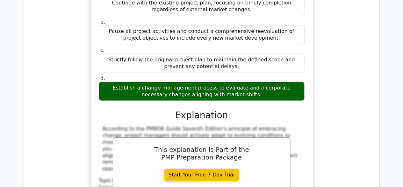
scroll to position [20035, 0]
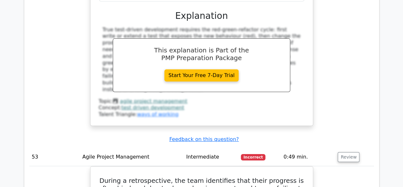
scroll to position [20386, 0]
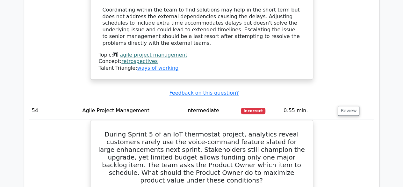
scroll to position [20832, 0]
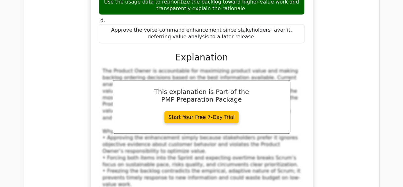
scroll to position [21215, 0]
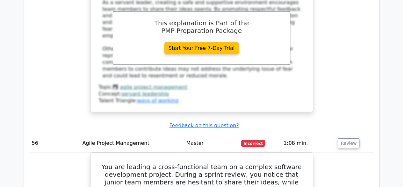
scroll to position [21502, 0]
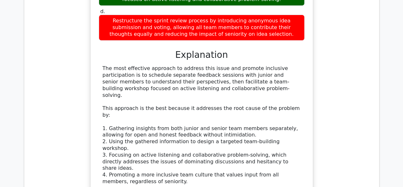
scroll to position [21853, 0]
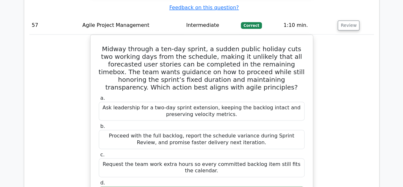
scroll to position [22235, 0]
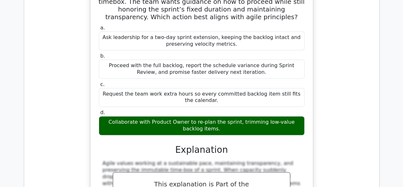
drag, startPoint x: 271, startPoint y: 146, endPoint x: 127, endPoint y: 145, distance: 144.8
copy div "Split the story into smaller, value-focused slices and re-estimate."
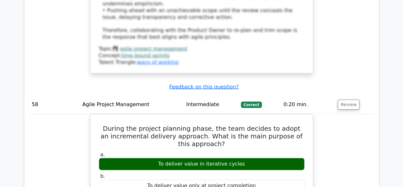
scroll to position [22522, 0]
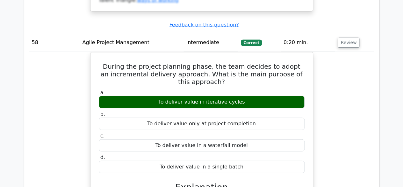
drag, startPoint x: 346, startPoint y: 100, endPoint x: 343, endPoint y: 103, distance: 3.8
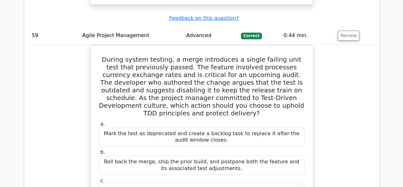
scroll to position [22969, 0]
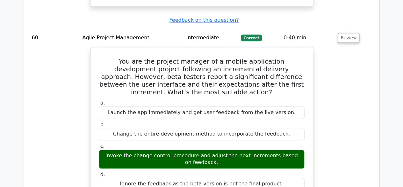
scroll to position [23256, 0]
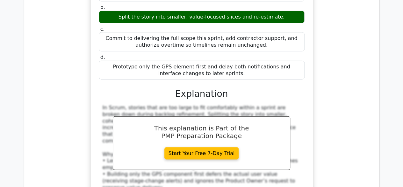
scroll to position [23702, 0]
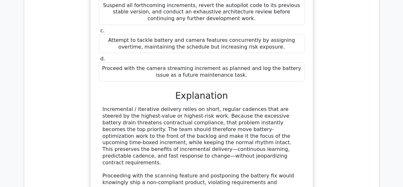
scroll to position [24149, 0]
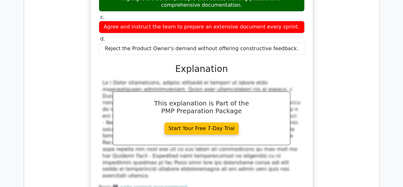
scroll to position [24499, 0]
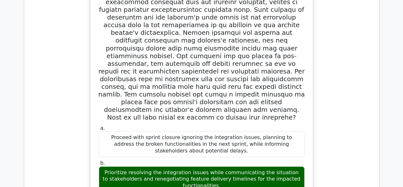
scroll to position [24850, 0]
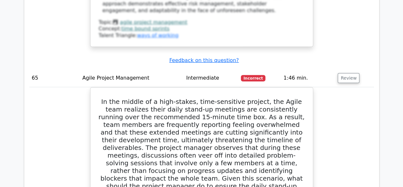
scroll to position [25201, 0]
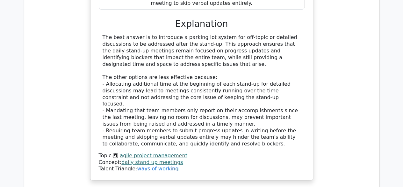
scroll to position [25552, 0]
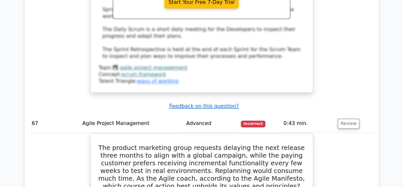
scroll to position [25871, 0]
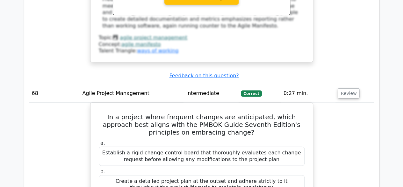
scroll to position [26253, 0]
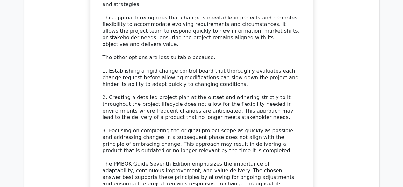
scroll to position [26668, 0]
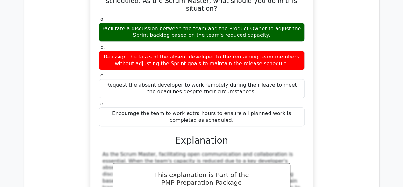
scroll to position [27019, 0]
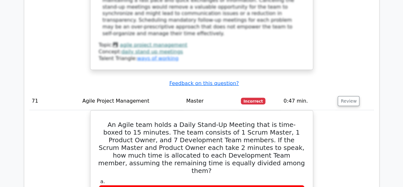
scroll to position [27433, 0]
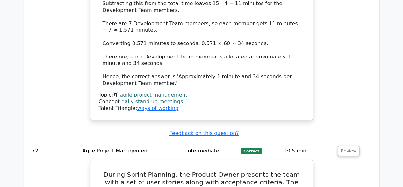
scroll to position [27816, 0]
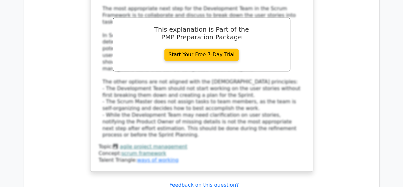
scroll to position [28167, 0]
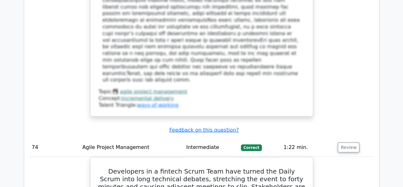
scroll to position [28645, 0]
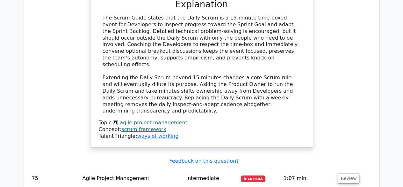
scroll to position [28932, 0]
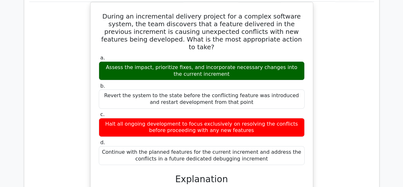
scroll to position [29251, 0]
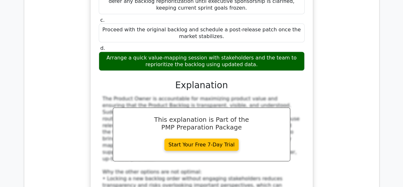
scroll to position [29665, 0]
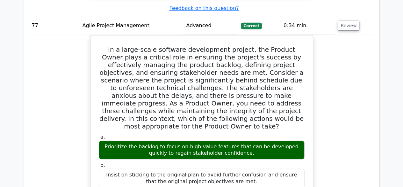
scroll to position [30016, 0]
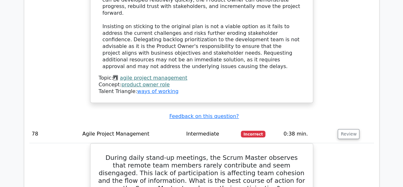
scroll to position [30335, 0]
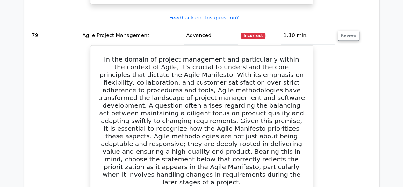
scroll to position [30686, 0]
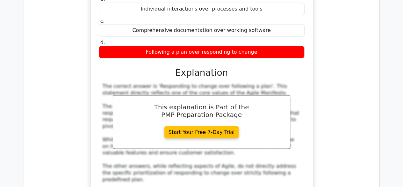
scroll to position [31005, 0]
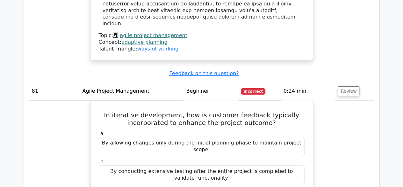
scroll to position [31515, 0]
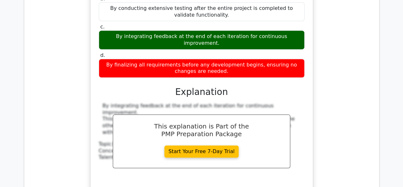
scroll to position [31770, 0]
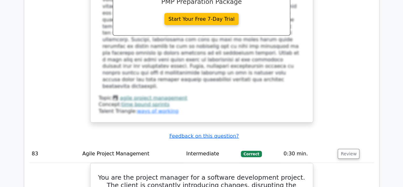
scroll to position [32153, 0]
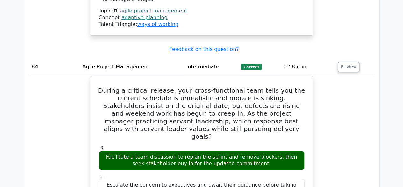
scroll to position [32599, 0]
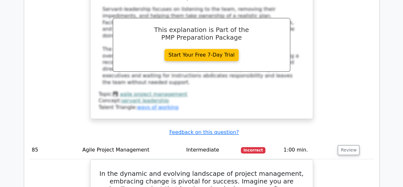
scroll to position [32822, 0]
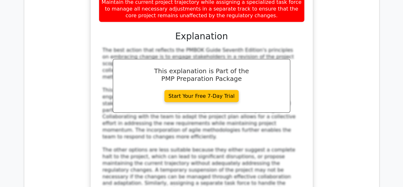
scroll to position [33269, 0]
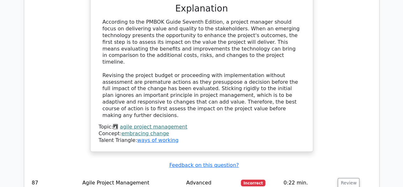
scroll to position [33651, 0]
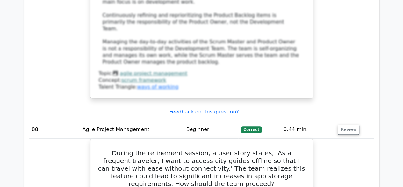
scroll to position [34194, 0]
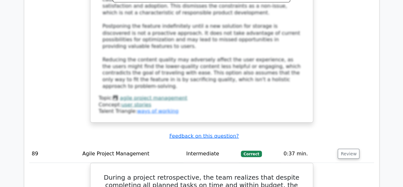
scroll to position [34608, 0]
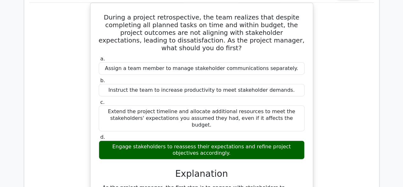
drag, startPoint x: 271, startPoint y: 92, endPoint x: 100, endPoint y: 82, distance: 171.2
copy div "Work with the team to break product backlog items into smaller, manageable chun…"
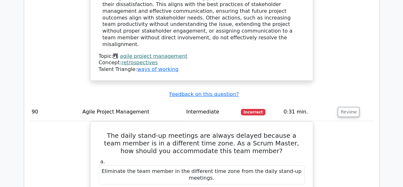
scroll to position [34895, 0]
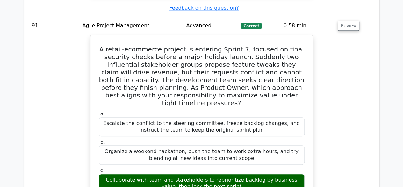
scroll to position [35278, 0]
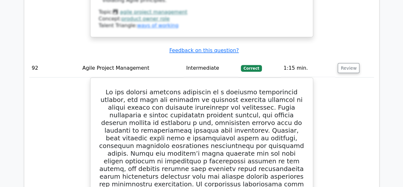
scroll to position [35629, 0]
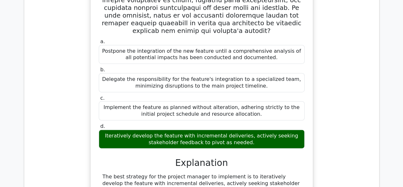
scroll to position [35916, 0]
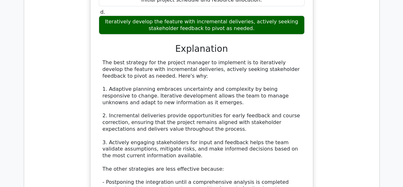
scroll to position [36011, 0]
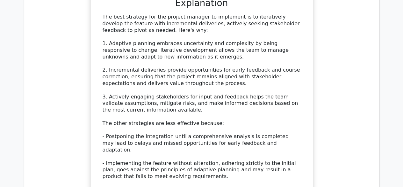
drag, startPoint x: 300, startPoint y: 94, endPoint x: 99, endPoint y: 92, distance: 200.9
copy div "Split the story into smaller, independent stories each with clear acceptance cr…"
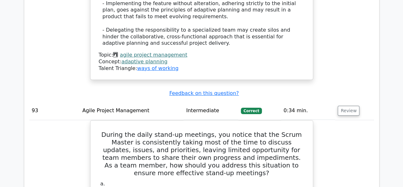
scroll to position [36266, 0]
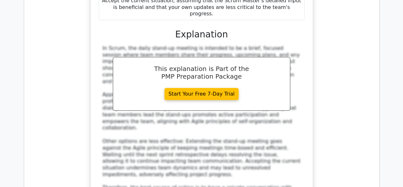
scroll to position [36458, 0]
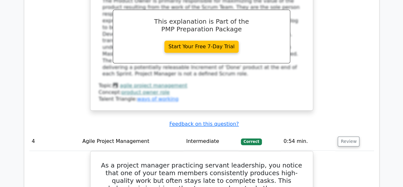
scroll to position [1594, 0]
